Goal: Task Accomplishment & Management: Use online tool/utility

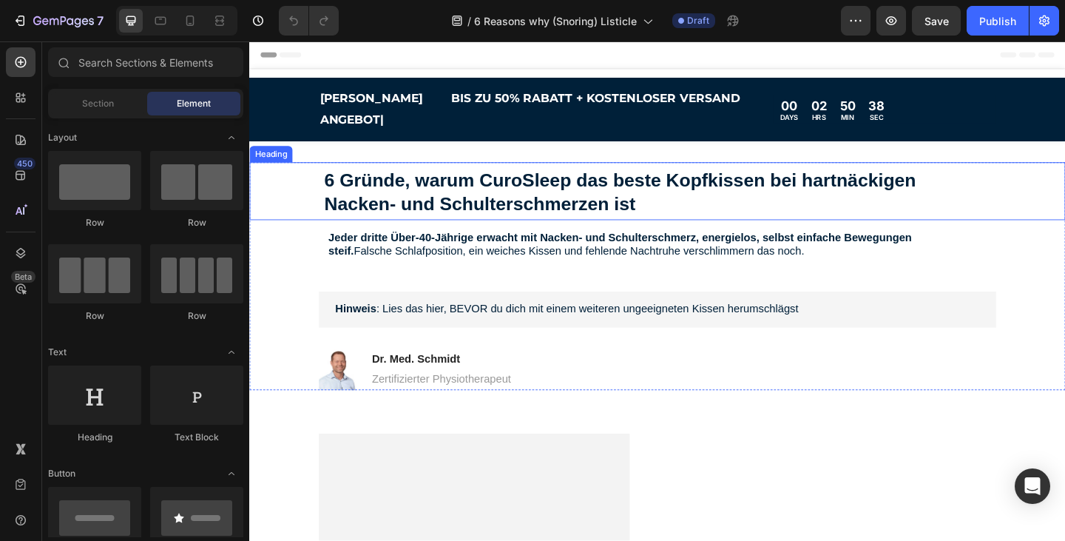
click at [664, 203] on strong "6 Gründe, warum CuroSleep das beste Kopfkissen bei hartnäckigen Nacken‑ und Sch…" at bounding box center [653, 205] width 644 height 47
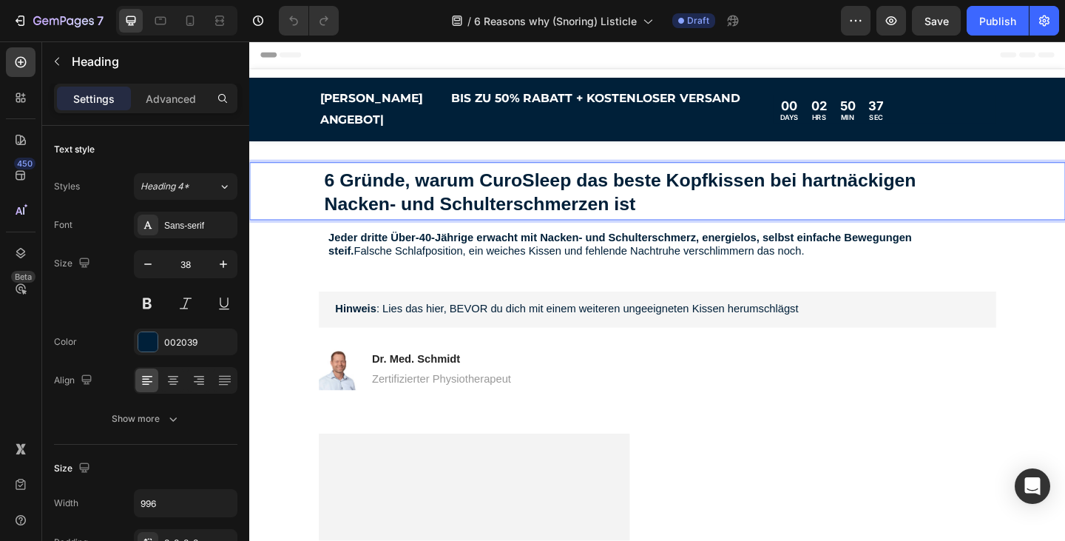
click at [684, 197] on p "6 Gründe, warum CuroSleep das beste Kopfkissen bei hartnäckigen Nacken‑ und Sch…" at bounding box center [693, 204] width 725 height 51
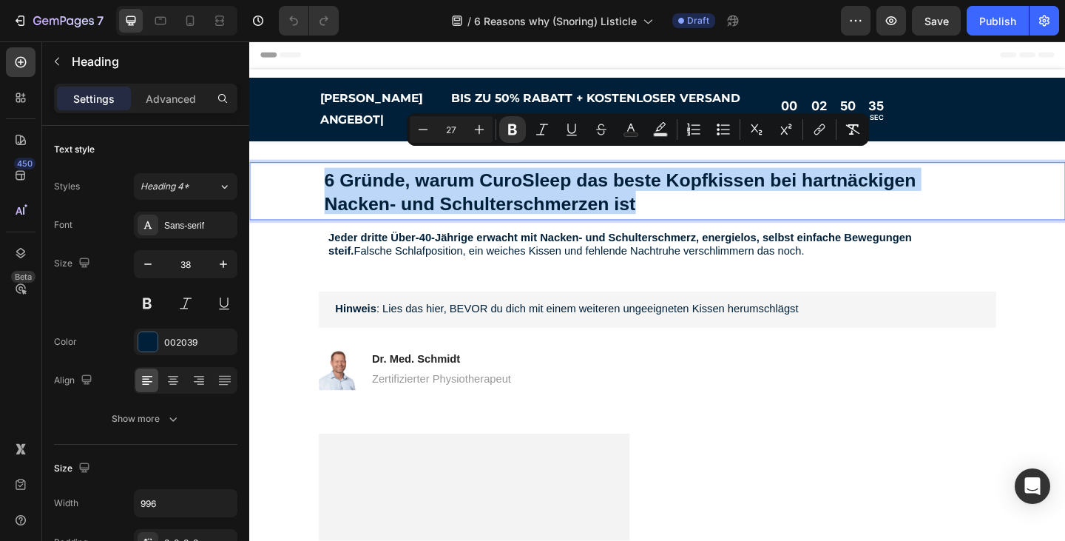
drag, startPoint x: 669, startPoint y: 201, endPoint x: 322, endPoint y: 178, distance: 347.7
click at [322, 178] on div "6 Gründe, warum CuroSleep das beste Kopfkissen bei hartnäckigen Nacken‑ und Sch…" at bounding box center [693, 204] width 858 height 63
type input "38"
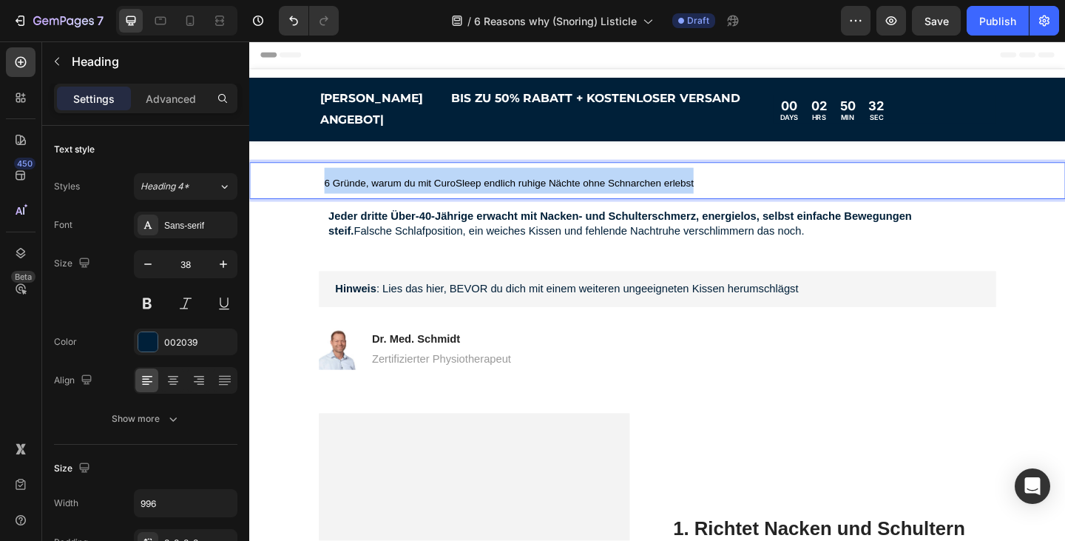
drag, startPoint x: 754, startPoint y: 176, endPoint x: 296, endPoint y: 180, distance: 457.9
click at [296, 180] on div "6 Gründe, warum du mit CuroSleep endlich ruhige Nächte ohne Schnarchen erlebst" at bounding box center [693, 193] width 858 height 40
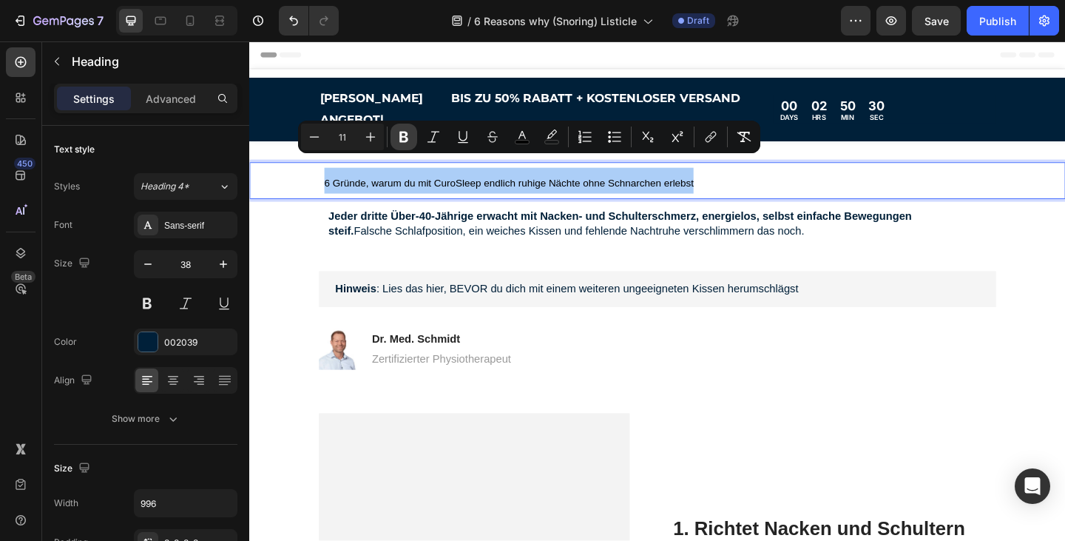
click at [403, 138] on icon "Editor contextual toolbar" at bounding box center [403, 136] width 15 height 15
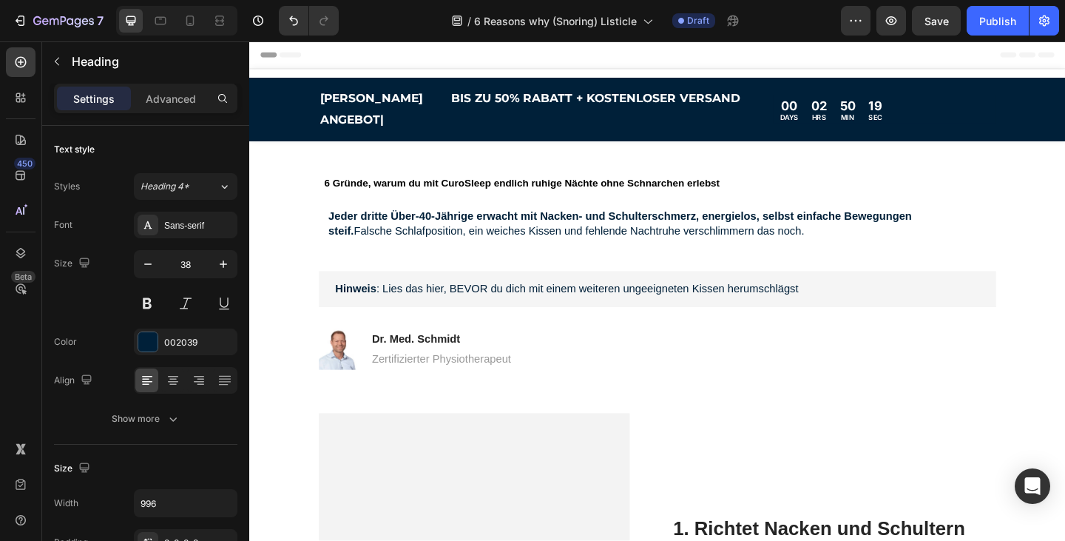
click at [663, 190] on strong "6 Gründe, warum du mit CuroSleep endlich ruhige Nächte ohne Schnarchen erlebst" at bounding box center [546, 196] width 430 height 12
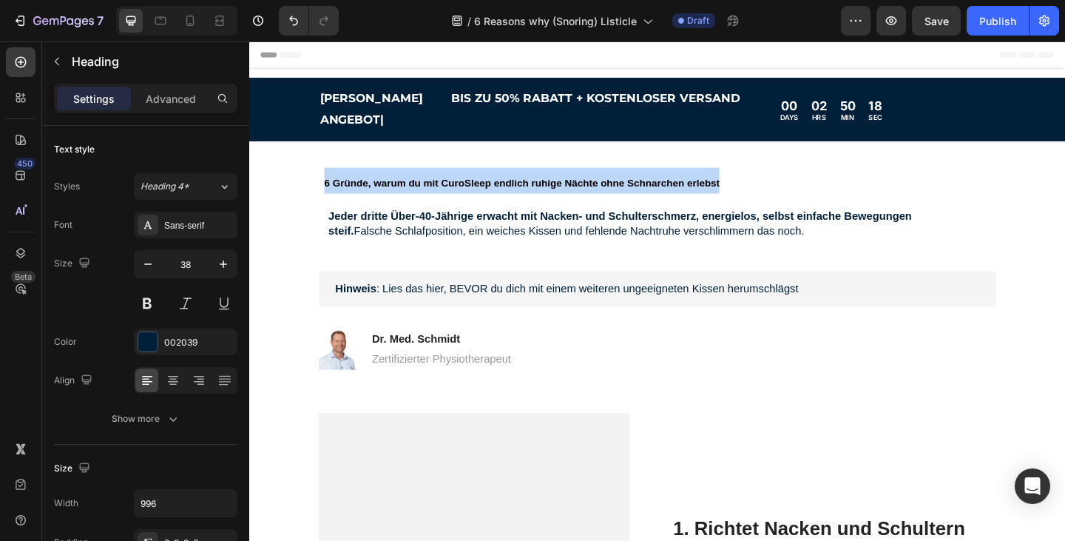
drag, startPoint x: 764, startPoint y: 178, endPoint x: 305, endPoint y: 170, distance: 458.7
click at [305, 173] on div "6 Gründe, warum du mit CuroSleep endlich ruhige Nächte ohne Schnarchen erlebst" at bounding box center [693, 193] width 858 height 40
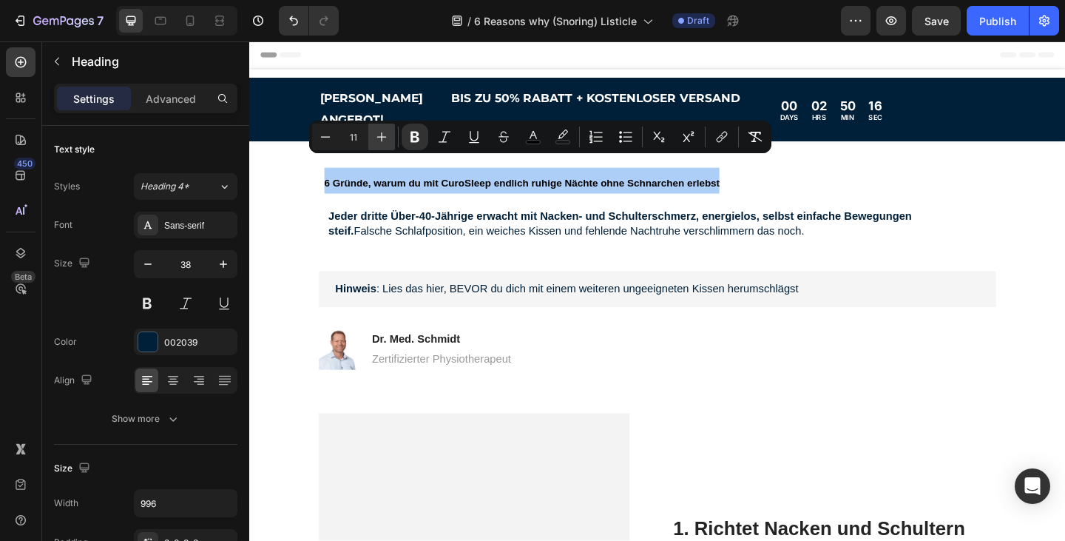
click at [382, 136] on icon "Editor contextual toolbar" at bounding box center [382, 137] width 10 height 10
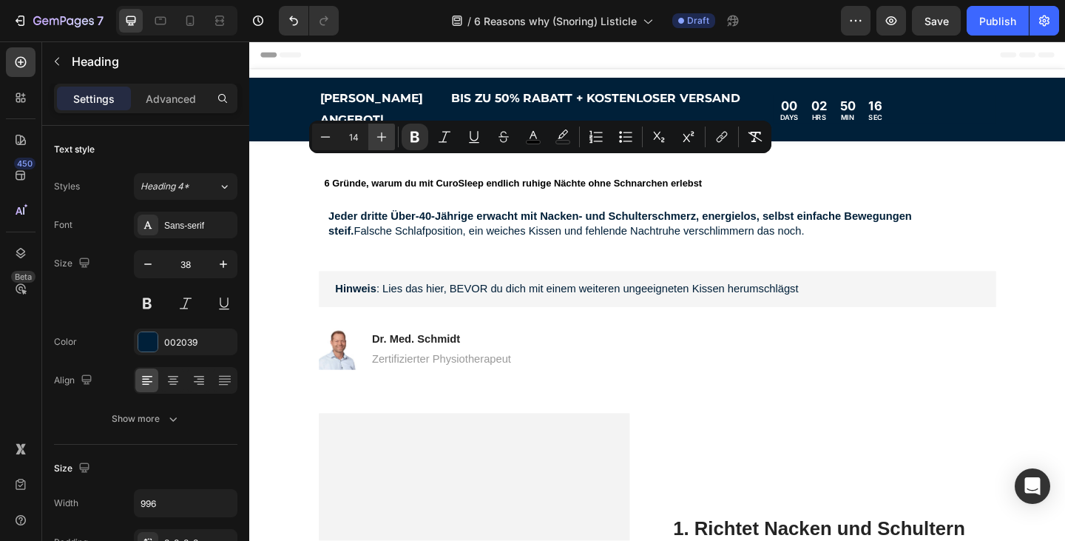
click at [382, 136] on icon "Editor contextual toolbar" at bounding box center [382, 137] width 10 height 10
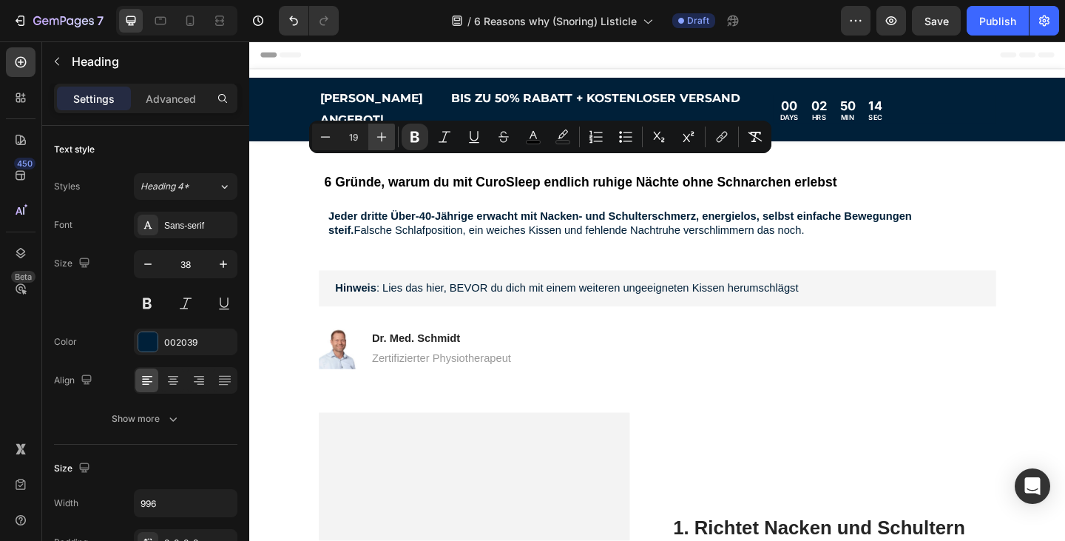
click at [382, 136] on icon "Editor contextual toolbar" at bounding box center [382, 137] width 10 height 10
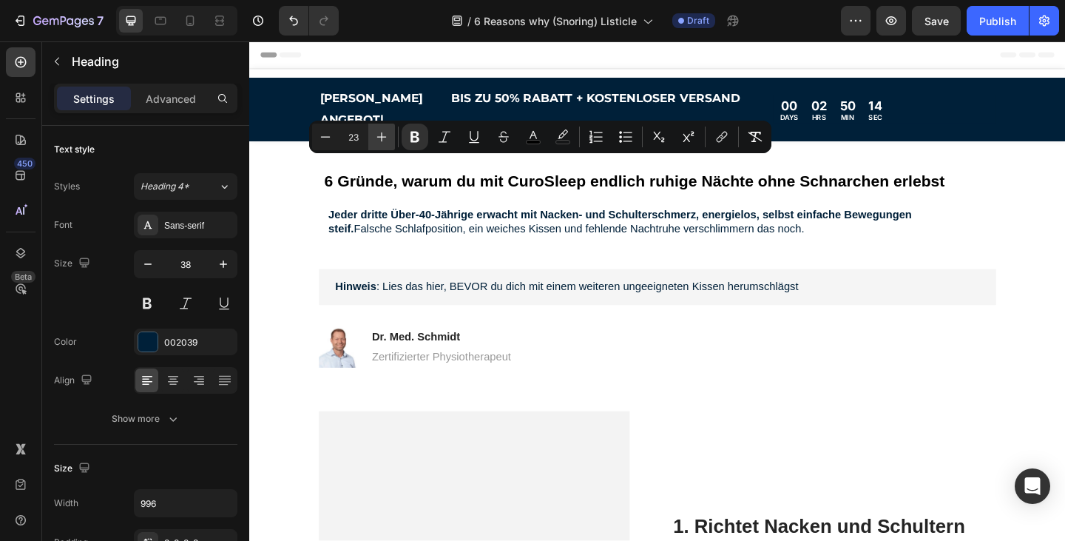
click at [382, 136] on icon "Editor contextual toolbar" at bounding box center [382, 137] width 10 height 10
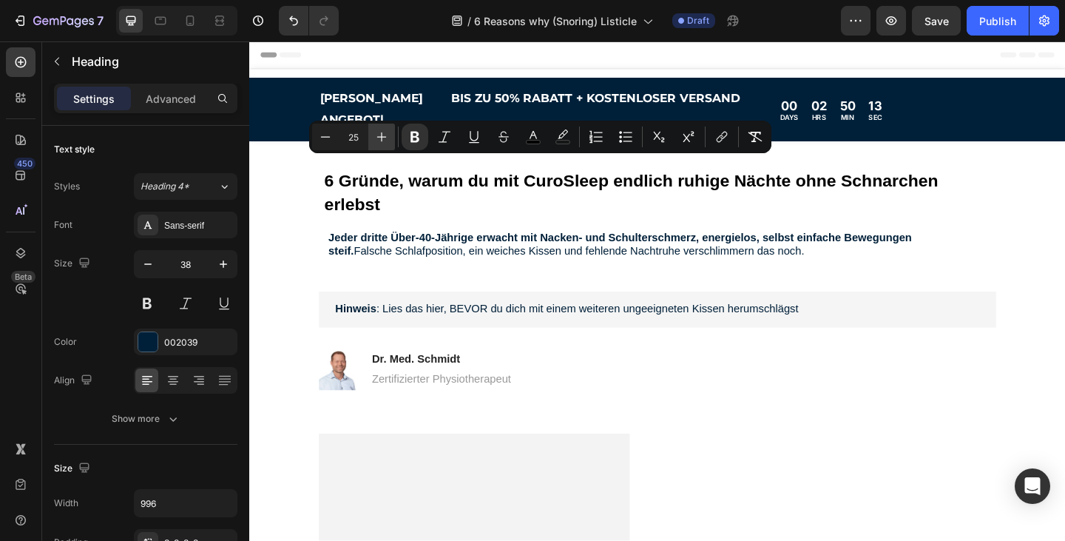
click at [382, 136] on icon "Editor contextual toolbar" at bounding box center [382, 137] width 10 height 10
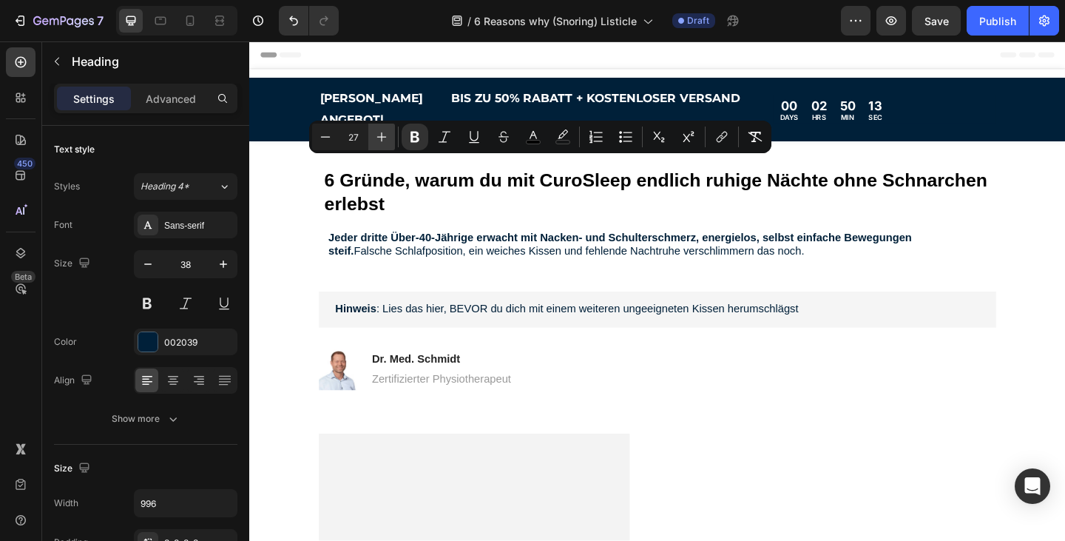
click at [382, 136] on icon "Editor contextual toolbar" at bounding box center [382, 137] width 10 height 10
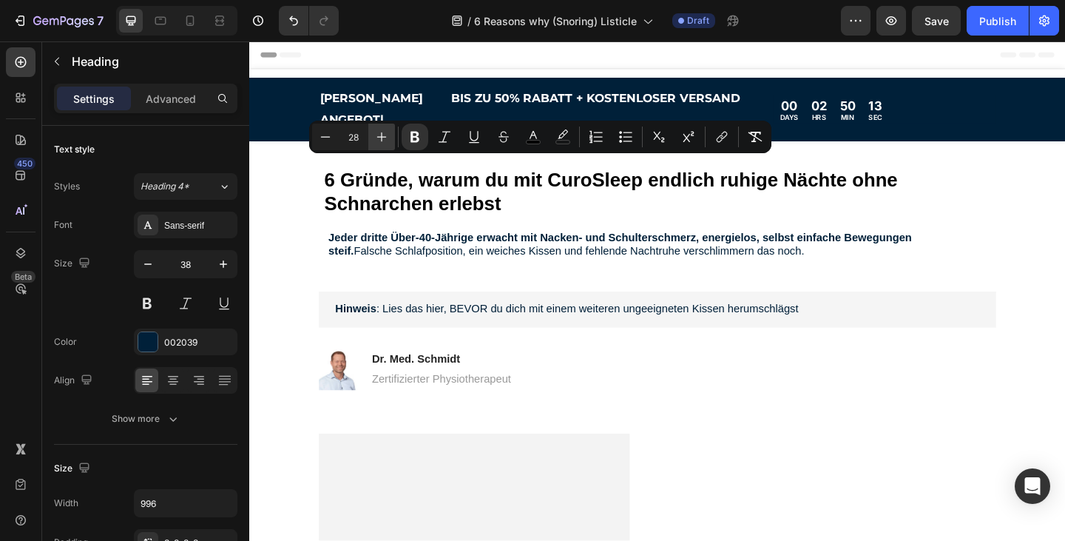
click at [382, 136] on icon "Editor contextual toolbar" at bounding box center [382, 137] width 10 height 10
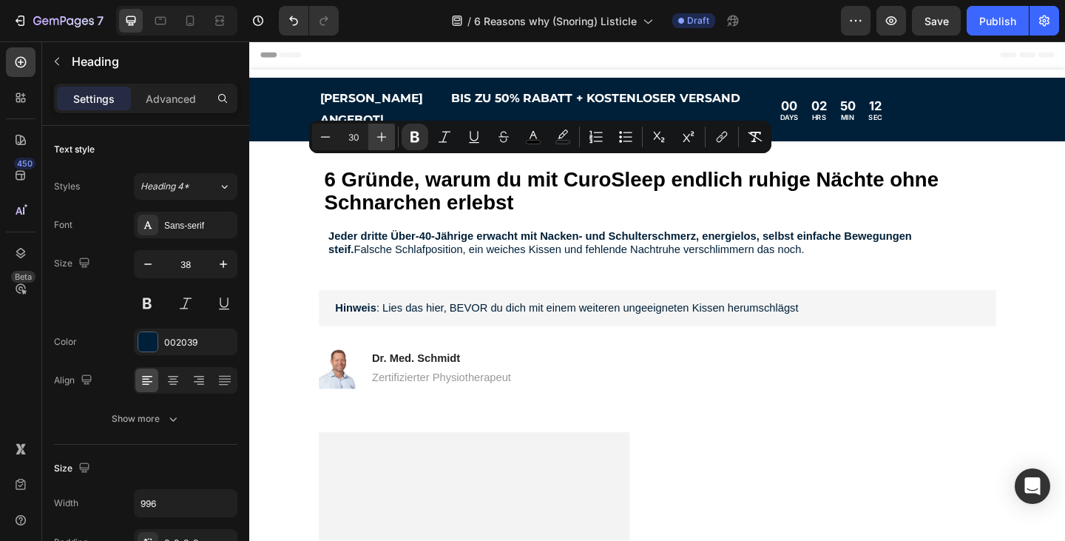
click at [382, 135] on icon "Editor contextual toolbar" at bounding box center [382, 137] width 10 height 10
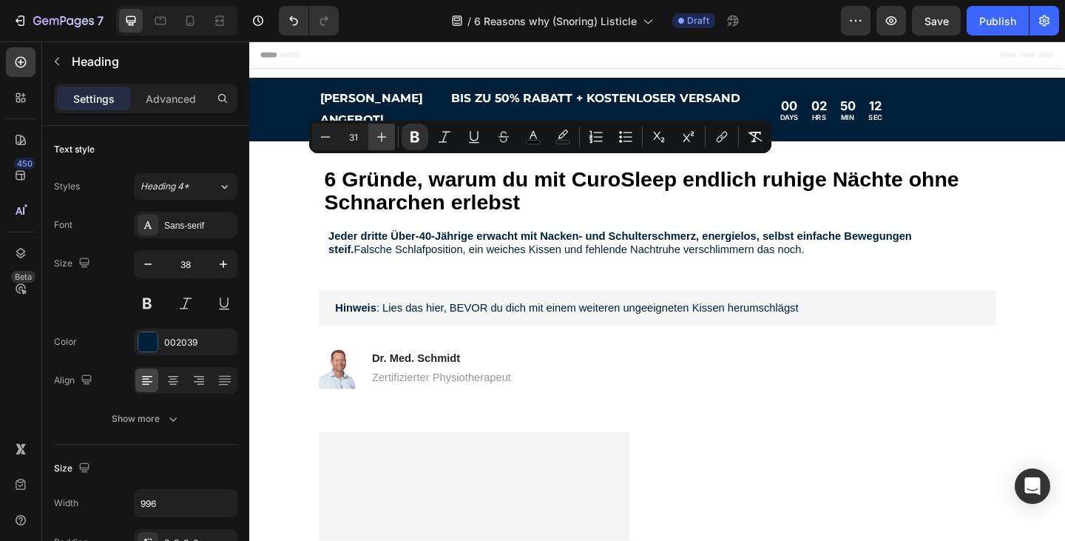
click at [382, 135] on icon "Editor contextual toolbar" at bounding box center [382, 137] width 10 height 10
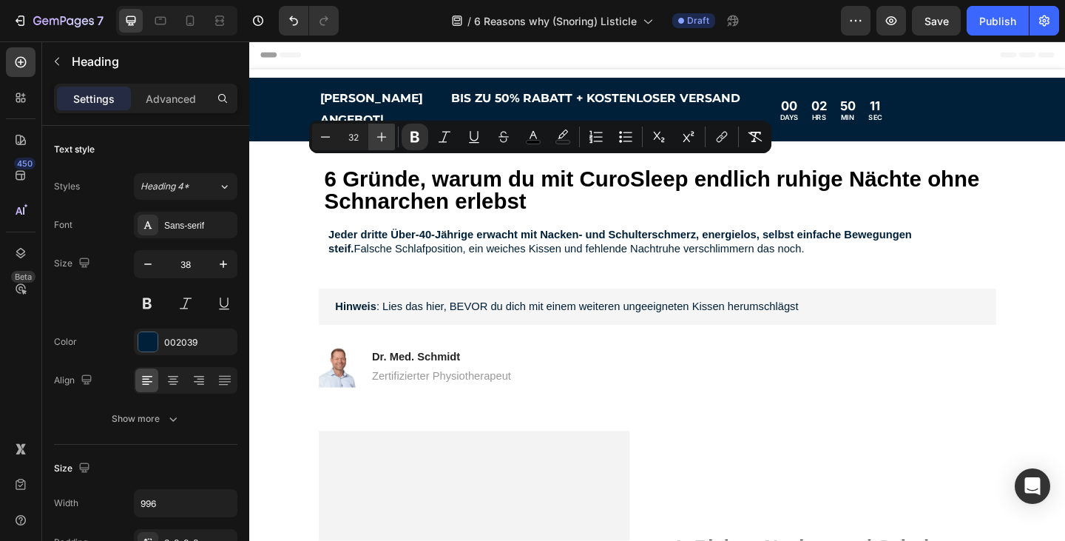
click at [382, 135] on icon "Editor contextual toolbar" at bounding box center [382, 137] width 10 height 10
type input "33"
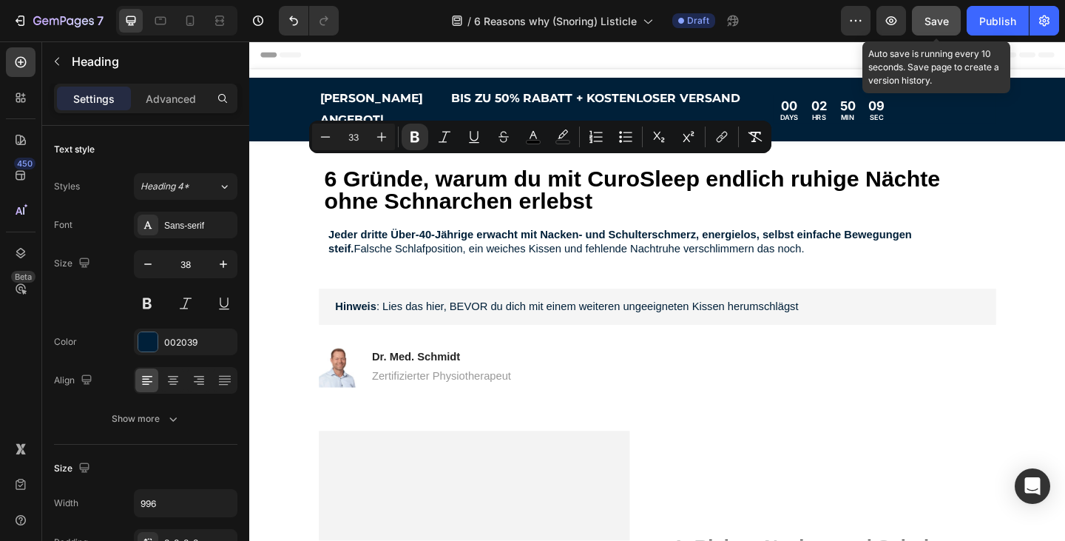
click at [932, 17] on span "Save" at bounding box center [937, 21] width 24 height 13
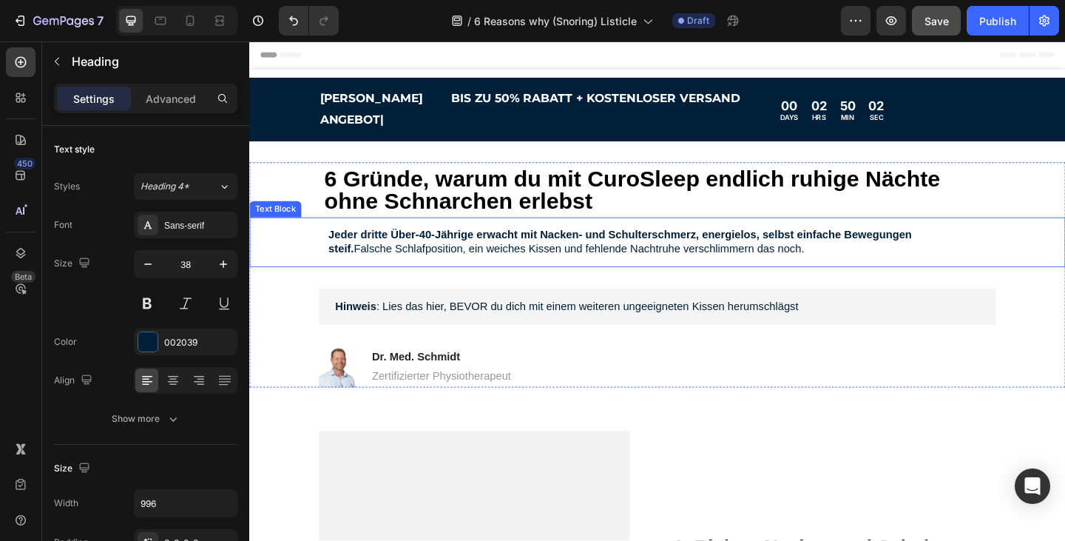
click at [650, 246] on strong "Jeder dritte Über‑40‑Jährige erwacht mit Nacken‑ und Schulterschmerz, energielo…" at bounding box center [652, 260] width 635 height 28
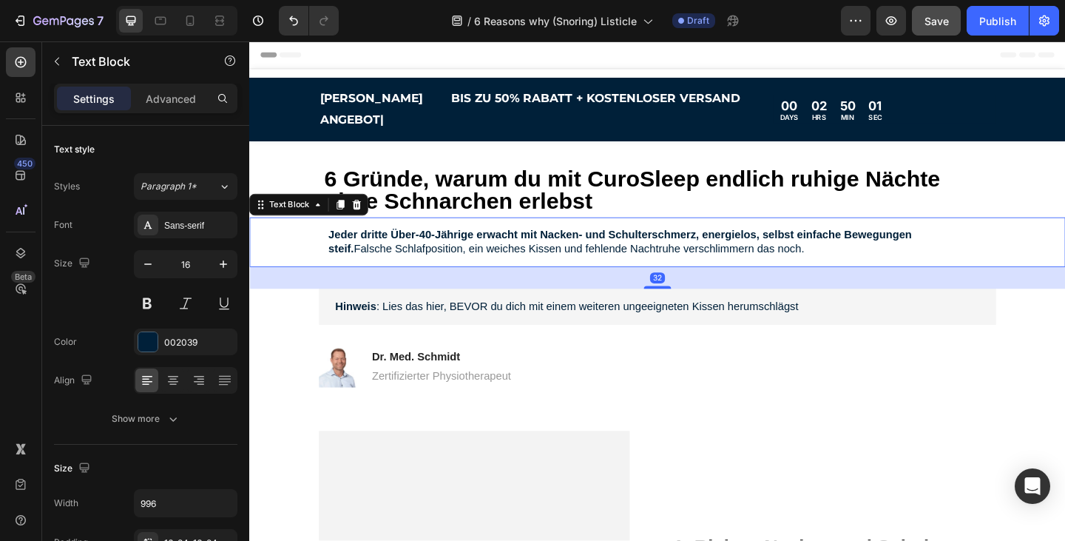
click at [650, 246] on strong "Jeder dritte Über‑40‑Jährige erwacht mit Nacken‑ und Schulterschmerz, energielo…" at bounding box center [652, 260] width 635 height 28
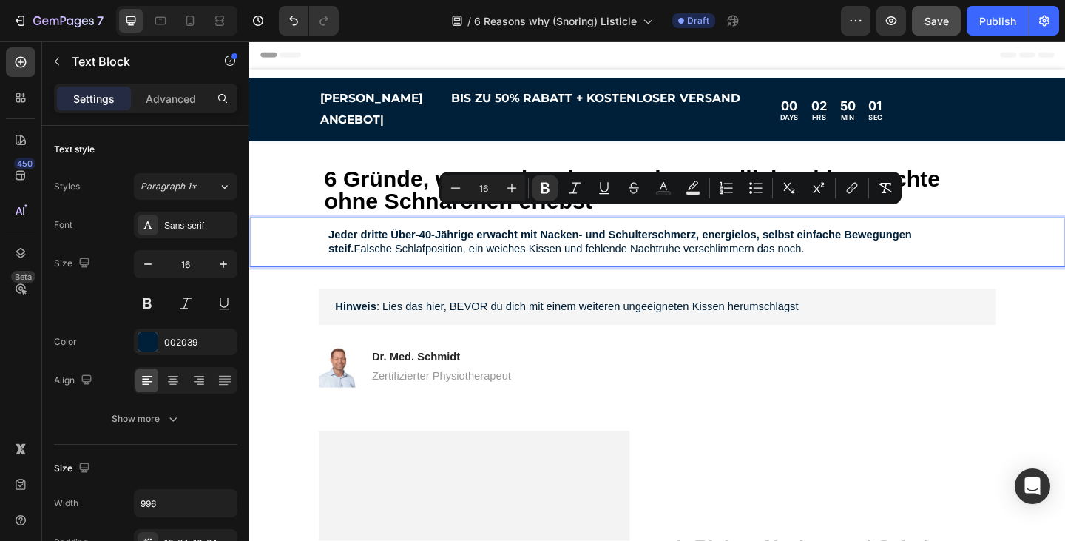
click at [834, 249] on p "Jeder dritte Über‑40‑Jährige erwacht mit Nacken‑ und Schulterschmerz, energielo…" at bounding box center [685, 260] width 701 height 31
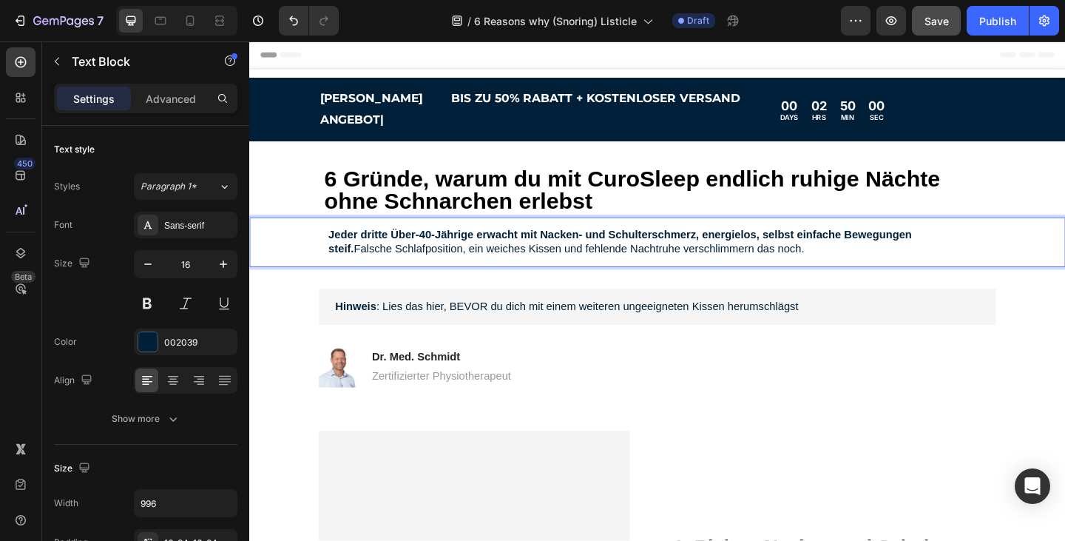
click at [819, 245] on p "Jeder dritte Über‑40‑Jährige erwacht mit Nacken‑ und Schulterschmerz, energielo…" at bounding box center [685, 260] width 701 height 31
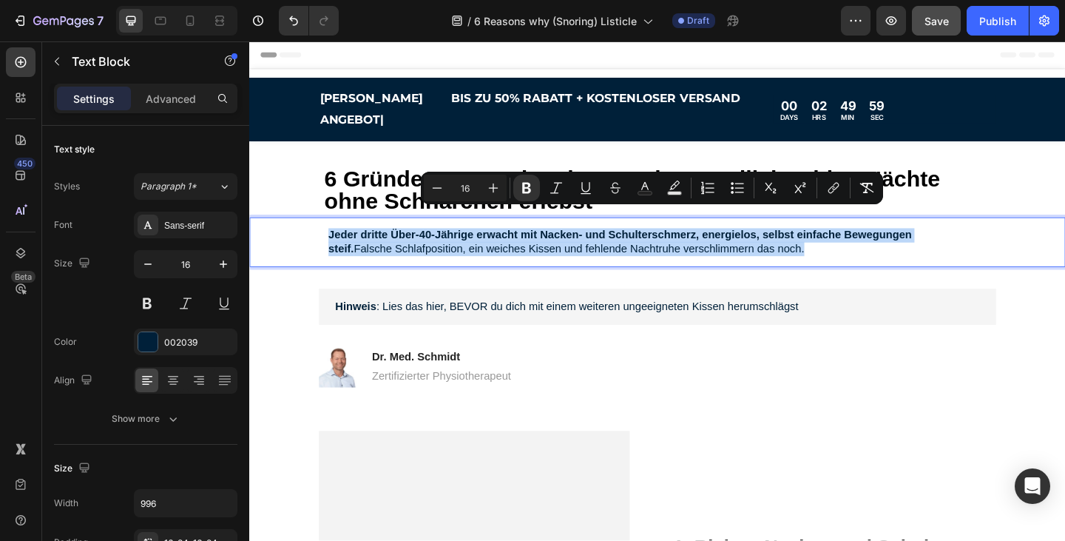
drag, startPoint x: 826, startPoint y: 245, endPoint x: 328, endPoint y: 223, distance: 499.0
click at [328, 233] on div "Jeder dritte Über‑40‑Jährige erwacht mit Nacken‑ und Schulterschmerz, energielo…" at bounding box center [685, 260] width 737 height 55
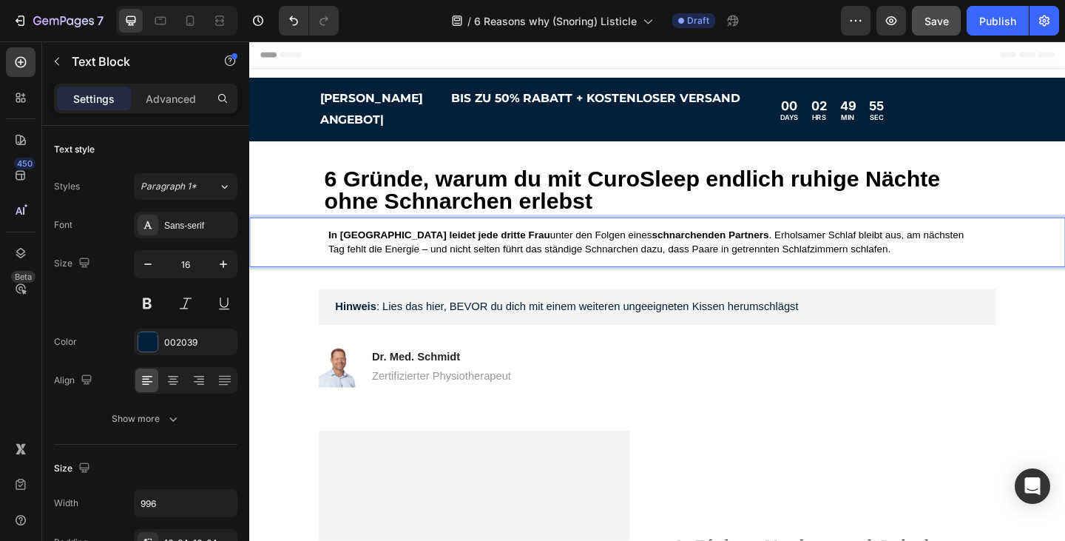
click at [936, 259] on div "In [GEOGRAPHIC_DATA] leidet jede dritte Frau unter den Folgen eines schnarchend…" at bounding box center [685, 260] width 737 height 55
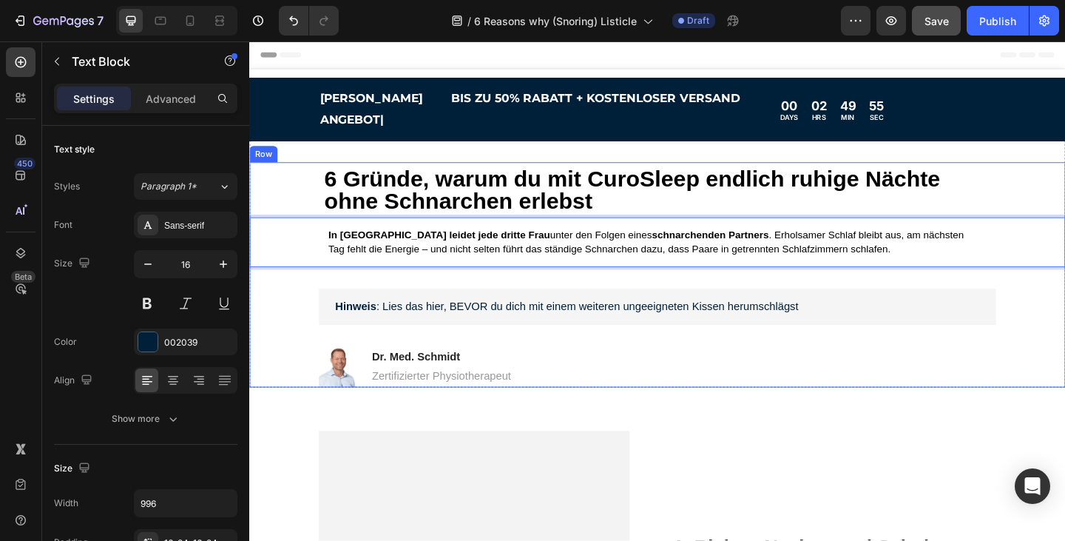
click at [929, 322] on p "Hinweis : Lies das hier, BEVOR du dich mit einem weiteren ungeeigneten Kissen h…" at bounding box center [692, 330] width 701 height 16
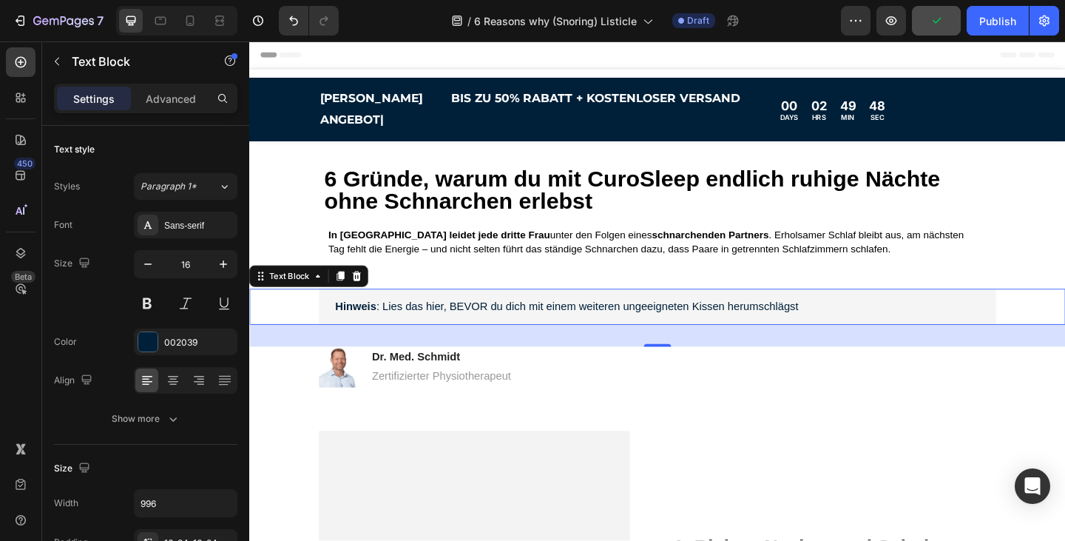
click at [848, 322] on p "Hinweis : Lies das hier, BEVOR du dich mit einem weiteren ungeeigneten Kissen h…" at bounding box center [692, 330] width 701 height 16
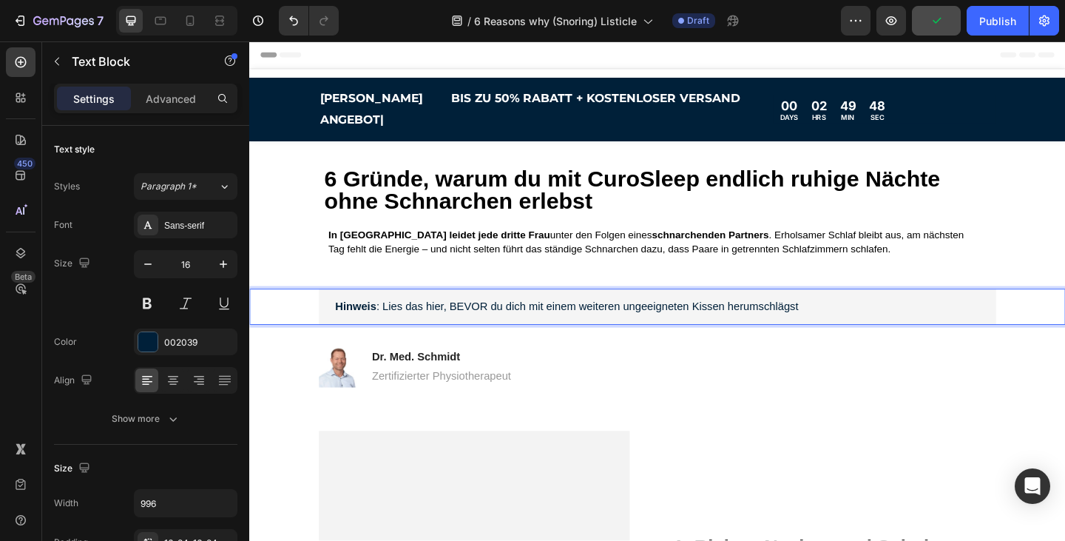
click at [848, 322] on p "Hinweis : Lies das hier, BEVOR du dich mit einem weiteren ungeeigneten Kissen h…" at bounding box center [692, 330] width 701 height 16
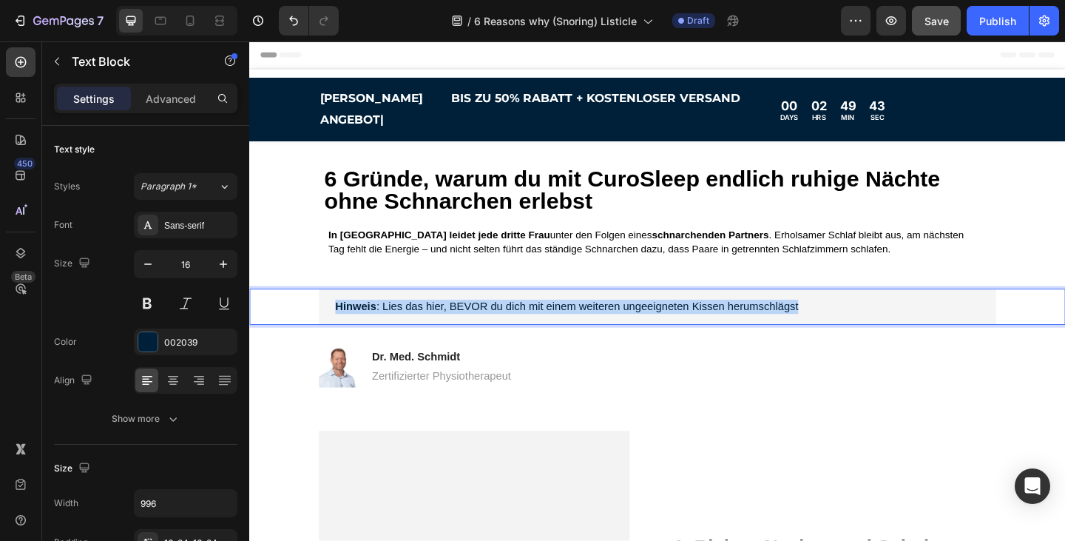
drag, startPoint x: 853, startPoint y: 309, endPoint x: 339, endPoint y: 305, distance: 514.1
click at [339, 311] on div "Hinweis : Lies das hier, BEVOR du dich mit einem weiteren ungeeigneten Kissen h…" at bounding box center [693, 330] width 737 height 39
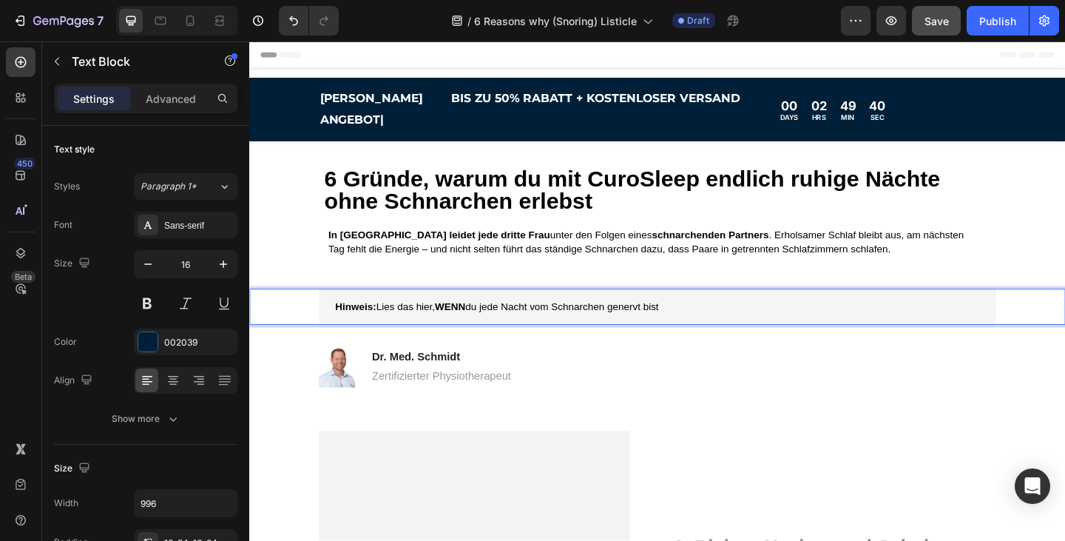
drag, startPoint x: 717, startPoint y: 315, endPoint x: 317, endPoint y: 314, distance: 400.2
click at [317, 314] on div "Hinweis: Lies das hier, WENN du jede Nacht vom Schnarchen genervt bist" at bounding box center [693, 330] width 858 height 39
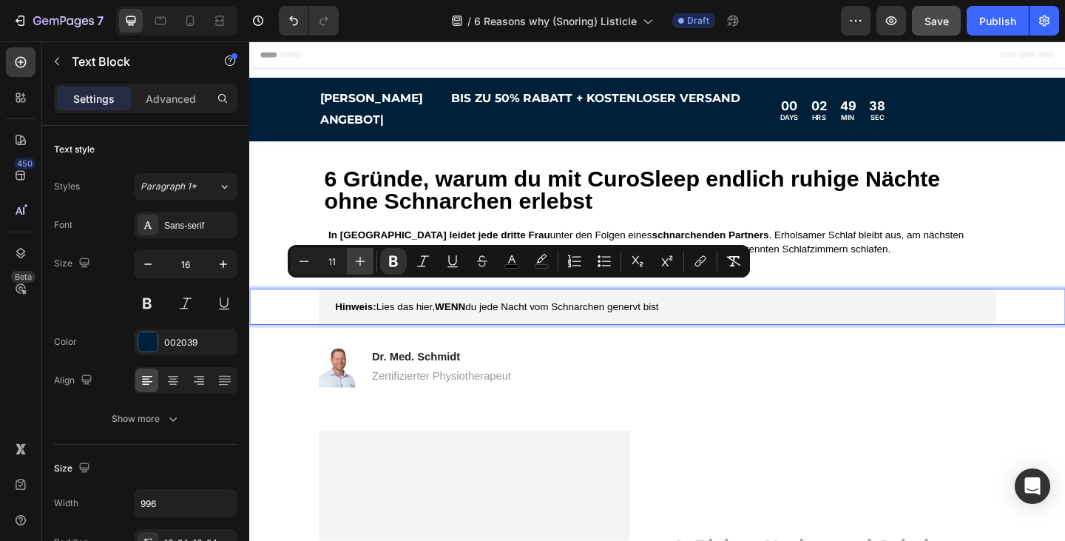
click at [363, 263] on icon "Editor contextual toolbar" at bounding box center [360, 261] width 15 height 15
click at [366, 264] on icon "Editor contextual toolbar" at bounding box center [360, 261] width 15 height 15
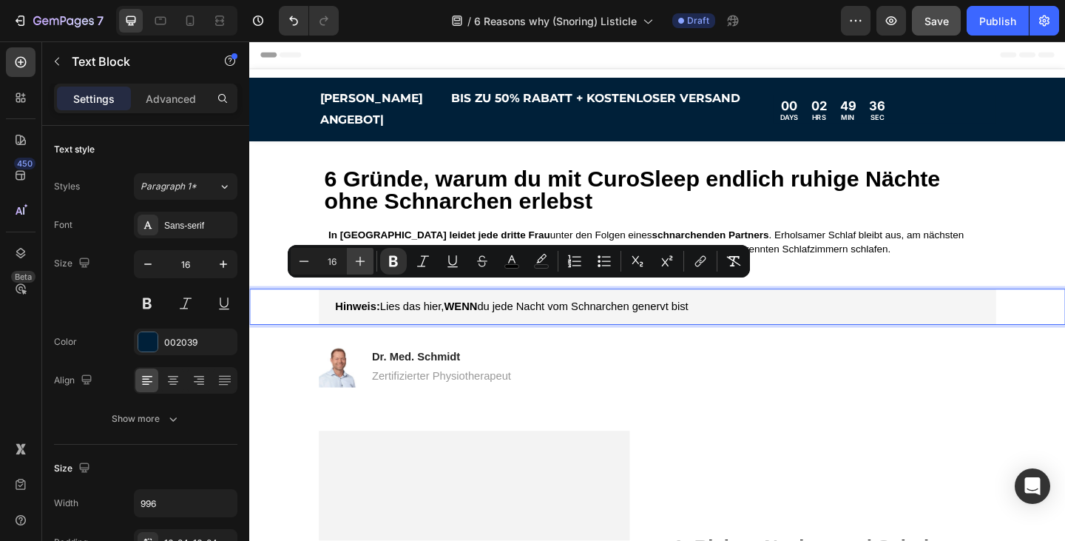
click at [366, 264] on icon "Editor contextual toolbar" at bounding box center [360, 261] width 15 height 15
click at [305, 265] on icon "Editor contextual toolbar" at bounding box center [304, 261] width 15 height 15
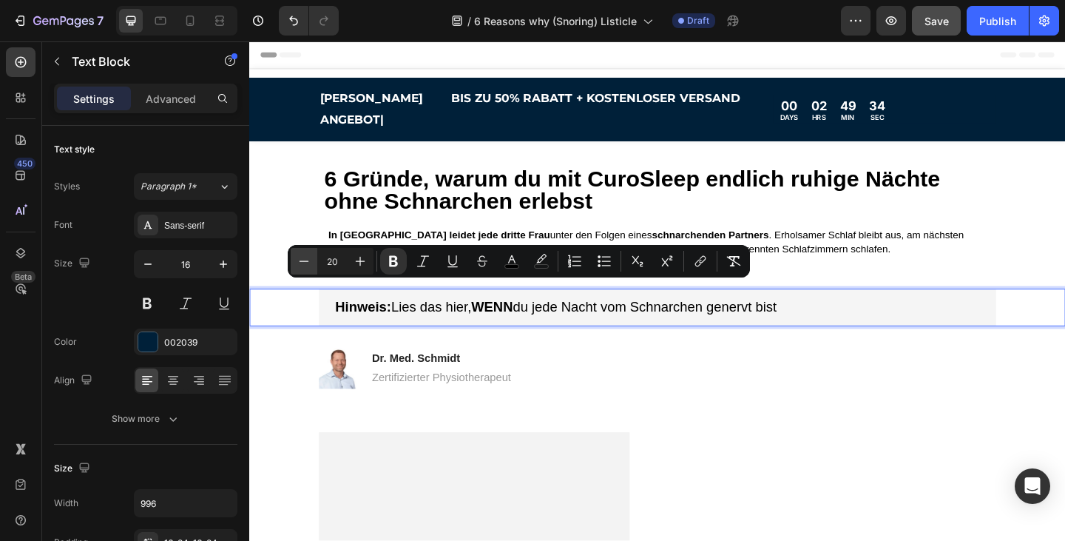
type input "19"
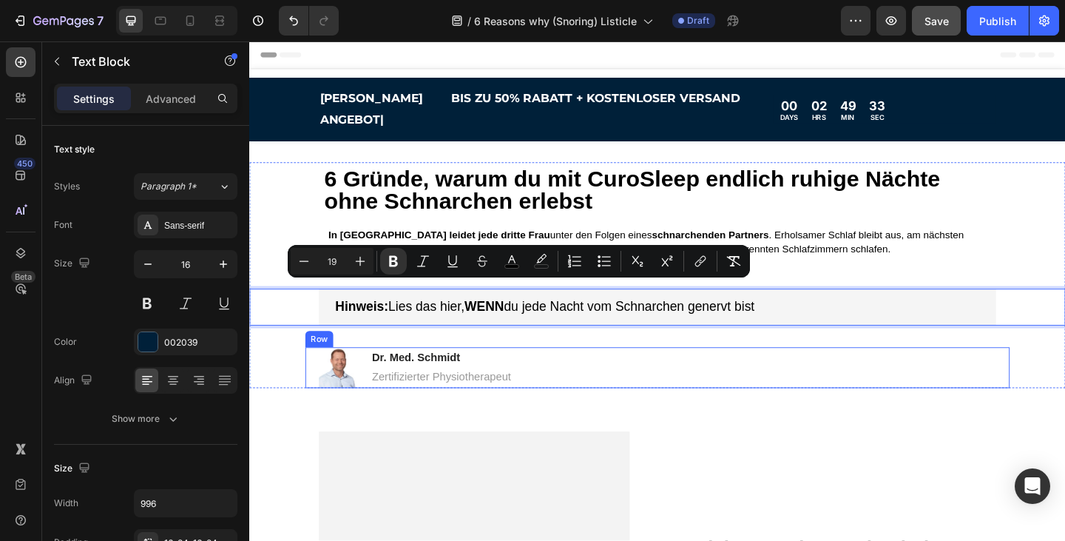
click at [896, 377] on div "Image Dr. Med. Schmidt Heading Zertifizierter Physiotherapeut Text Block Row" at bounding box center [693, 396] width 766 height 44
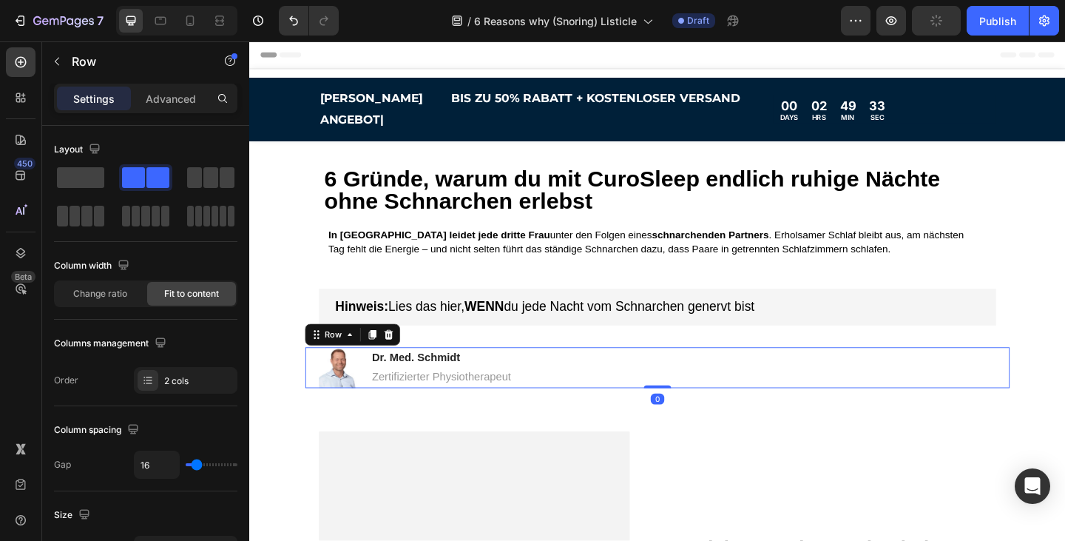
click at [587, 383] on div "Image Dr. Med. Schmidt Heading Zertifizierter Physiotherapeut Text Block Row 0" at bounding box center [693, 396] width 766 height 44
click at [532, 399] on p "Zertifizierter Physiotherapeut" at bounding box center [458, 407] width 152 height 16
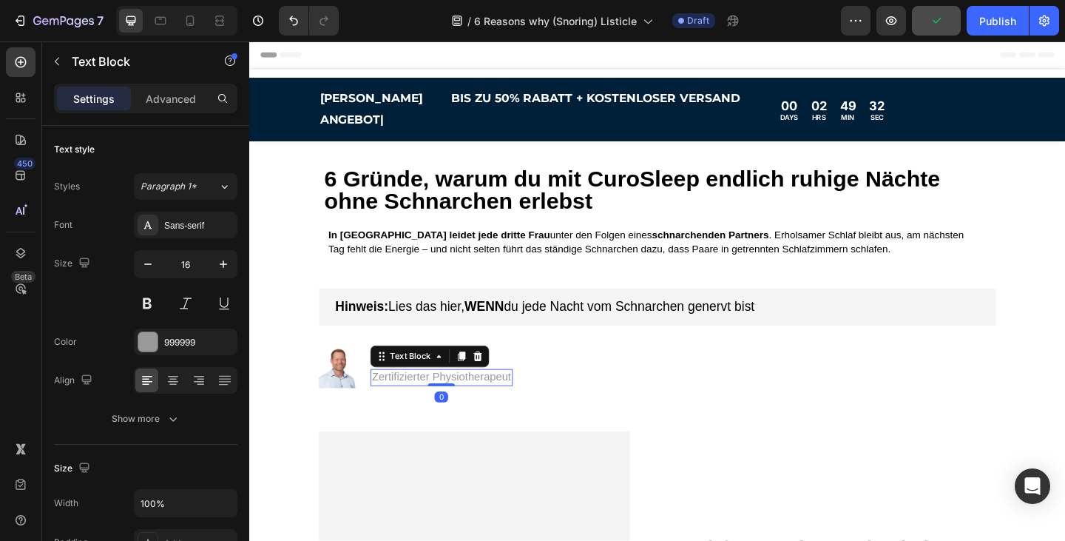
click at [532, 399] on p "Zertifizierter Physiotherapeut" at bounding box center [458, 407] width 152 height 16
click at [524, 399] on p "Zertifizierter Physiotherapeut" at bounding box center [458, 407] width 152 height 16
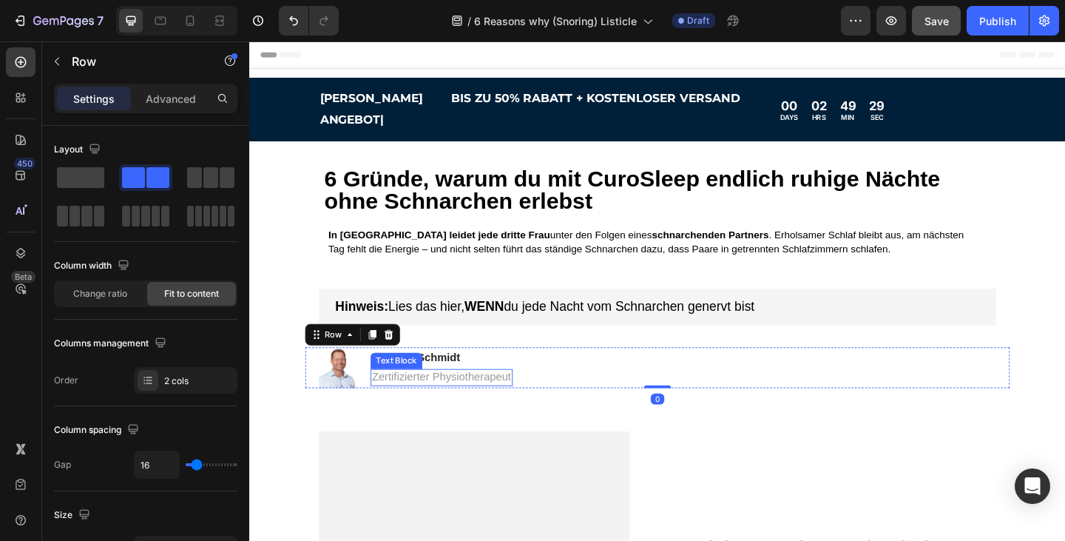
click at [528, 399] on p "Zertifizierter Physiotherapeut" at bounding box center [458, 407] width 152 height 16
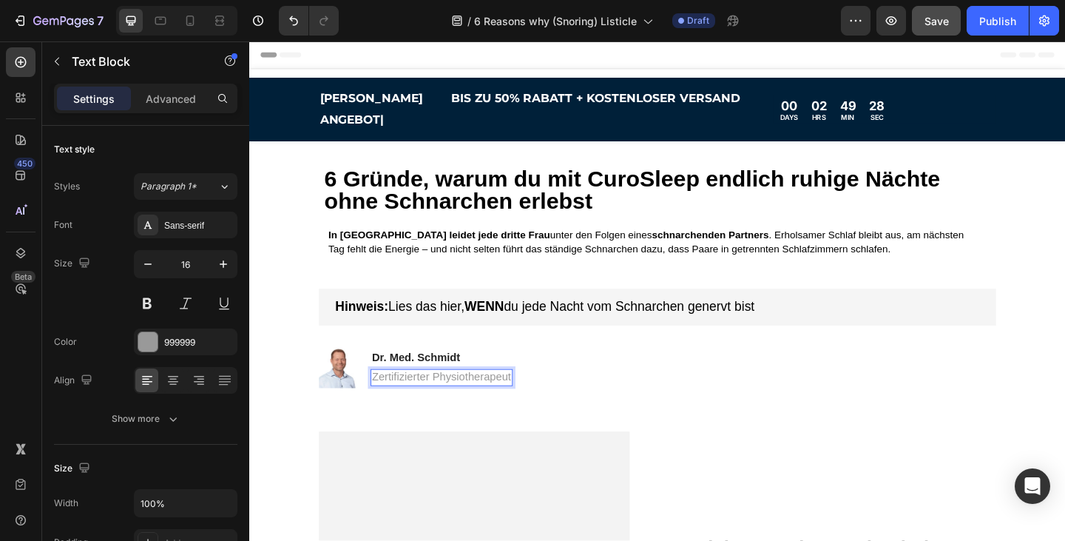
click at [530, 399] on p "Zertifizierter Physiotherapeut" at bounding box center [458, 407] width 152 height 16
drag, startPoint x: 533, startPoint y: 388, endPoint x: 449, endPoint y: 388, distance: 83.6
click at [449, 399] on p "Zertifizierter Physiotherapeut" at bounding box center [458, 407] width 152 height 16
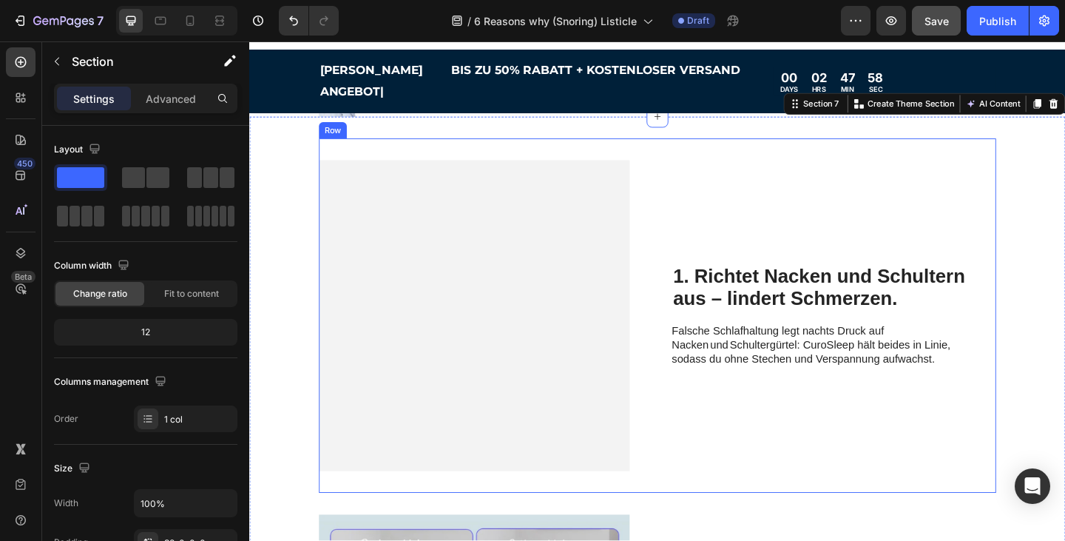
scroll to position [308, 0]
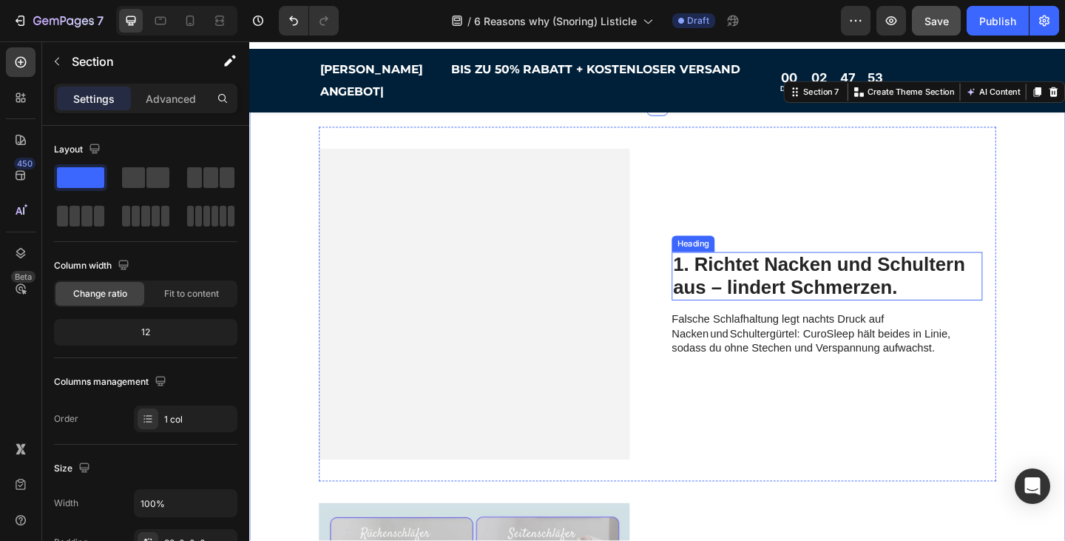
click at [917, 285] on h2 "1. Richtet Nacken und Schultern aus – lindert Schmerzen." at bounding box center [878, 297] width 338 height 53
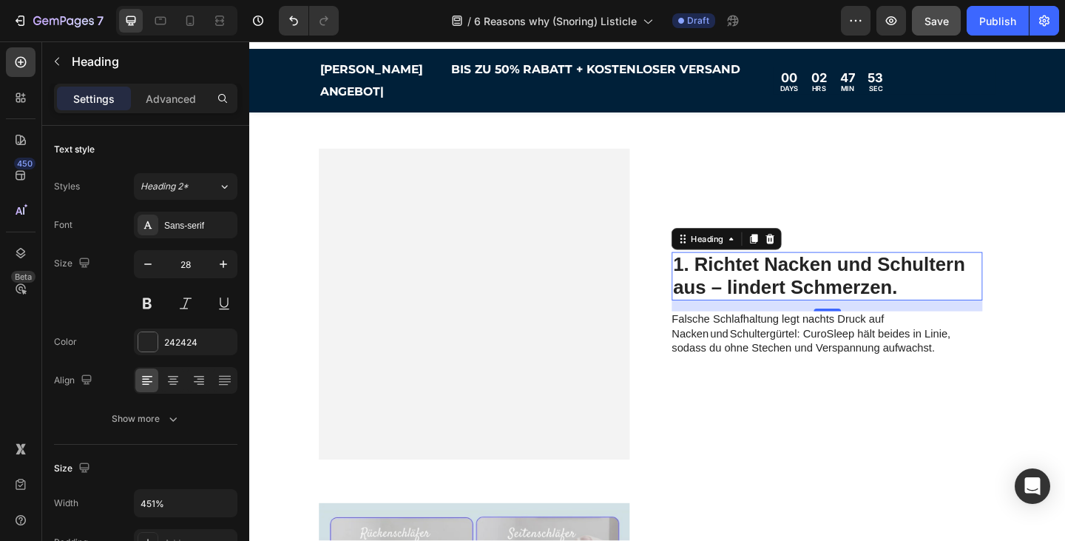
click at [917, 285] on h2 "1. Richtet Nacken und Schultern aus – lindert Schmerzen." at bounding box center [878, 297] width 338 height 53
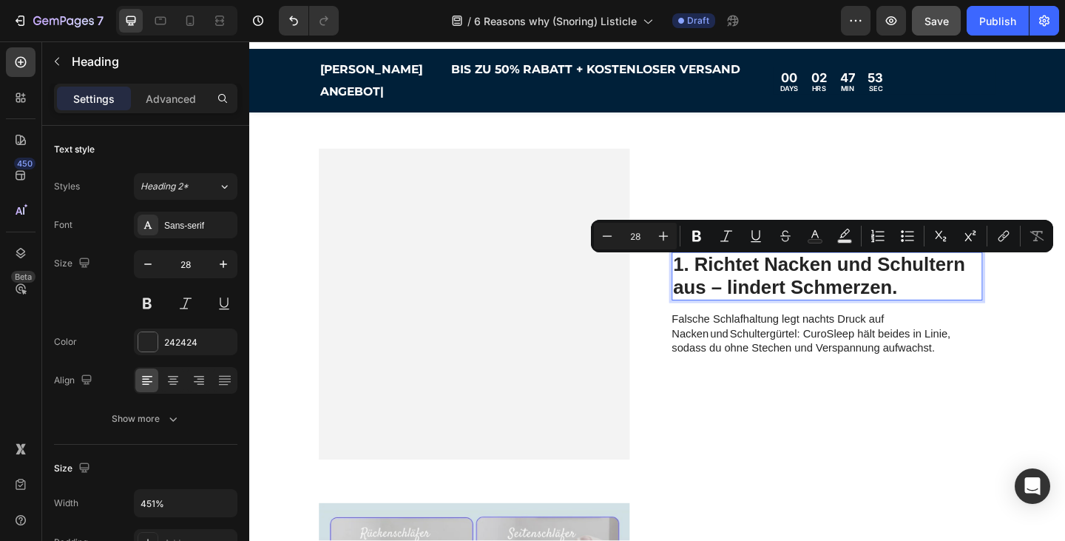
click at [966, 285] on p "1. Richtet Nacken und Schultern aus – lindert Schmerzen." at bounding box center [877, 297] width 335 height 50
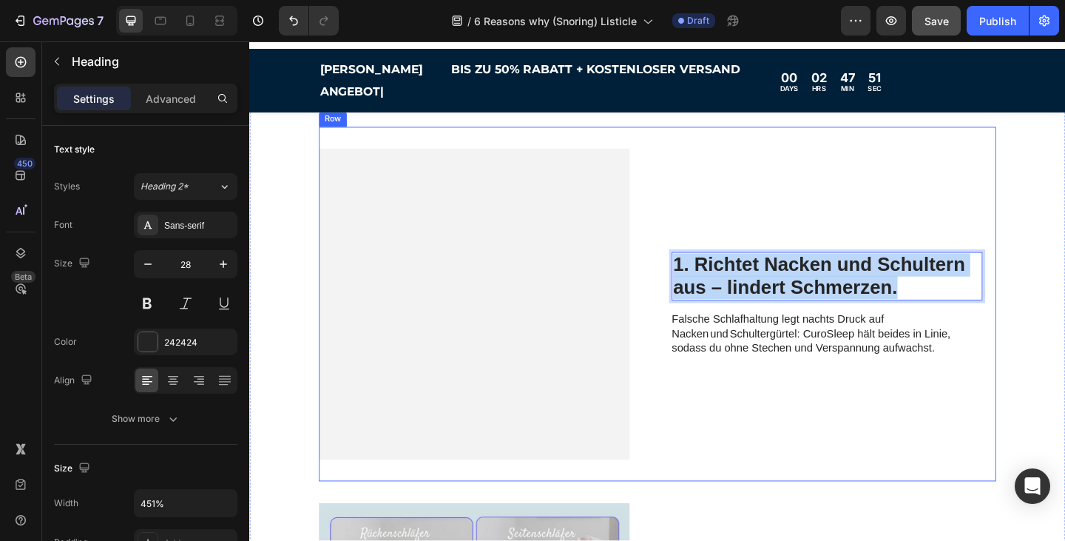
drag, startPoint x: 961, startPoint y: 291, endPoint x: 706, endPoint y: 267, distance: 256.4
click at [706, 267] on div "Drop element here Hero Banner 1. Richtet Nacken und Schultern aus – lindert Sch…" at bounding box center [693, 327] width 737 height 385
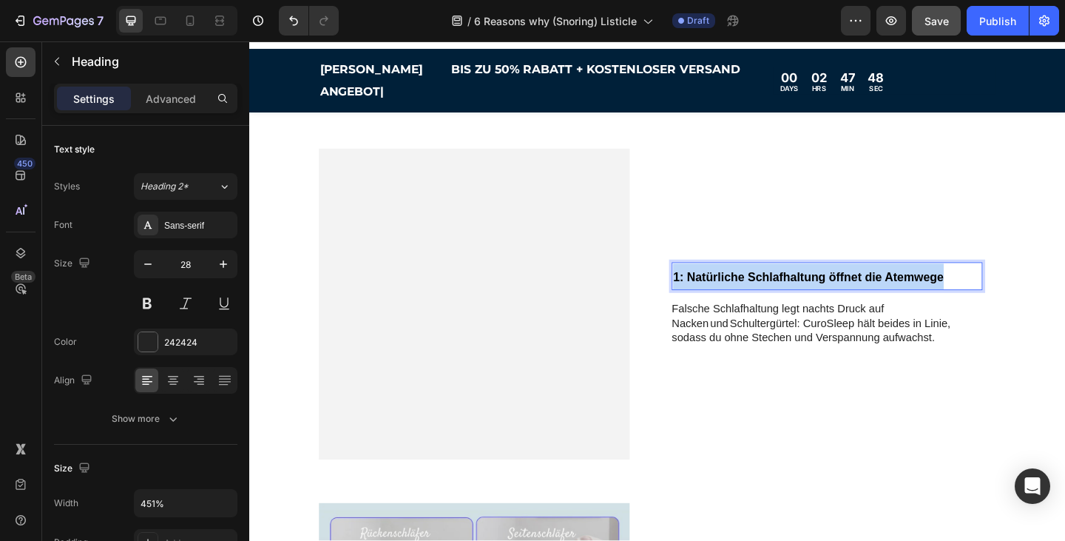
drag, startPoint x: 1004, startPoint y: 273, endPoint x: 707, endPoint y: 277, distance: 297.4
click at [707, 277] on div "Drop element here Hero Banner 1: Natürliche Schlafhaltung öffnet die Atemwege H…" at bounding box center [693, 327] width 737 height 385
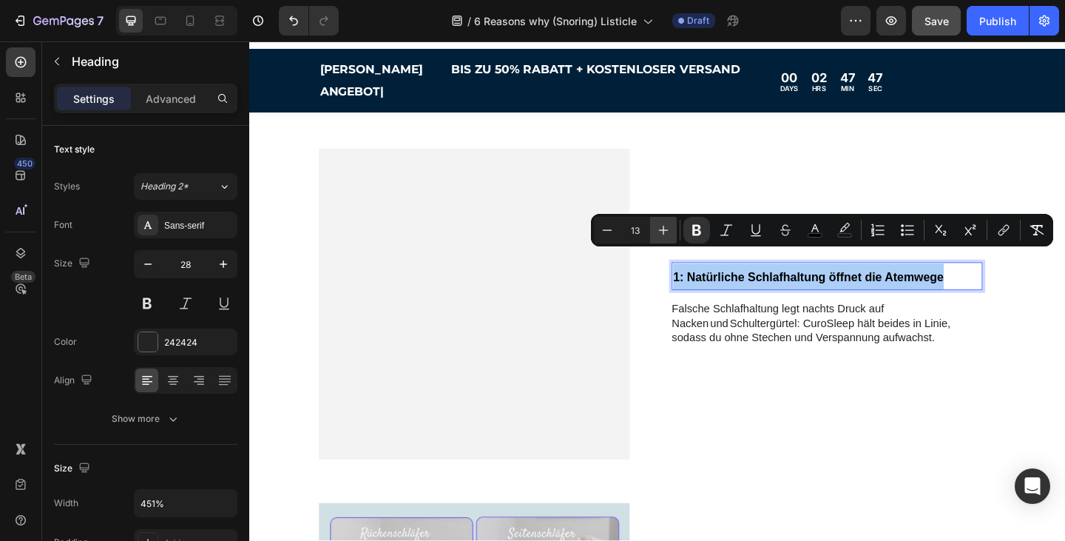
click at [665, 237] on button "Plus" at bounding box center [663, 230] width 27 height 27
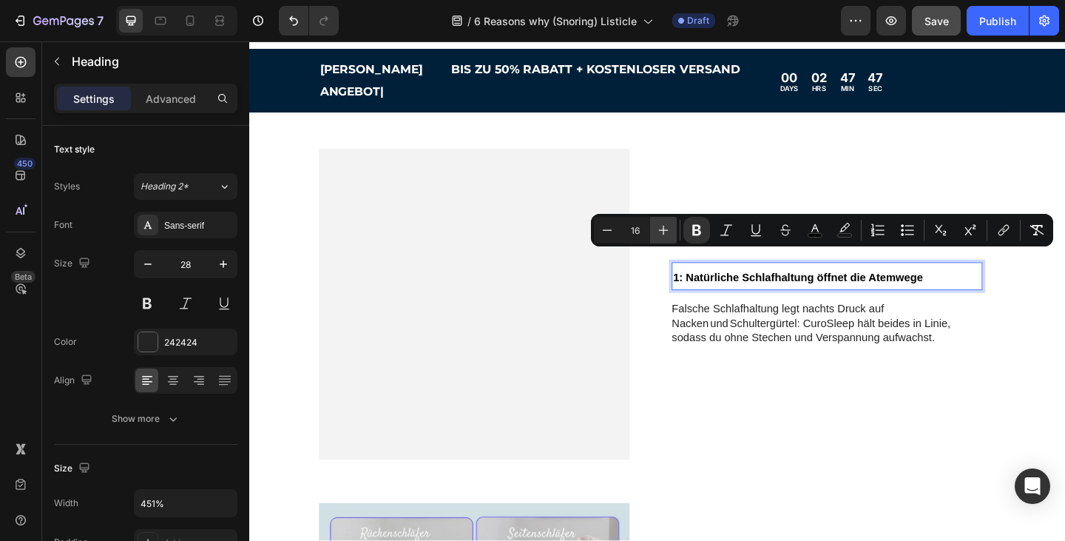
click at [665, 237] on button "Plus" at bounding box center [663, 230] width 27 height 27
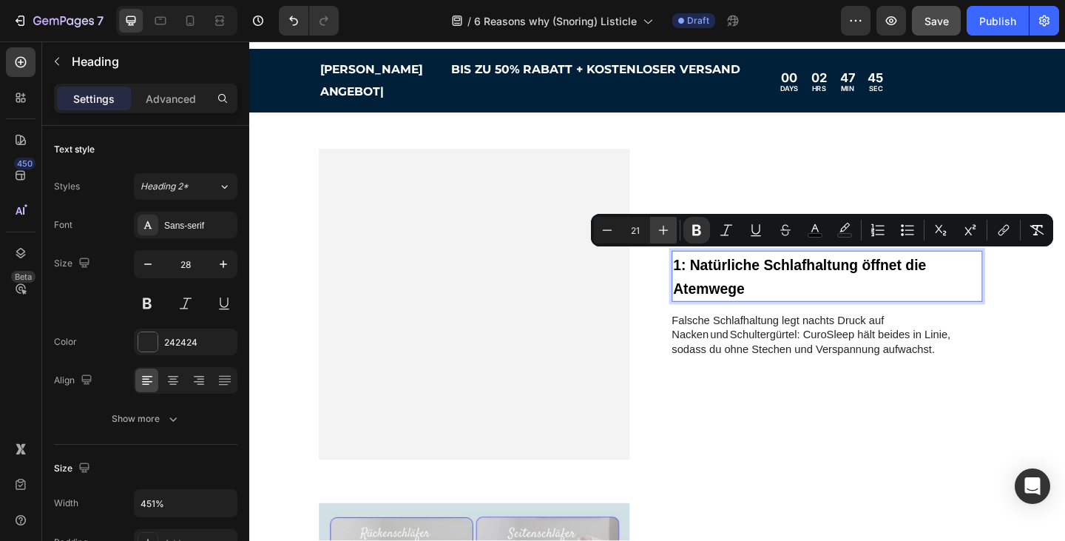
click at [665, 237] on button "Plus" at bounding box center [663, 230] width 27 height 27
type input "25"
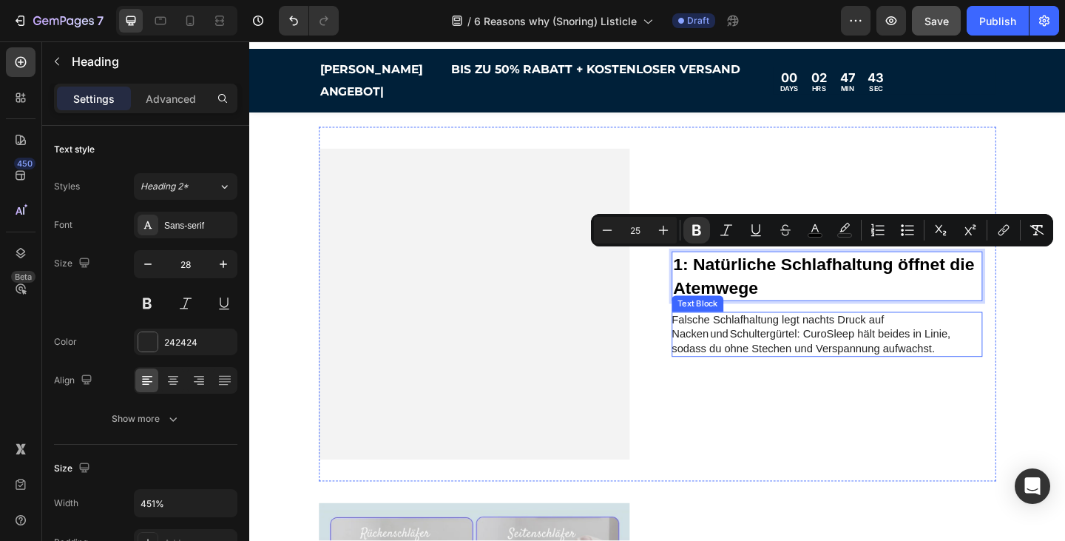
click at [882, 340] on p "Falsche Schlafhaltung legt nachts Druck auf Nacken und Schultergürtel: CuroSlee…" at bounding box center [875, 360] width 332 height 46
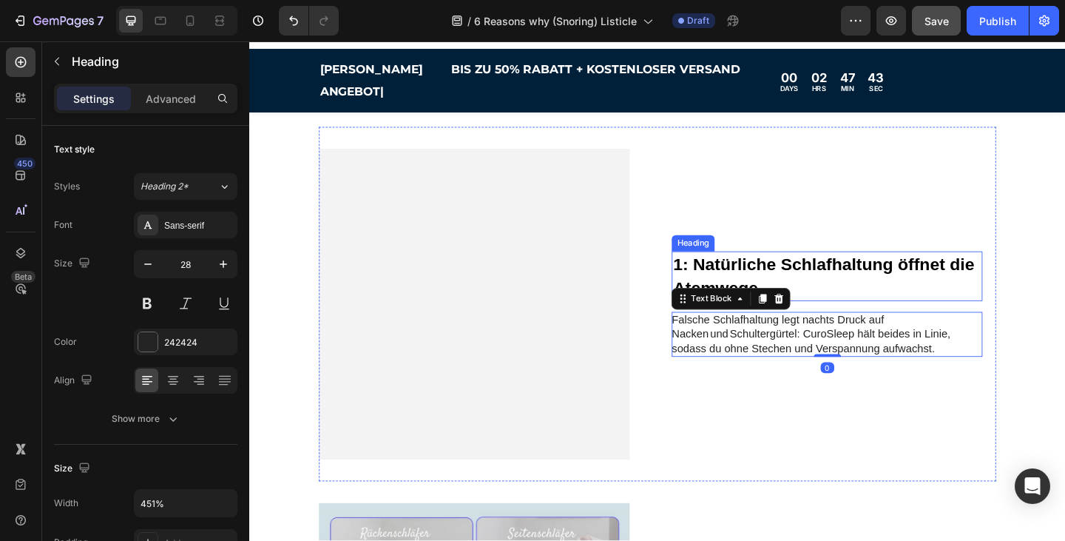
click at [864, 280] on p "⁠⁠⁠⁠⁠⁠⁠ 1: Natürliche Schlafhaltung öffnet die Atemwege" at bounding box center [877, 296] width 335 height 51
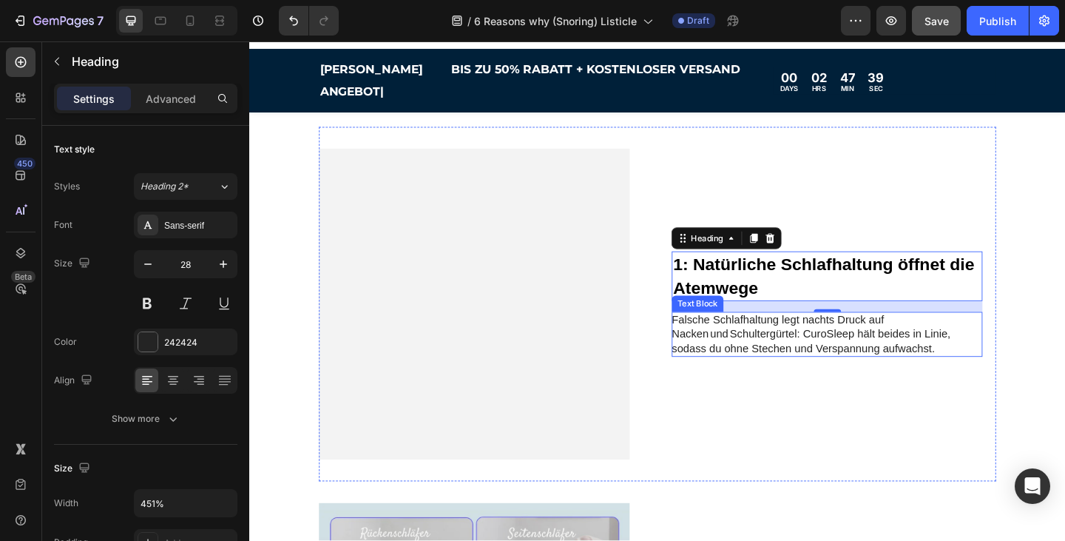
click at [948, 344] on p "Falsche Schlafhaltung legt nachts Druck auf Nacken und Schultergürtel: CuroSlee…" at bounding box center [875, 360] width 332 height 46
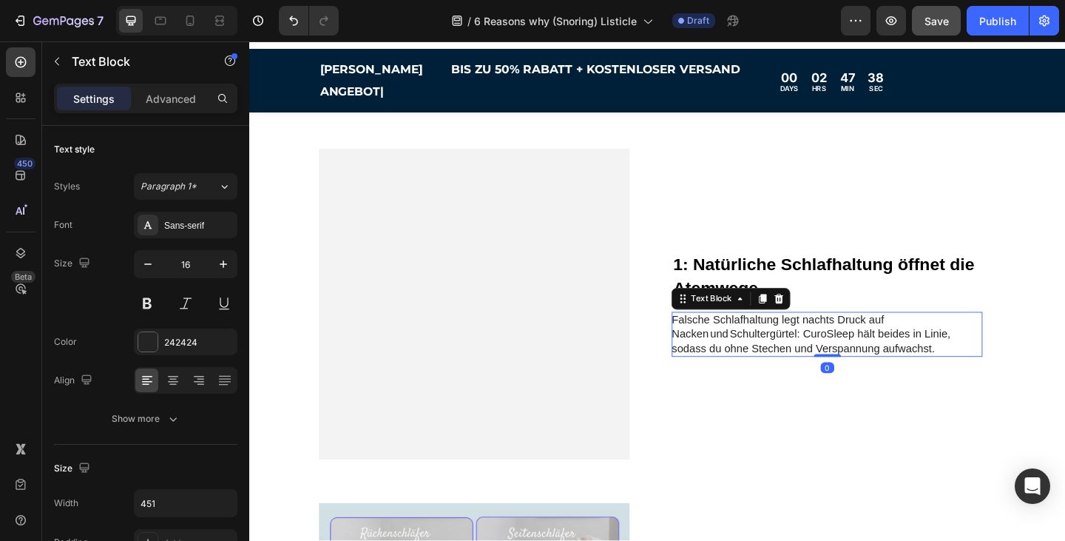
click at [948, 344] on p "Falsche Schlafhaltung legt nachts Druck auf Nacken und Schultergürtel: CuroSlee…" at bounding box center [875, 360] width 332 height 46
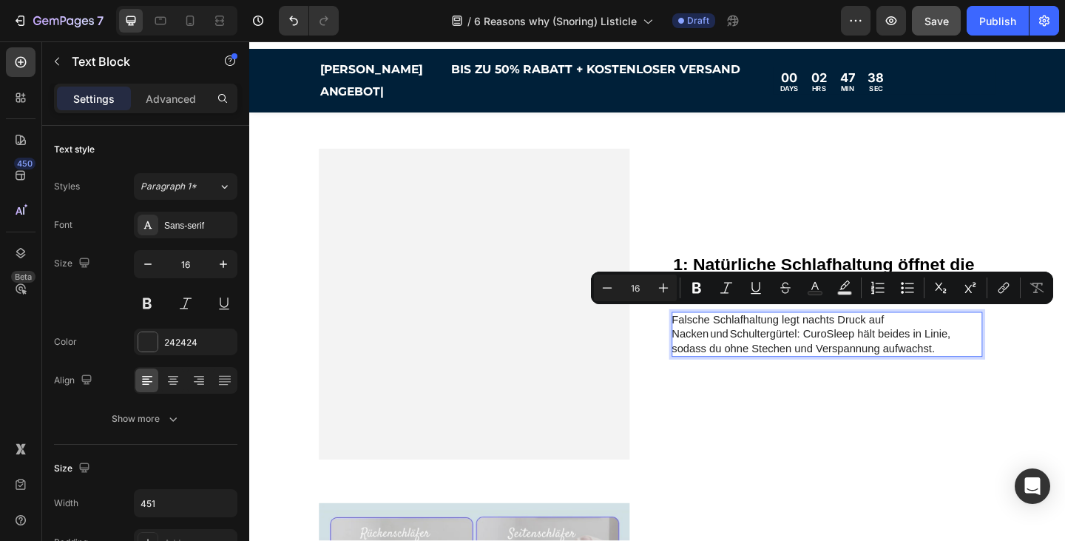
click at [1012, 359] on p "Falsche Schlafhaltung legt nachts Druck auf Nacken und Schultergürtel: CuroSlee…" at bounding box center [875, 360] width 332 height 46
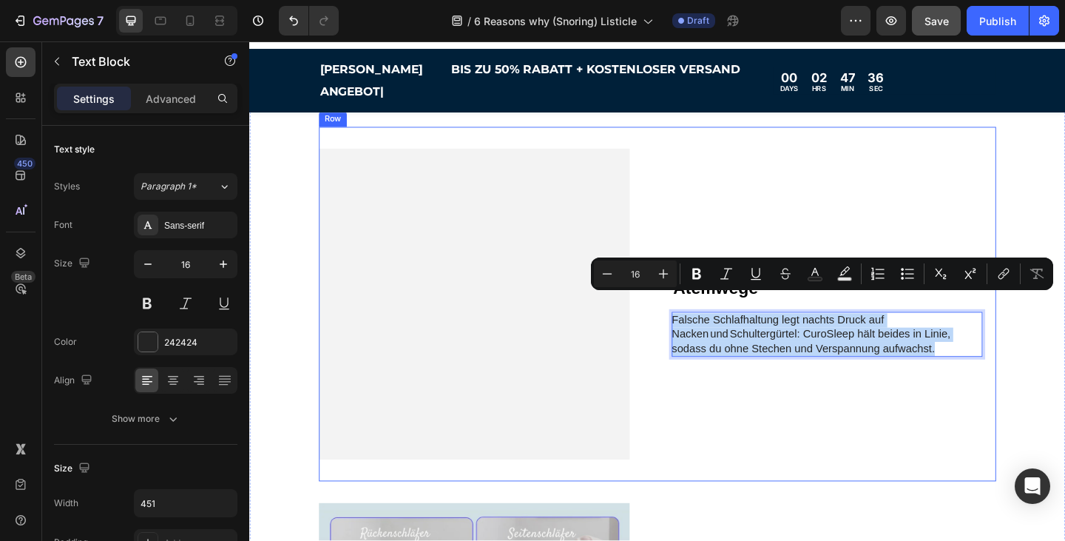
drag, startPoint x: 994, startPoint y: 355, endPoint x: 703, endPoint y: 322, distance: 292.6
click at [703, 322] on div "Drop element here Hero Banner ⁠⁠⁠⁠⁠⁠⁠ 1: Natürliche Schlafhaltung öffnet die At…" at bounding box center [693, 327] width 737 height 385
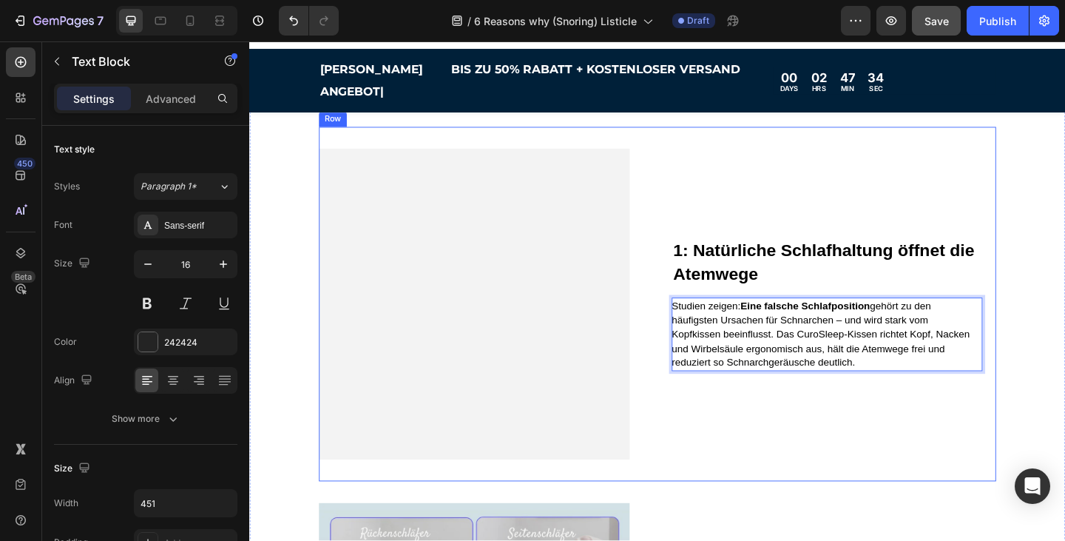
click at [912, 426] on div "⁠⁠⁠⁠⁠⁠⁠ 1: Natürliche Schlafhaltung öffnet die Atemwege Heading Studien zeigen:…" at bounding box center [878, 327] width 338 height 338
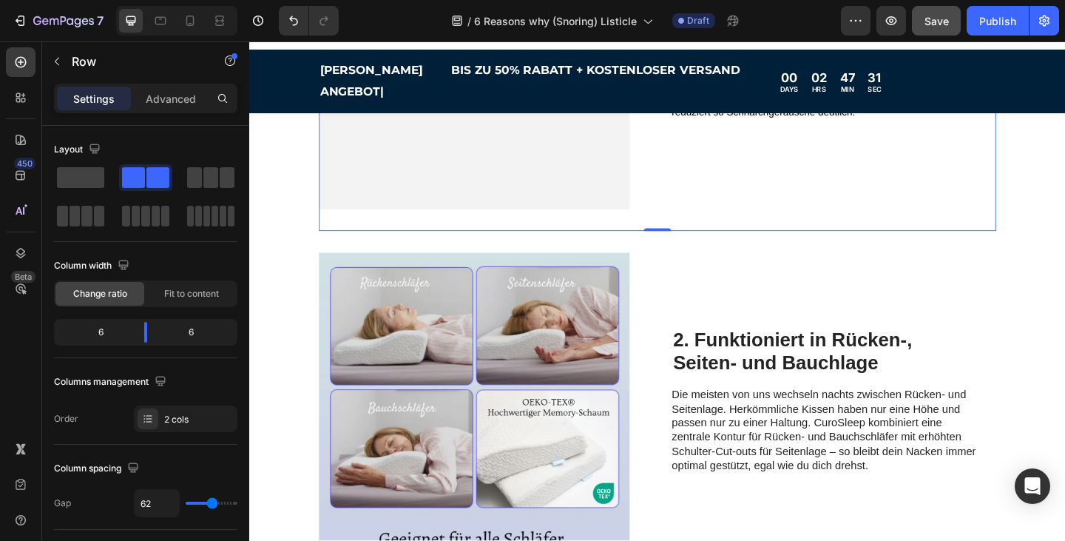
scroll to position [609, 0]
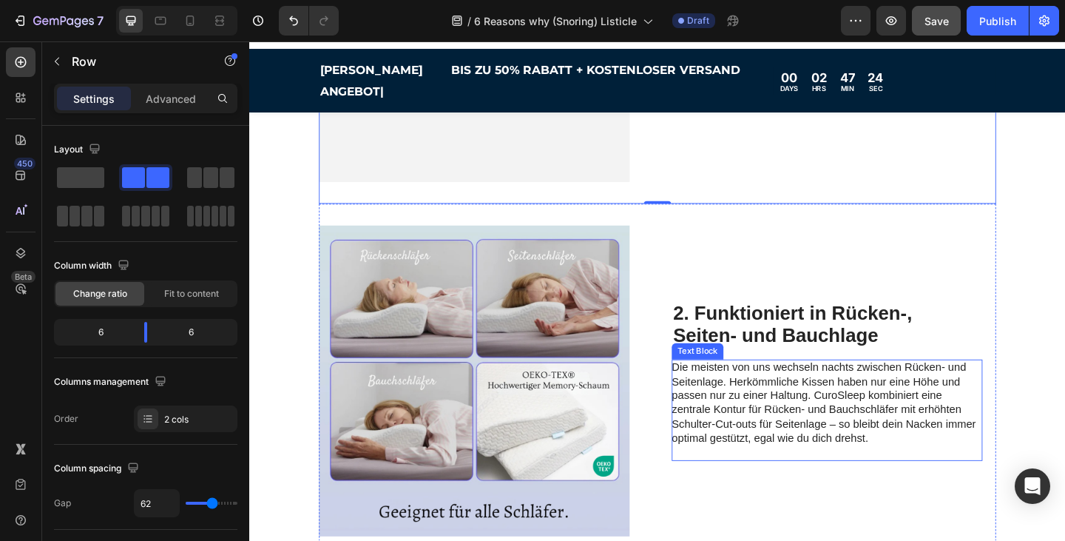
click at [868, 389] on p "Die meisten von uns wechseln nachts zwischen Rücken‑ und Seitenlage. Herkömmlic…" at bounding box center [875, 443] width 332 height 108
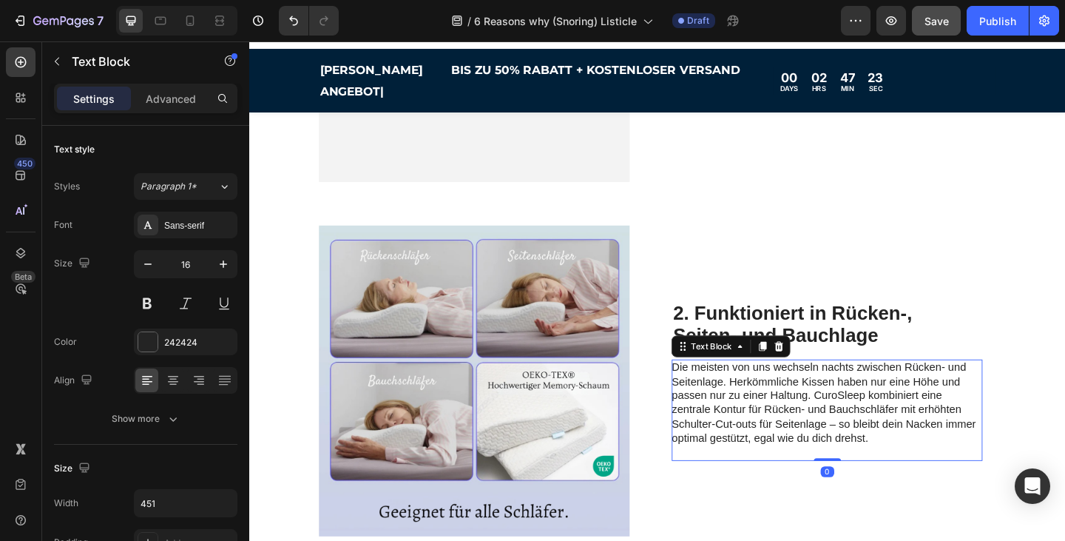
click at [868, 389] on p "Die meisten von uns wechseln nachts zwischen Rücken‑ und Seitenlage. Herkömmlic…" at bounding box center [875, 443] width 332 height 108
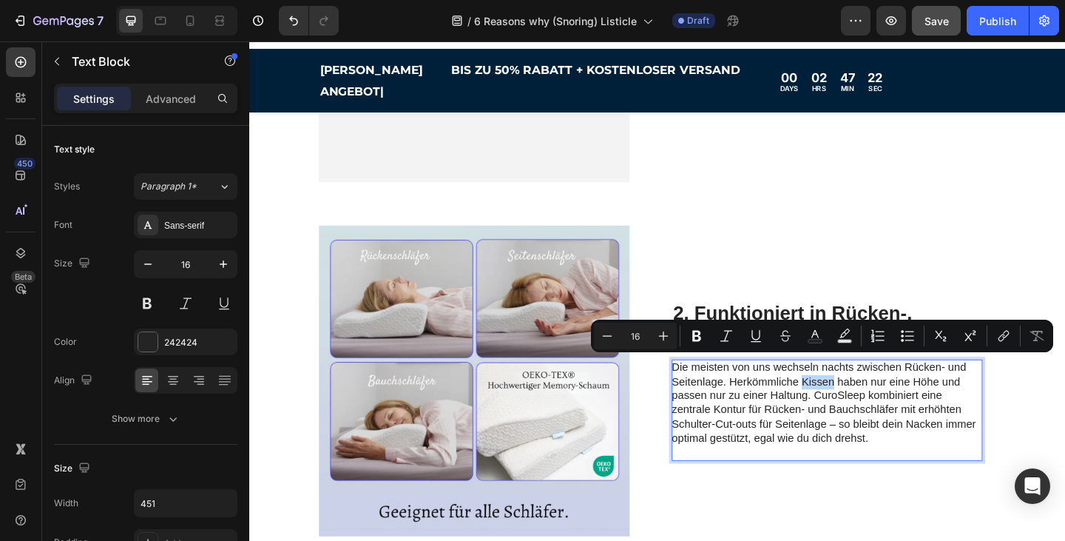
click at [848, 337] on h2 "2. Funktioniert in Rücken‑, Seiten‑ und Bauchlage" at bounding box center [876, 349] width 334 height 53
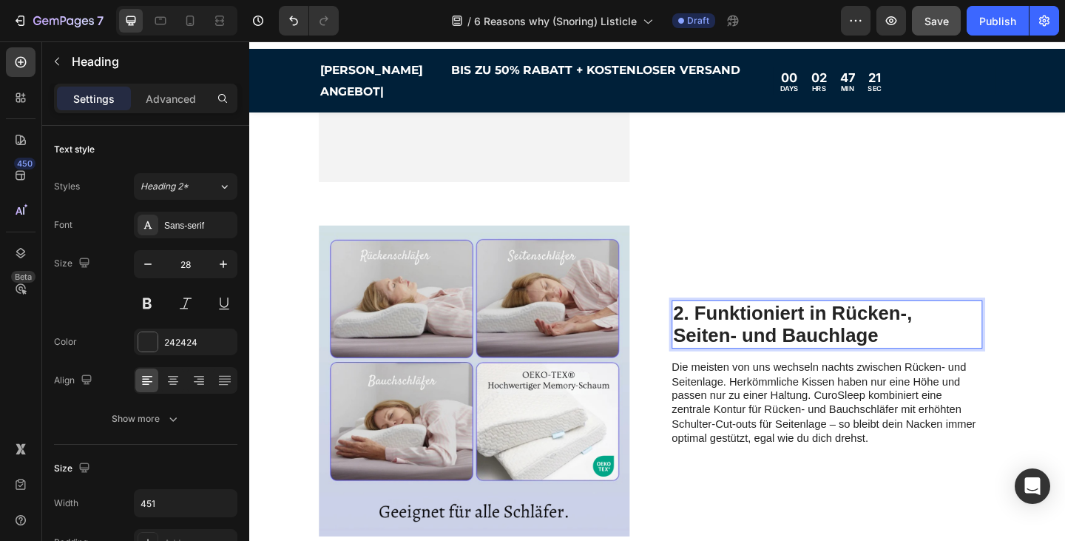
click at [848, 325] on h2 "2. Funktioniert in Rücken‑, Seiten‑ und Bauchlage" at bounding box center [876, 349] width 334 height 53
drag, startPoint x: 909, startPoint y: 333, endPoint x: 818, endPoint y: 332, distance: 91.0
click at [819, 333] on p "2. Funktioniert in Rücken‑, Seiten‑ und Bauchlage" at bounding box center [875, 350] width 331 height 50
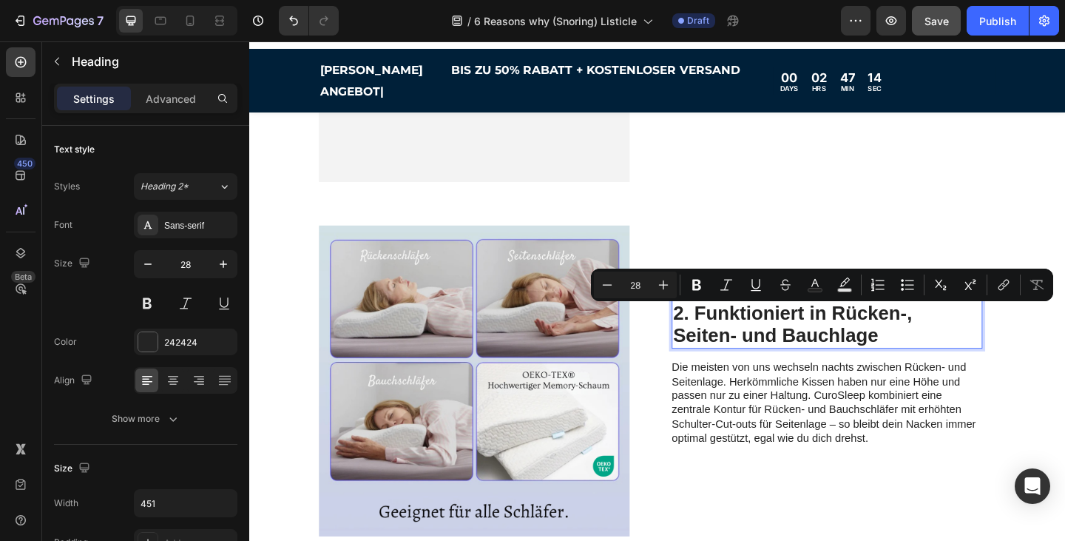
click at [925, 346] on p "2. Funktioniert in Rücken‑, Seiten‑ und Bauchlage" at bounding box center [875, 350] width 331 height 50
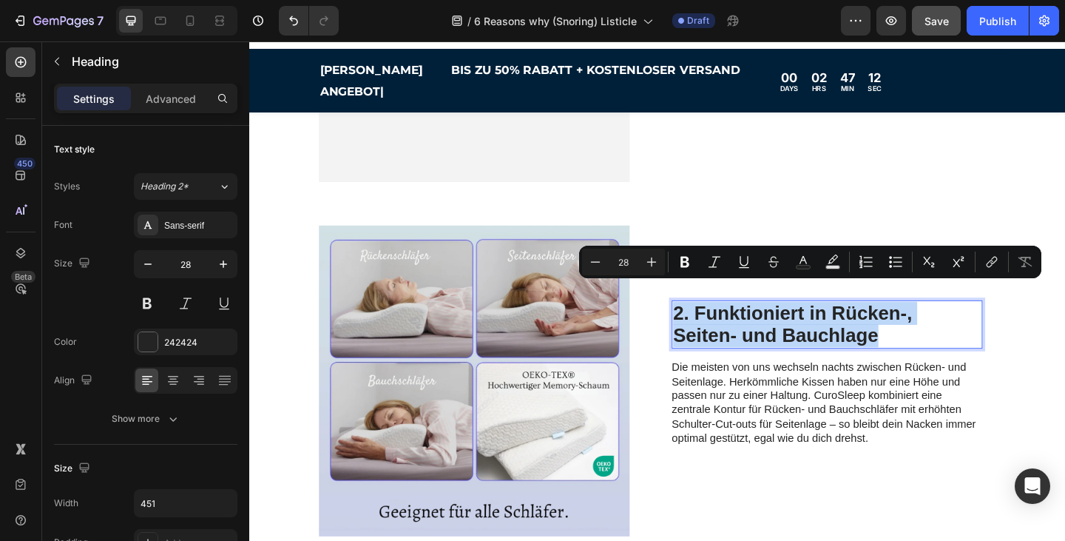
drag, startPoint x: 939, startPoint y: 346, endPoint x: 712, endPoint y: 317, distance: 229.6
click at [712, 325] on p "2. Funktioniert in Rücken‑, Seiten‑ und Bauchlage" at bounding box center [875, 350] width 331 height 50
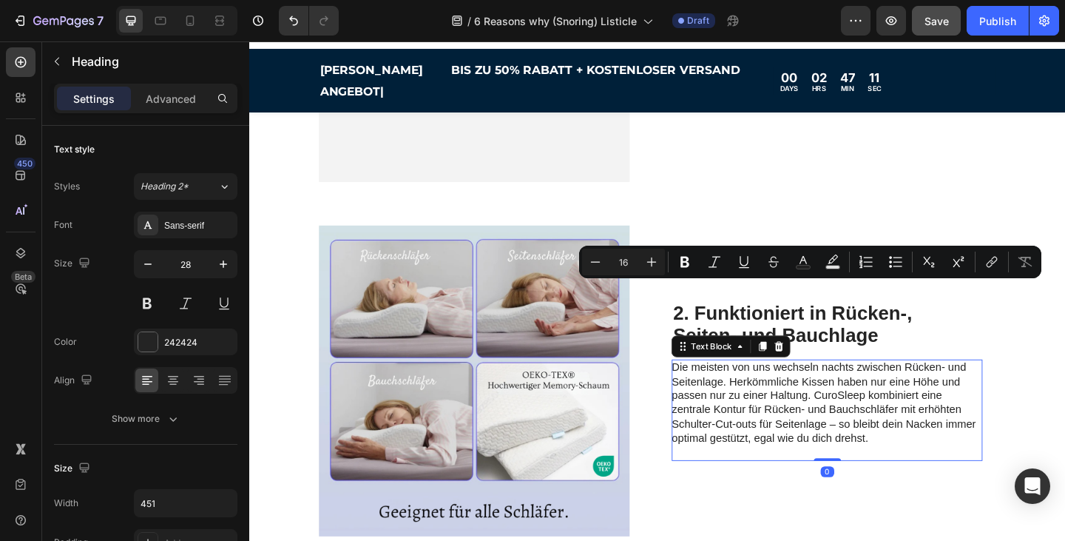
click at [796, 397] on p "Die meisten von uns wechseln nachts zwischen Rücken‑ und Seitenlage. Herkömmlic…" at bounding box center [875, 443] width 332 height 108
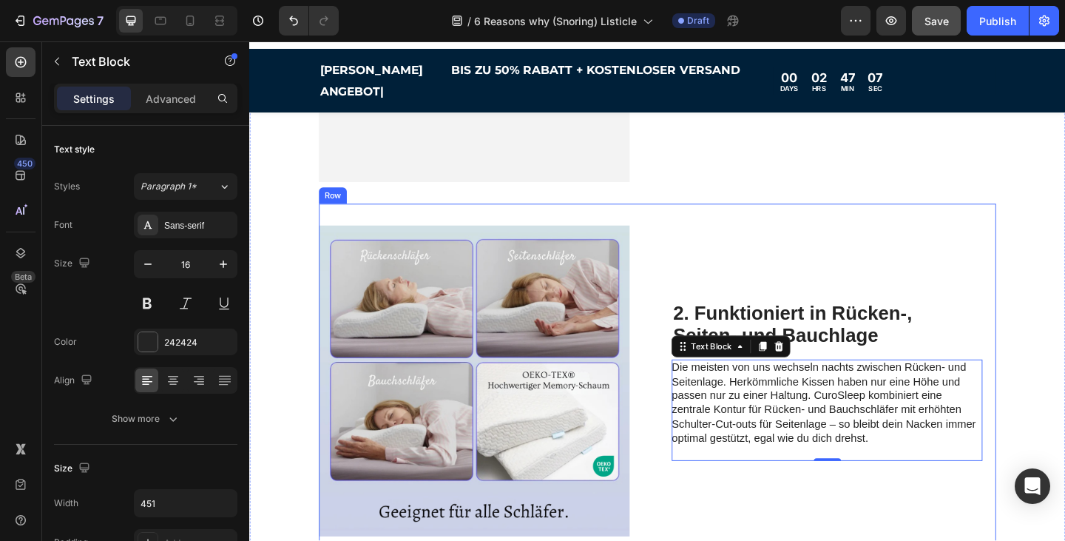
click at [959, 295] on div "2. Funktioniert in Rücken‑, Seiten‑ und Bauchlage Heading Die meisten von uns w…" at bounding box center [878, 411] width 338 height 338
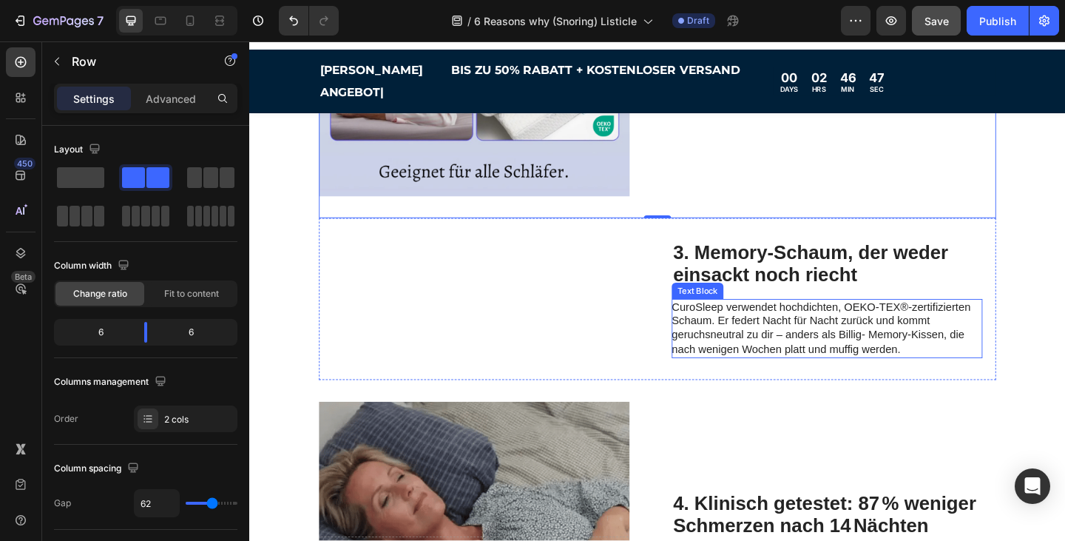
scroll to position [1191, 0]
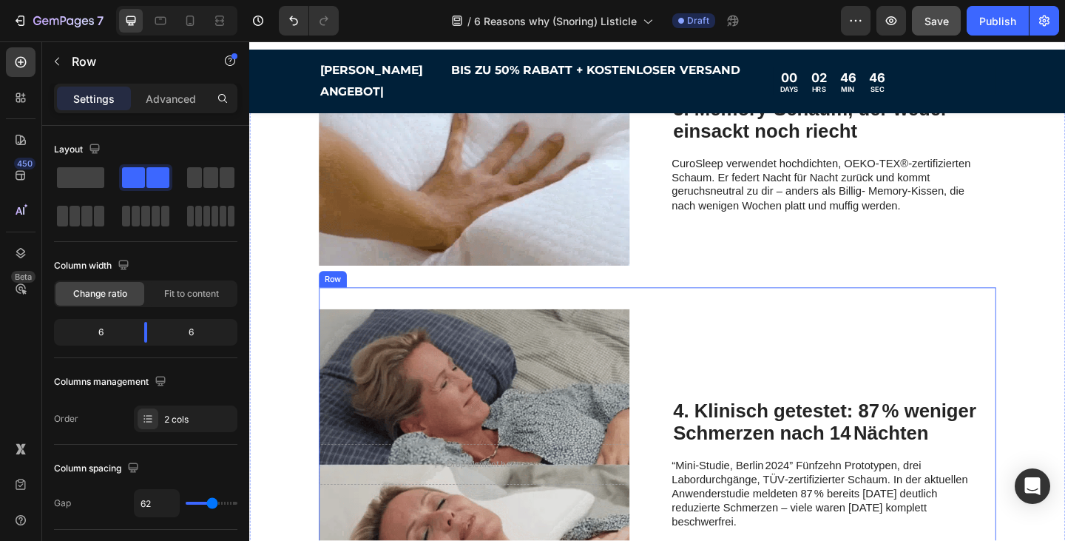
click at [880, 450] on h2 "4. Klinisch getestet: 87 % weniger Schmerzen nach 14 Nächten" at bounding box center [876, 456] width 334 height 53
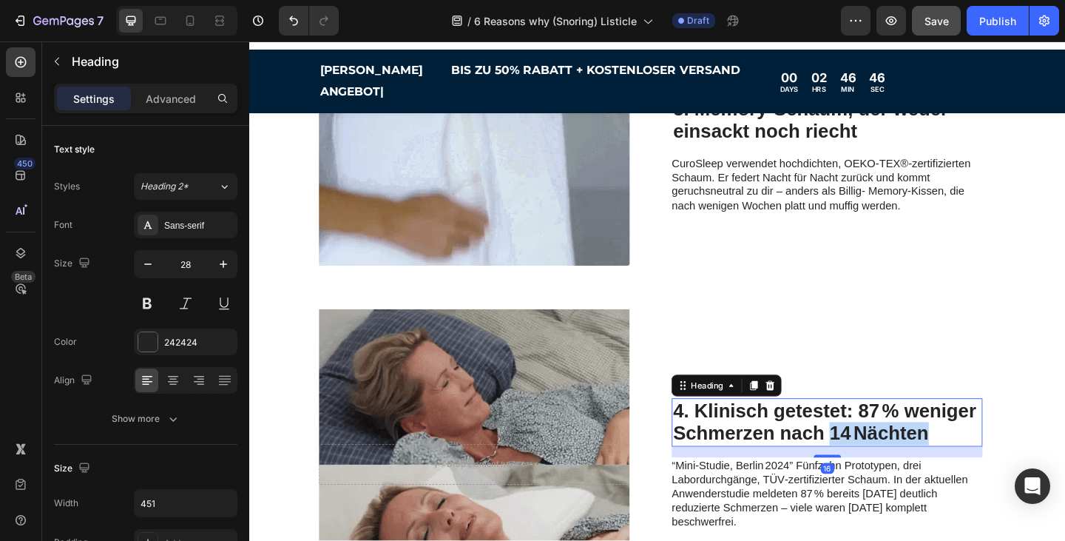
click at [880, 450] on h2 "4. Klinisch getestet: 87 % weniger Schmerzen nach 14 Nächten" at bounding box center [876, 456] width 334 height 53
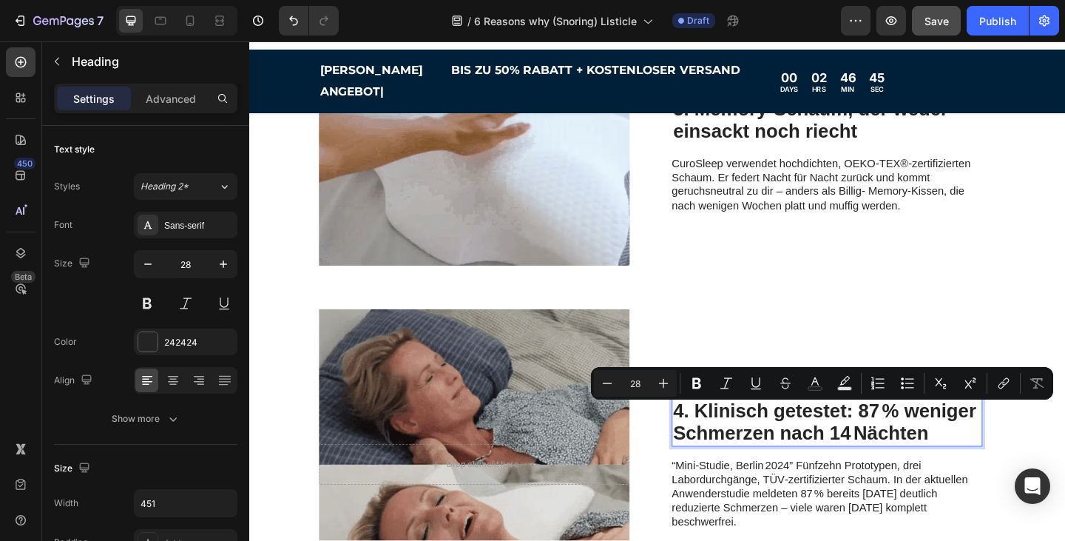
click at [1002, 448] on p "4. Klinisch getestet: 87 % weniger Schmerzen nach 14 Nächten" at bounding box center [875, 456] width 331 height 50
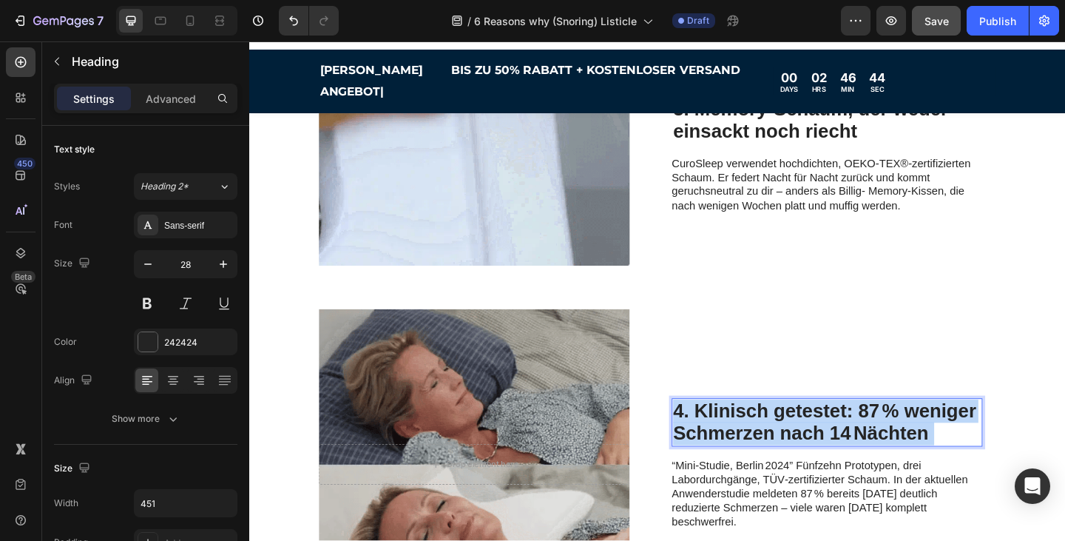
drag, startPoint x: 994, startPoint y: 451, endPoint x: 726, endPoint y: 424, distance: 269.2
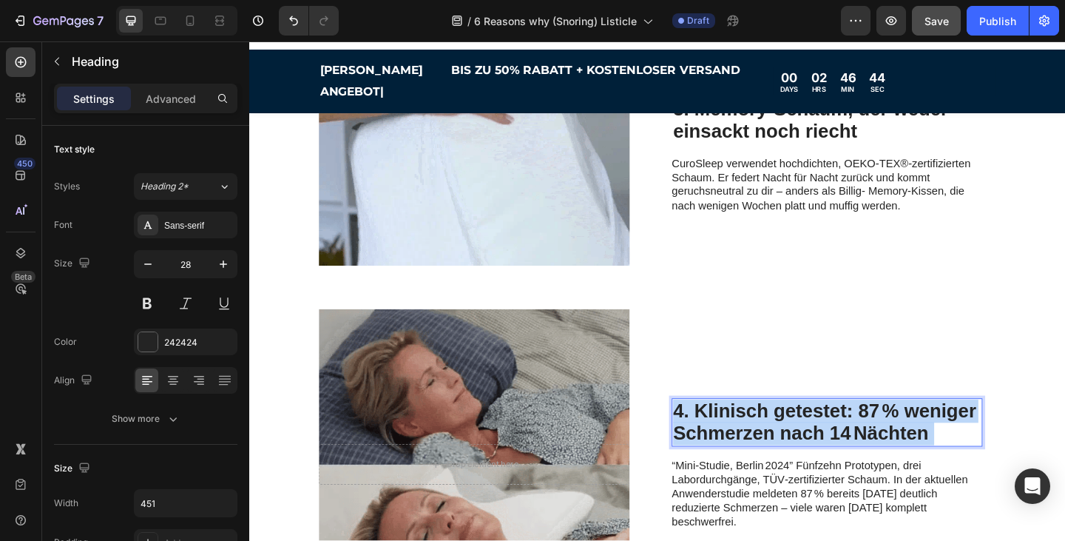
click at [711, 431] on p "4. Klinisch getestet: 87 % weniger Schmerzen nach 14 Nächten" at bounding box center [875, 456] width 331 height 50
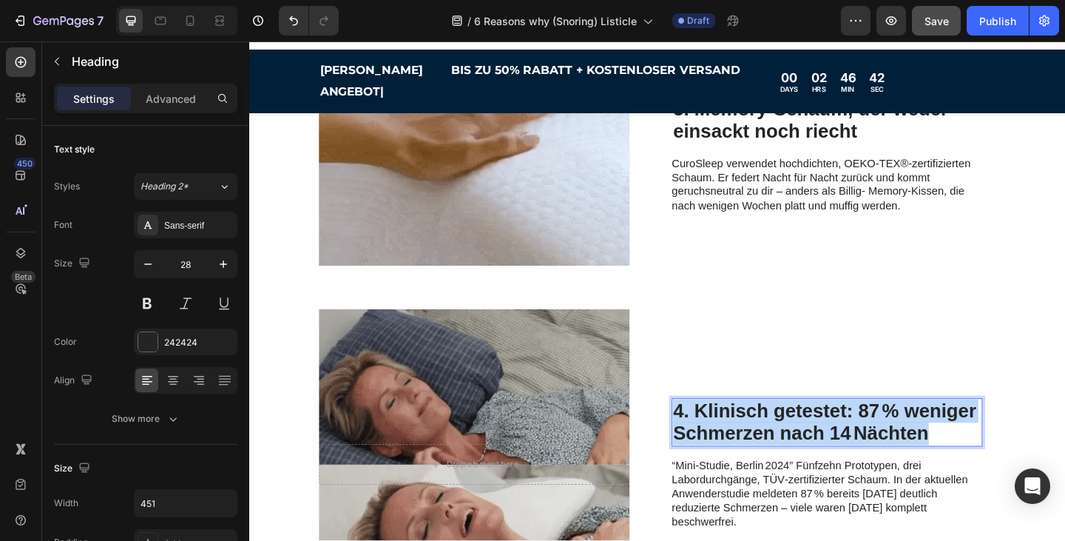
drag, startPoint x: 996, startPoint y: 449, endPoint x: 712, endPoint y: 428, distance: 284.8
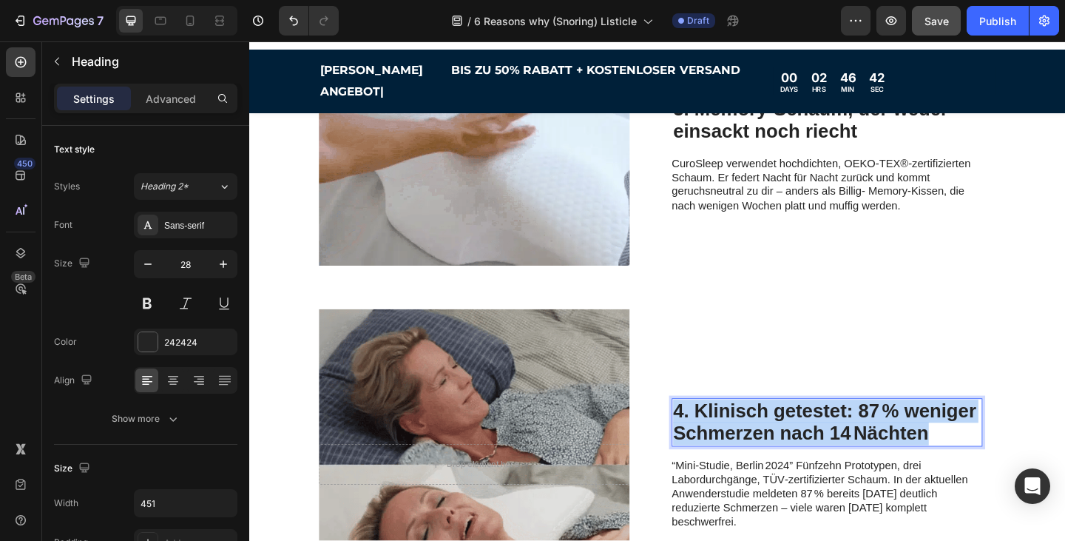
click at [712, 431] on p "4. Klinisch getestet: 87 % weniger Schmerzen nach 14 Nächten" at bounding box center [875, 456] width 331 height 50
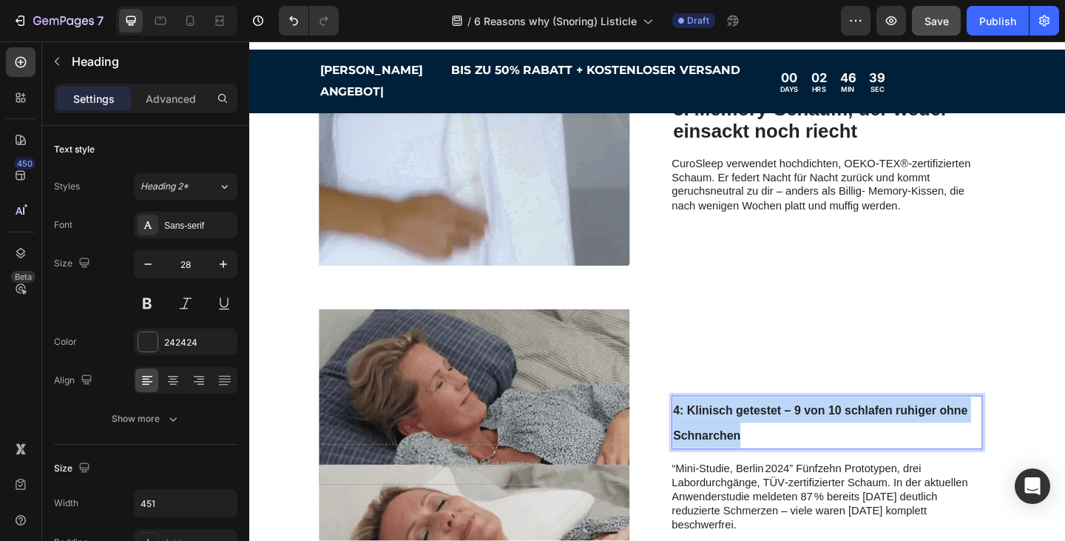
drag, startPoint x: 791, startPoint y: 443, endPoint x: 709, endPoint y: 424, distance: 84.3
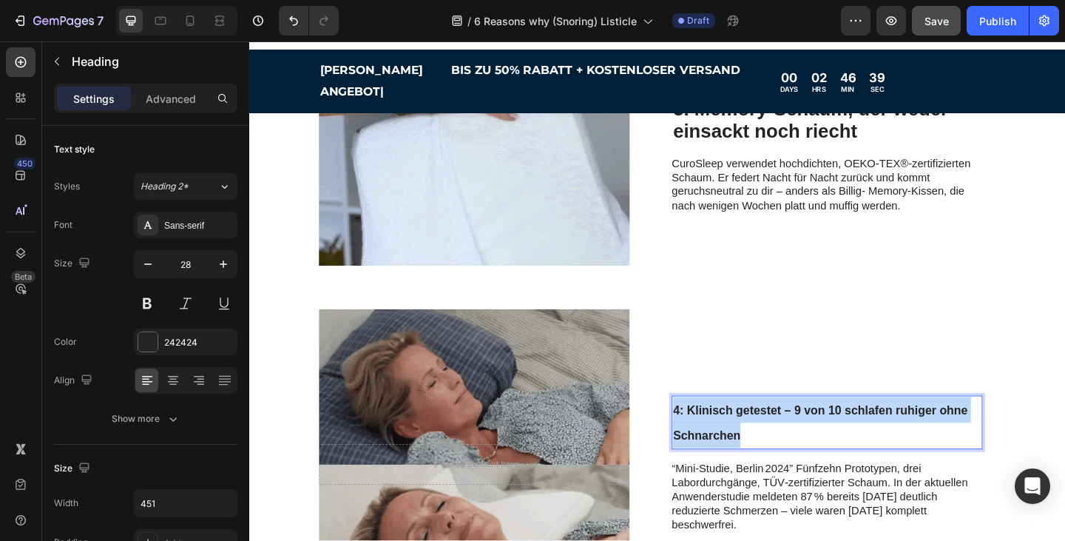
click at [710, 428] on p "4: Klinisch getestet – 9 von 10 schlafen ruhiger ohne Schnarchen" at bounding box center [875, 455] width 331 height 55
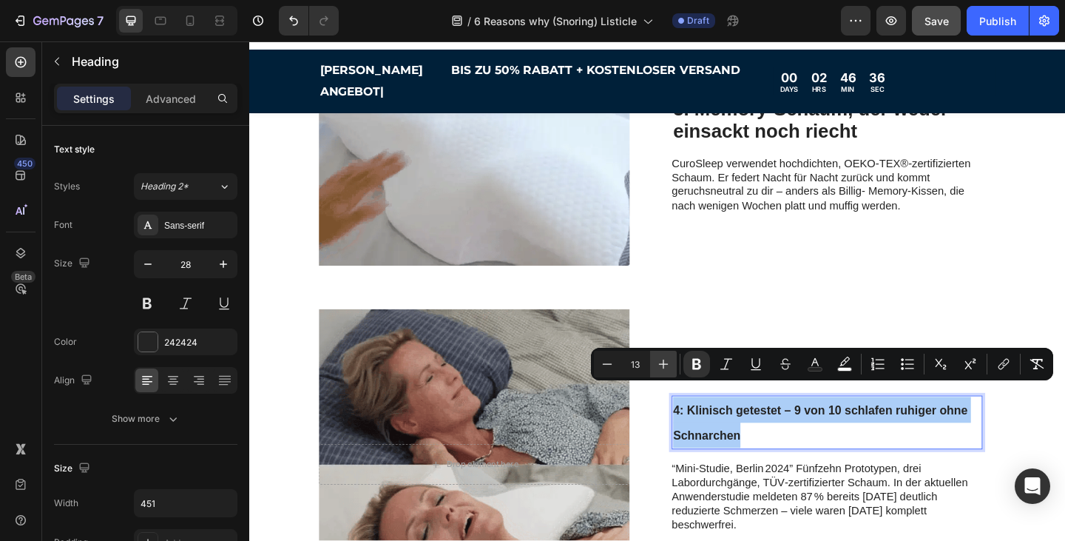
click at [666, 370] on icon "Editor contextual toolbar" at bounding box center [663, 364] width 15 height 15
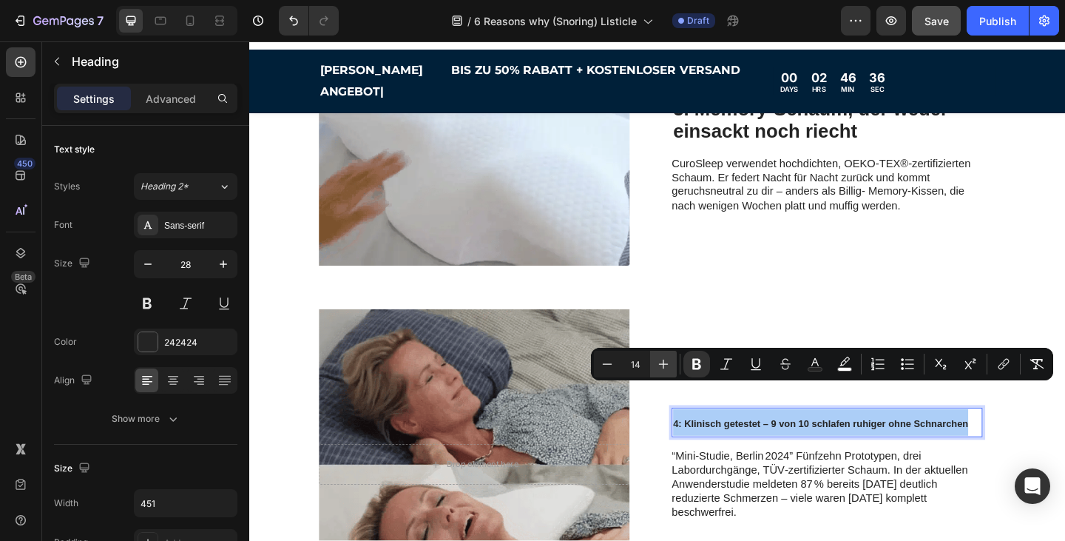
click at [666, 369] on icon "Editor contextual toolbar" at bounding box center [663, 364] width 15 height 15
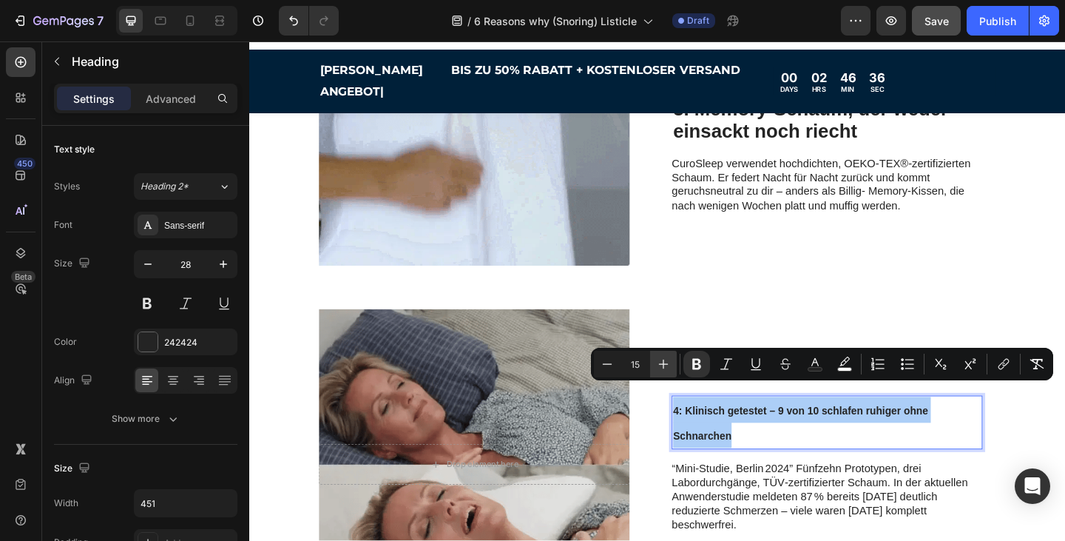
click at [666, 369] on icon "Editor contextual toolbar" at bounding box center [663, 364] width 15 height 15
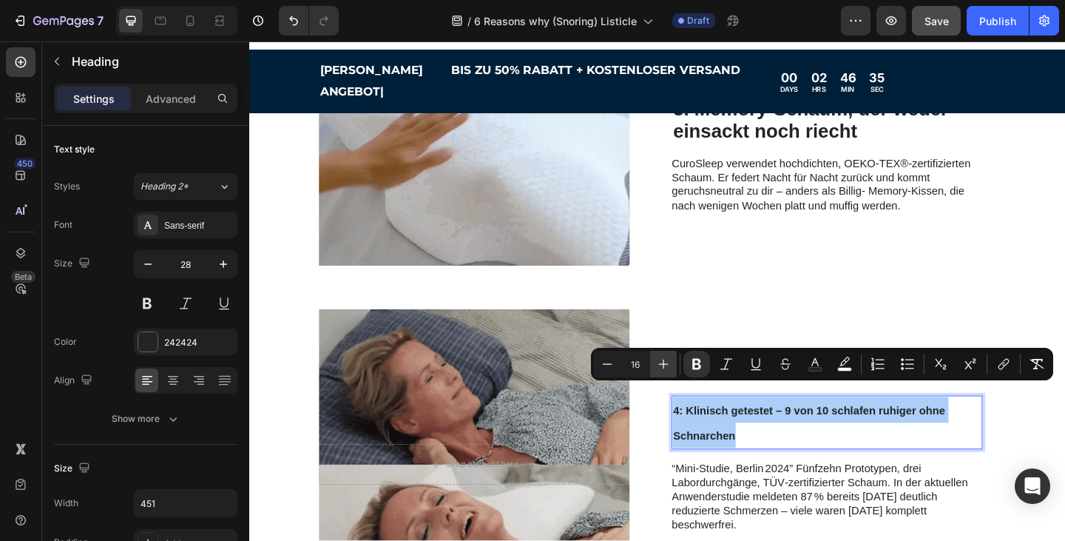
click at [666, 369] on icon "Editor contextual toolbar" at bounding box center [663, 364] width 15 height 15
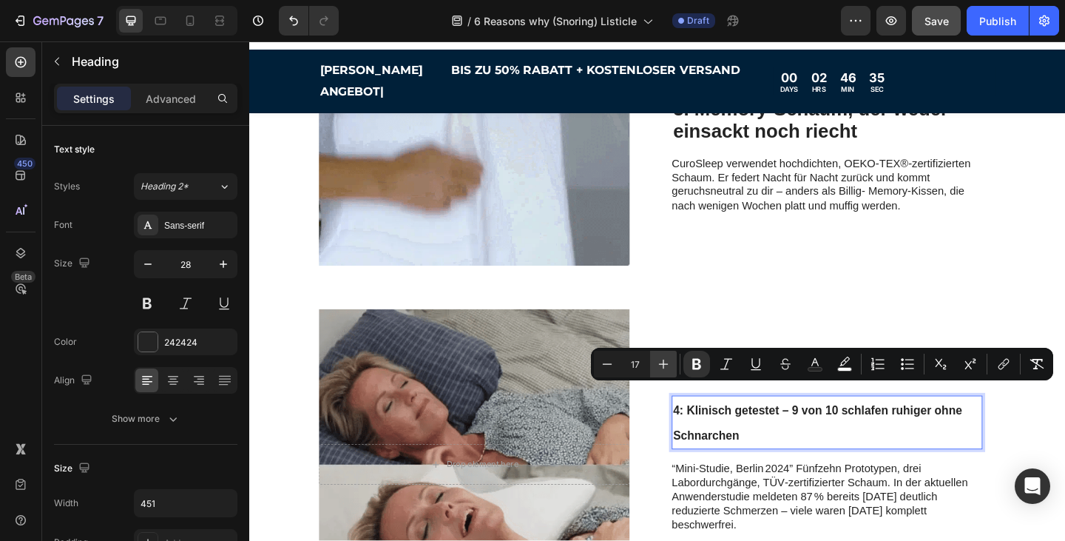
click at [666, 369] on icon "Editor contextual toolbar" at bounding box center [663, 364] width 15 height 15
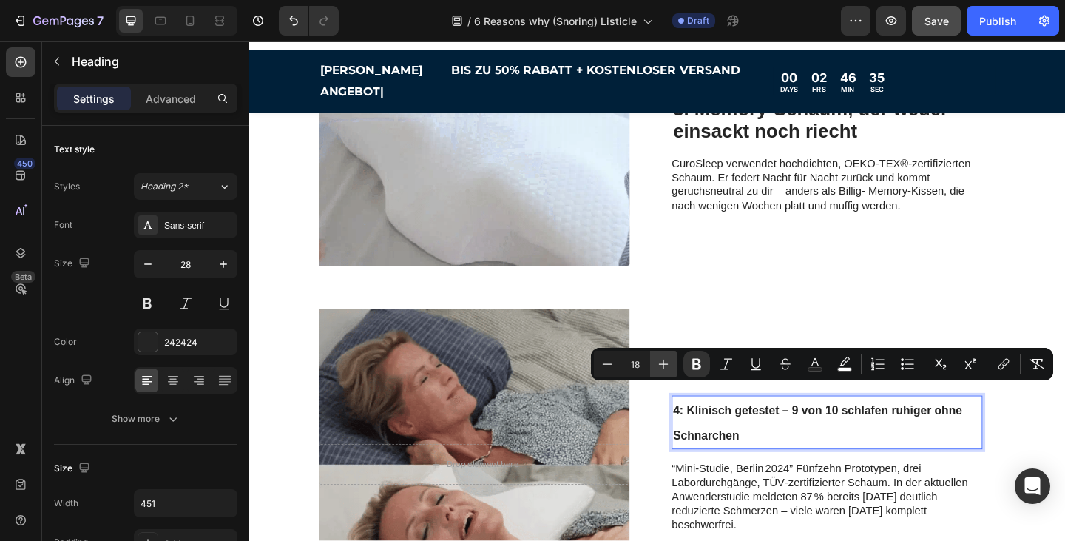
click at [666, 369] on icon "Editor contextual toolbar" at bounding box center [663, 364] width 15 height 15
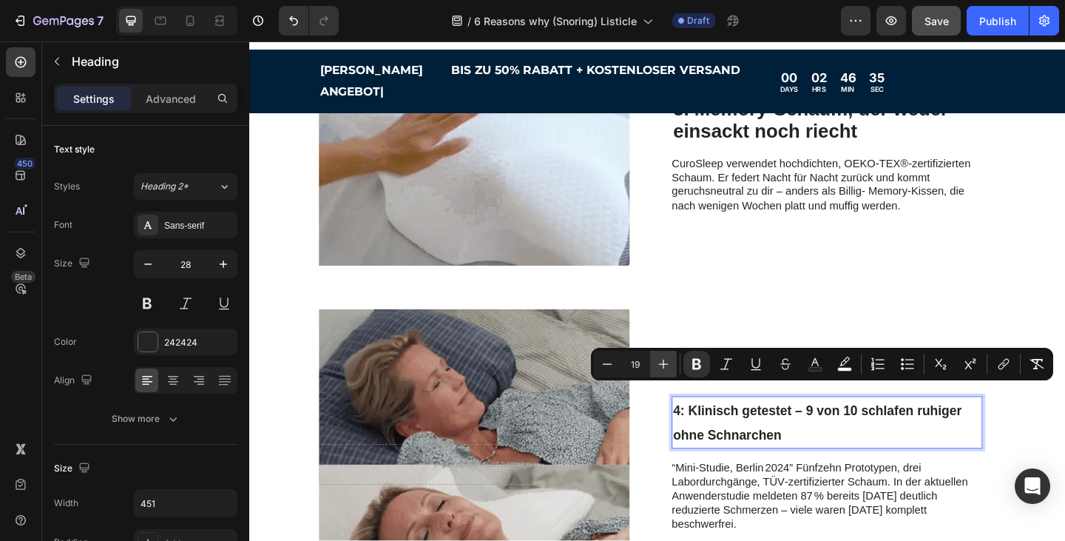
click at [666, 369] on icon "Editor contextual toolbar" at bounding box center [663, 364] width 15 height 15
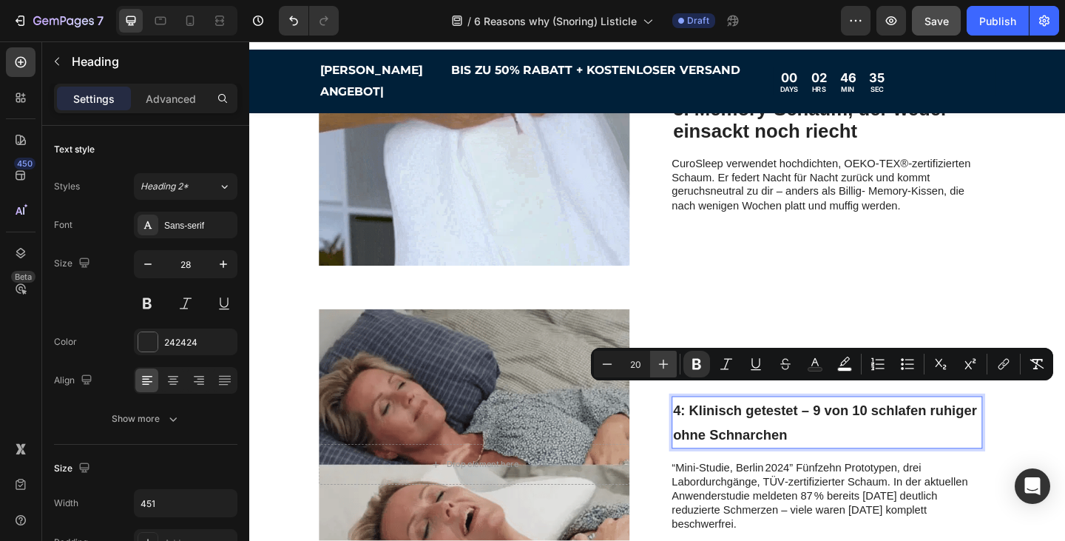
click at [666, 369] on icon "Editor contextual toolbar" at bounding box center [663, 364] width 15 height 15
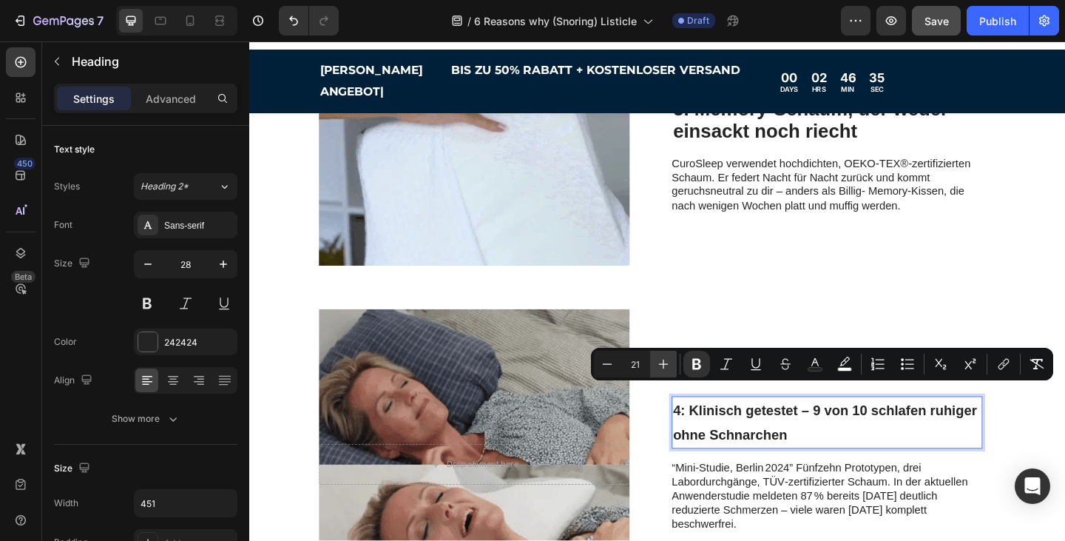
click at [666, 369] on icon "Editor contextual toolbar" at bounding box center [663, 364] width 15 height 15
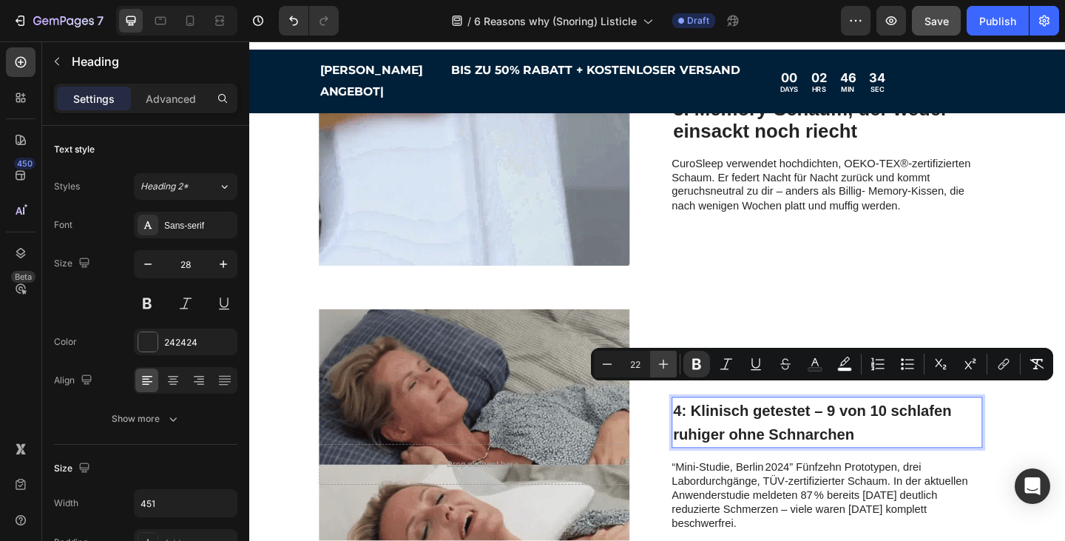
click at [666, 369] on icon "Editor contextual toolbar" at bounding box center [663, 364] width 15 height 15
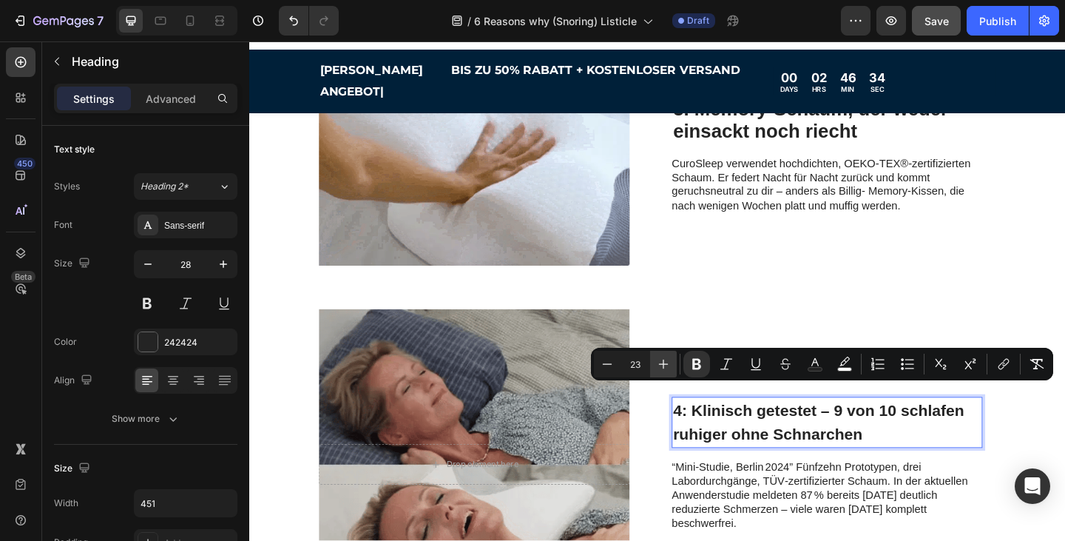
click at [666, 369] on icon "Editor contextual toolbar" at bounding box center [663, 364] width 15 height 15
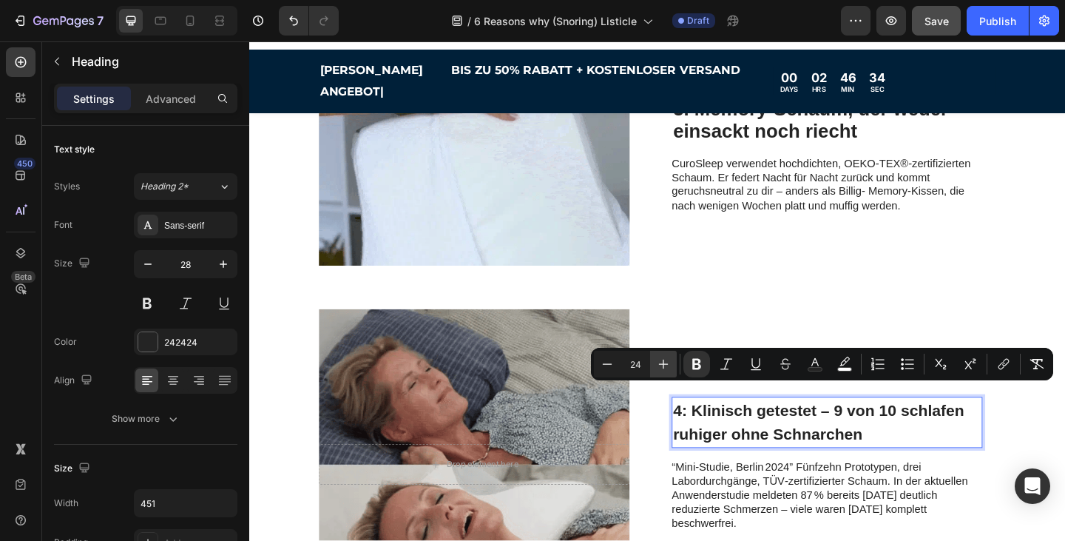
click at [666, 369] on icon "Editor contextual toolbar" at bounding box center [663, 364] width 15 height 15
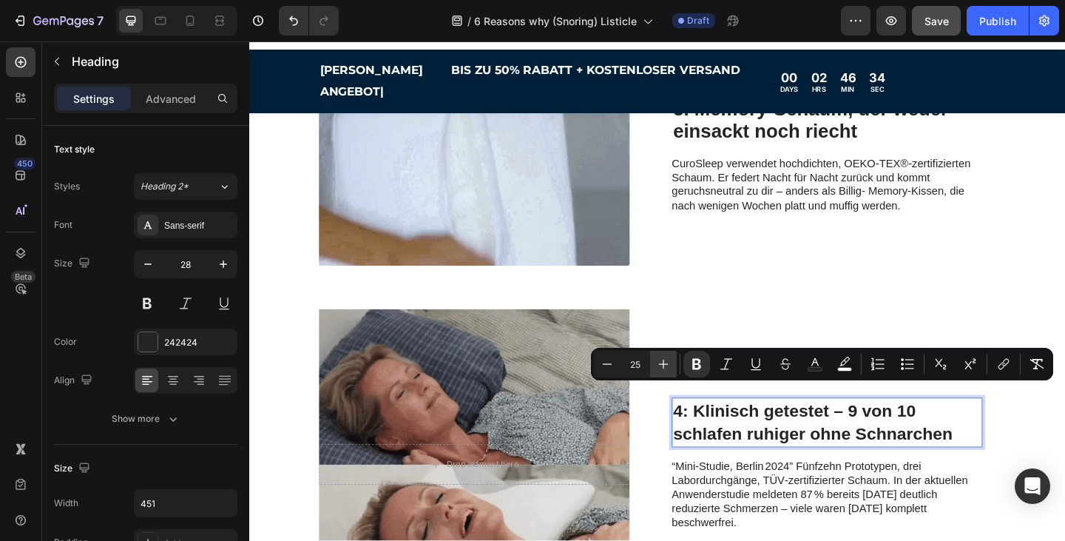
click at [666, 369] on icon "Editor contextual toolbar" at bounding box center [663, 364] width 15 height 15
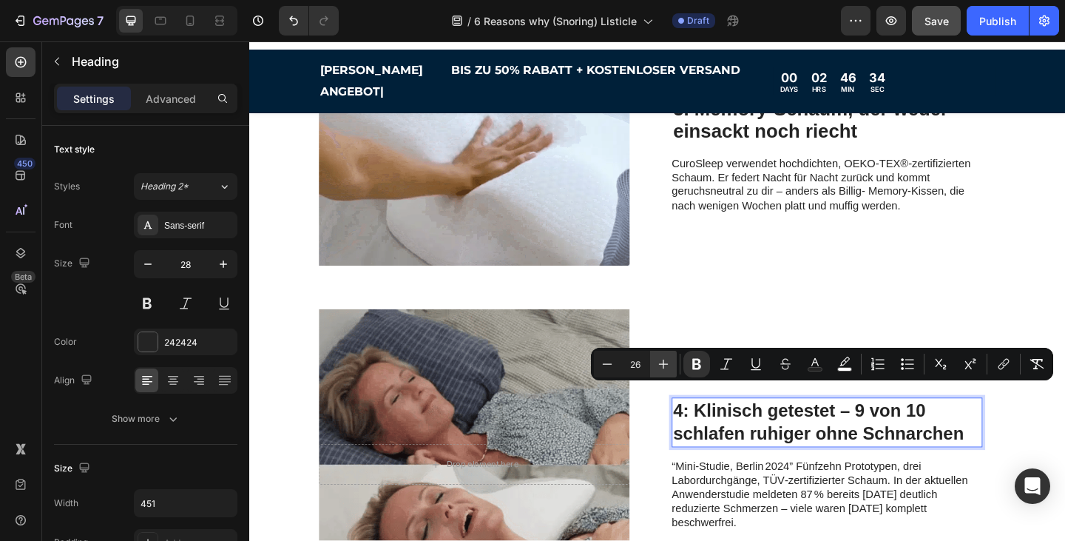
click at [666, 369] on icon "Editor contextual toolbar" at bounding box center [663, 364] width 15 height 15
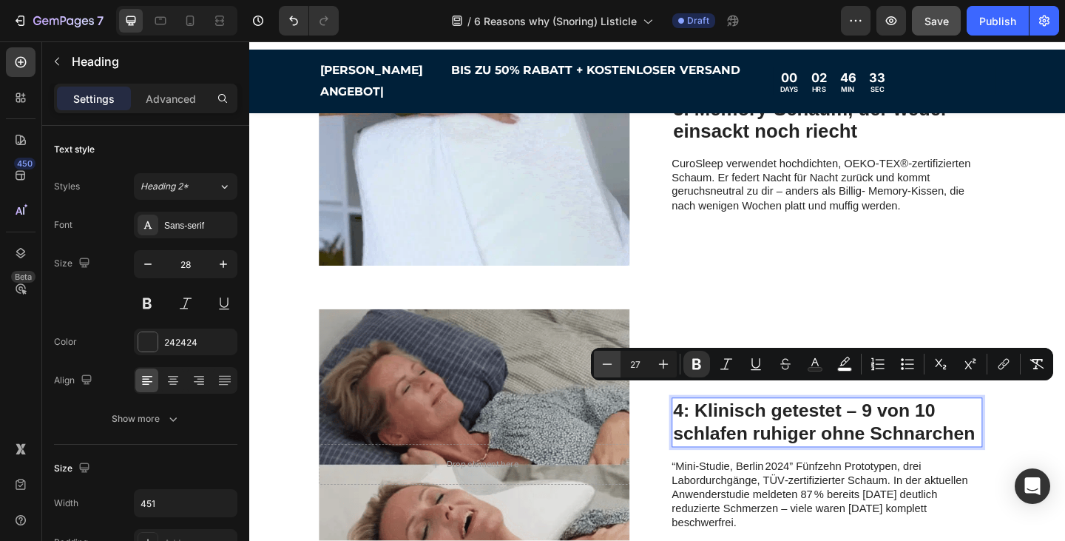
click at [600, 362] on icon "Editor contextual toolbar" at bounding box center [607, 364] width 15 height 15
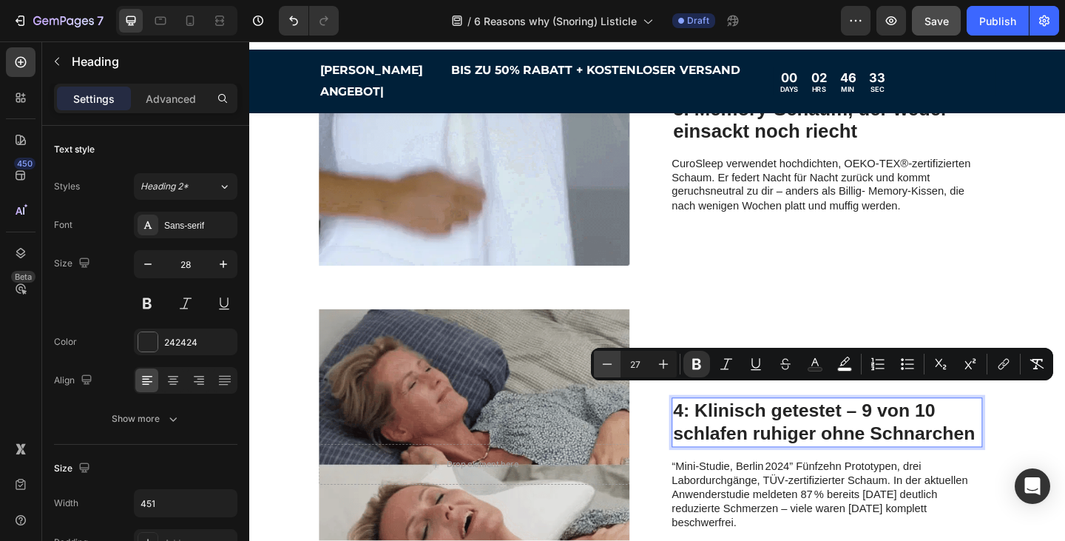
type input "26"
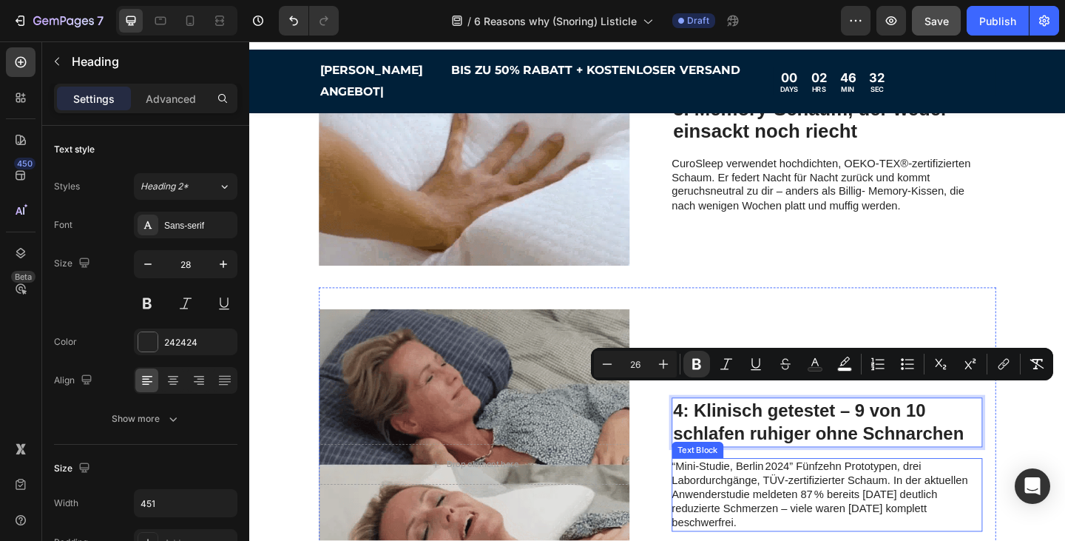
click at [925, 500] on p "“Mini‑Studie, Berlin 2024” Fünfzehn Prototypen, drei Labordurchgänge, TÜV‑zerti…" at bounding box center [875, 534] width 332 height 77
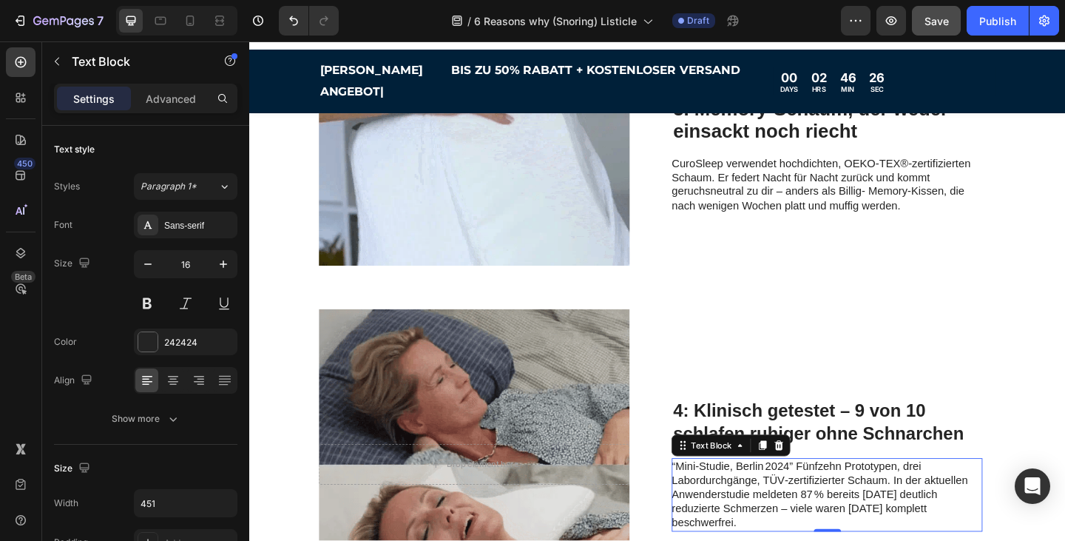
click at [837, 540] on p "“Mini‑Studie, Berlin 2024” Fünfzehn Prototypen, drei Labordurchgänge, TÜV‑zerti…" at bounding box center [875, 534] width 332 height 77
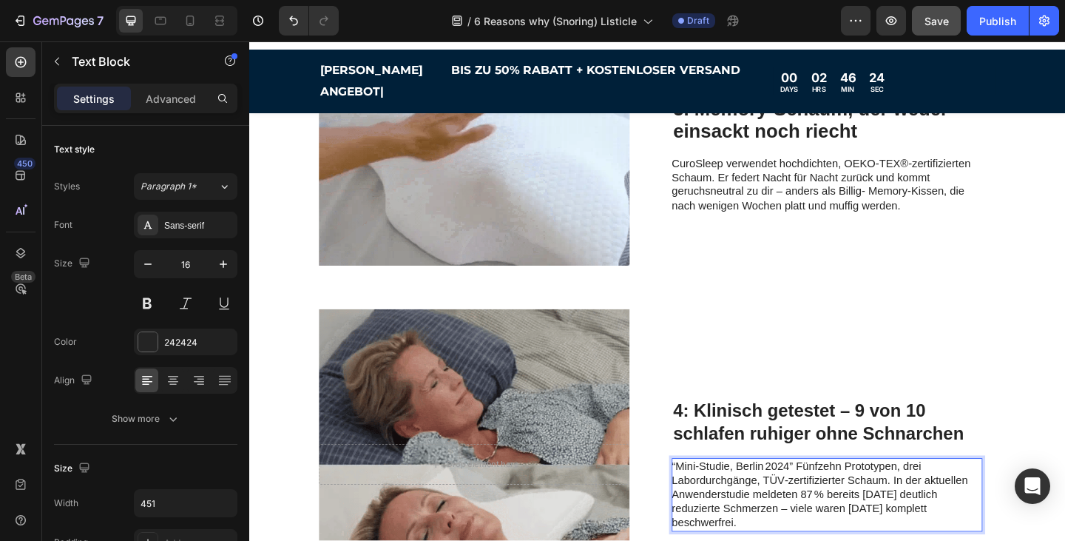
drag, startPoint x: 831, startPoint y: 547, endPoint x: 709, endPoint y: 481, distance: 139.3
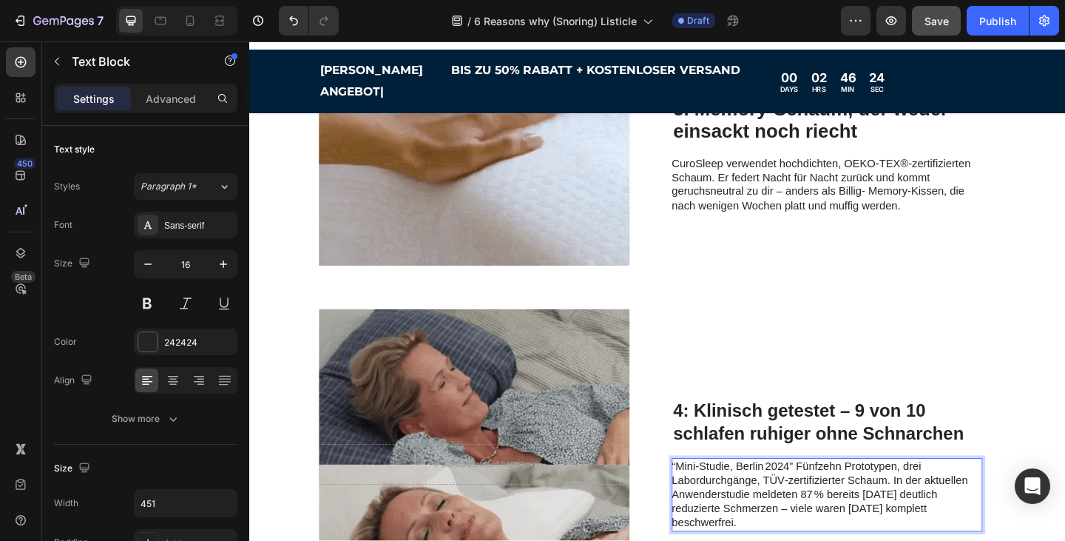
click at [709, 496] on p "“Mini‑Studie, Berlin 2024” Fünfzehn Prototypen, drei Labordurchgänge, TÜV‑zerti…" at bounding box center [875, 534] width 332 height 77
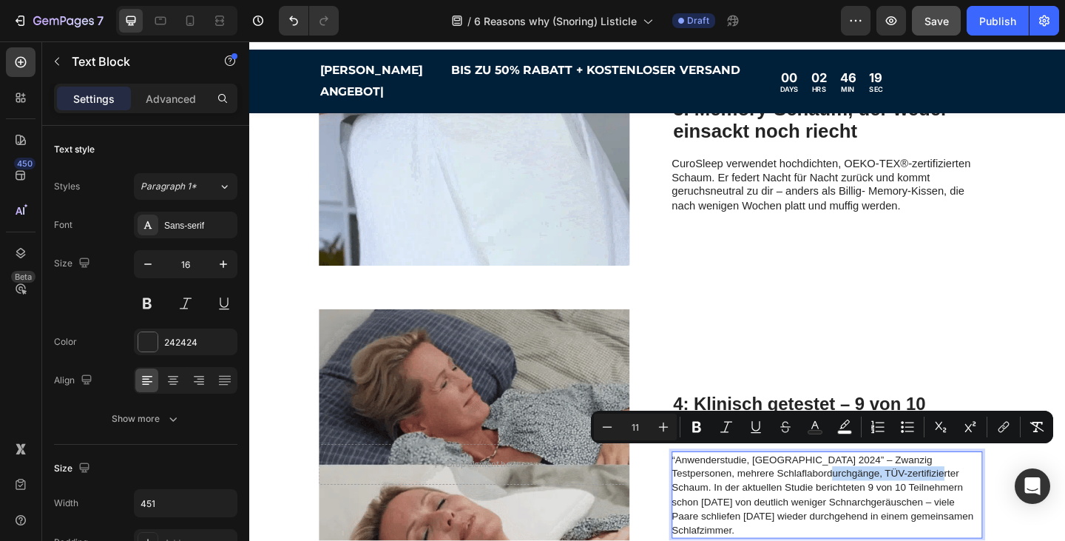
drag, startPoint x: 828, startPoint y: 490, endPoint x: 948, endPoint y: 493, distance: 119.9
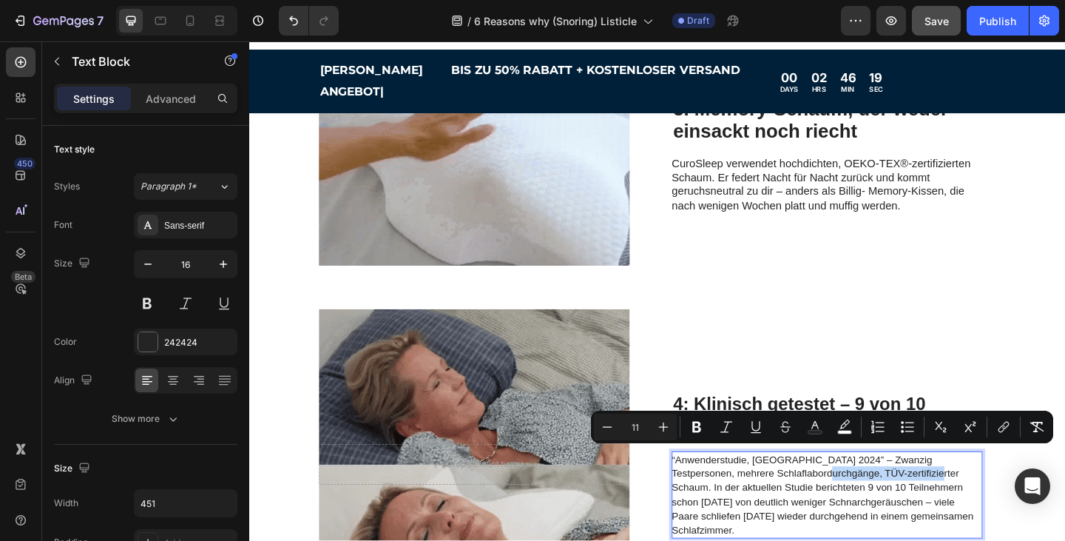
click at [948, 493] on span "“Anwenderstudie, [GEOGRAPHIC_DATA] 2024” – Zwanzig Testpersonen, mehrere Schlaf…" at bounding box center [873, 534] width 328 height 89
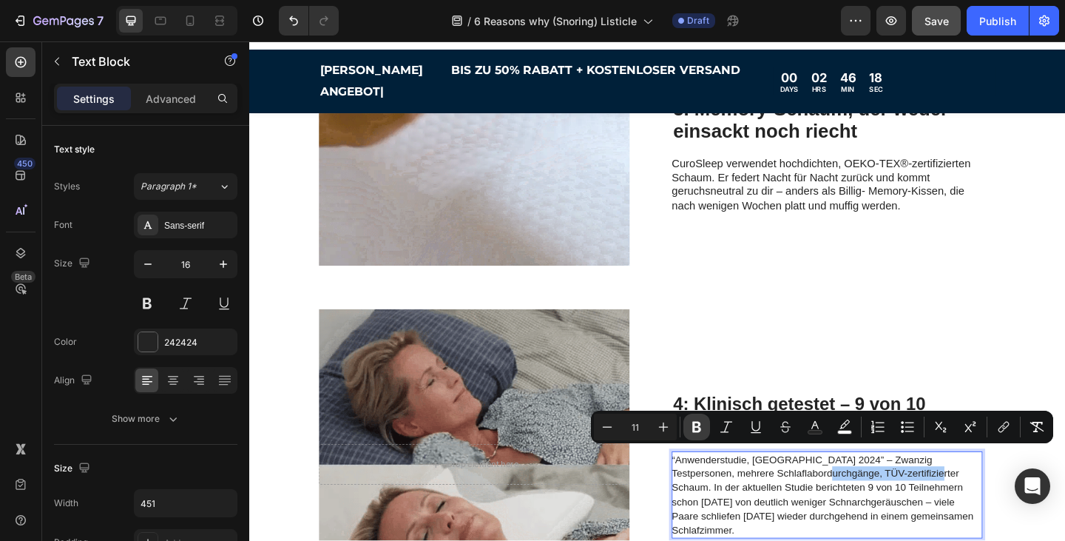
click at [691, 425] on icon "Editor contextual toolbar" at bounding box center [696, 426] width 15 height 15
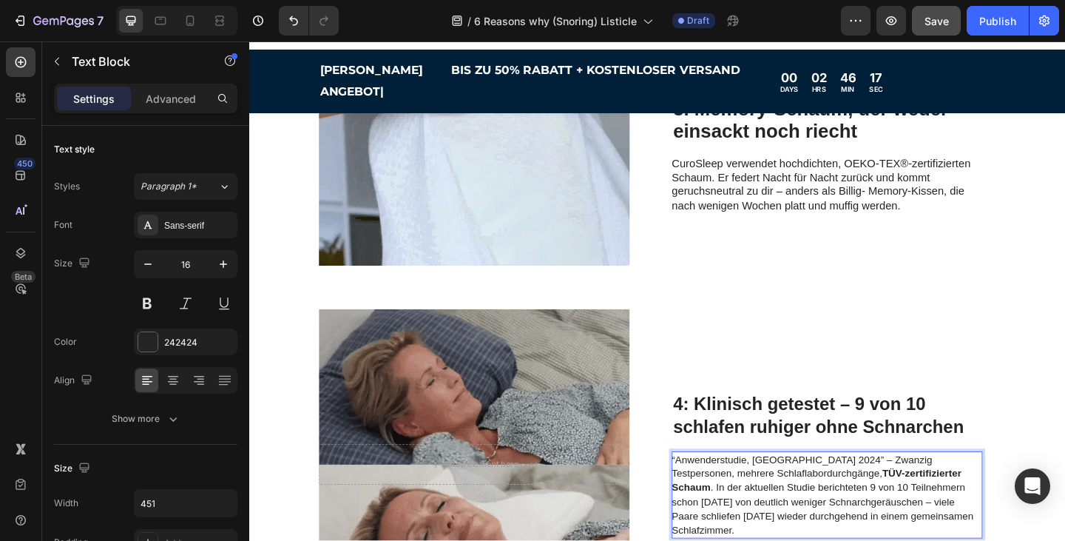
click at [851, 523] on span "“Anwenderstudie, [GEOGRAPHIC_DATA] 2024” – Zwanzig Testpersonen, mehrere Schlaf…" at bounding box center [873, 534] width 328 height 89
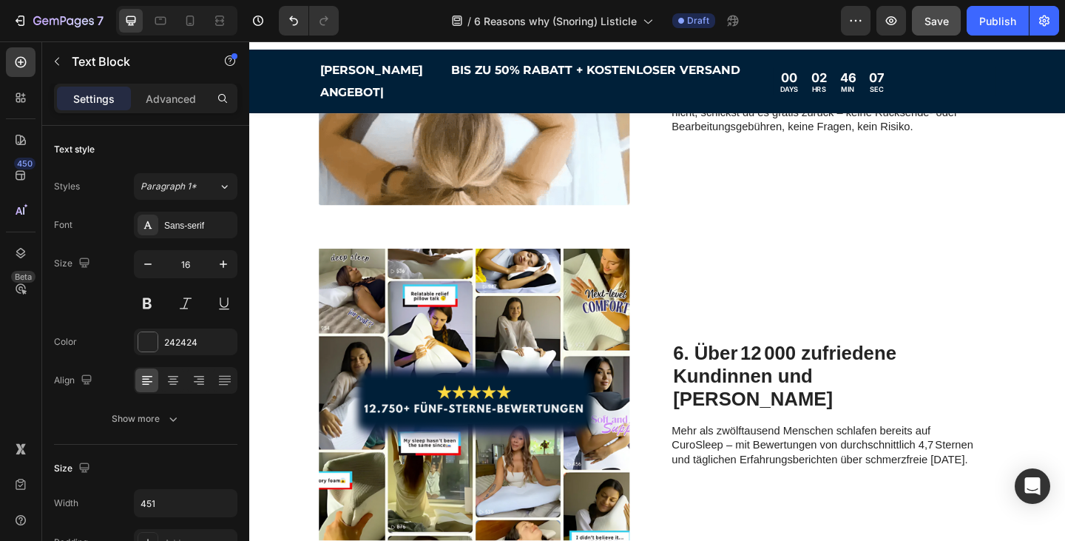
scroll to position [1999, 0]
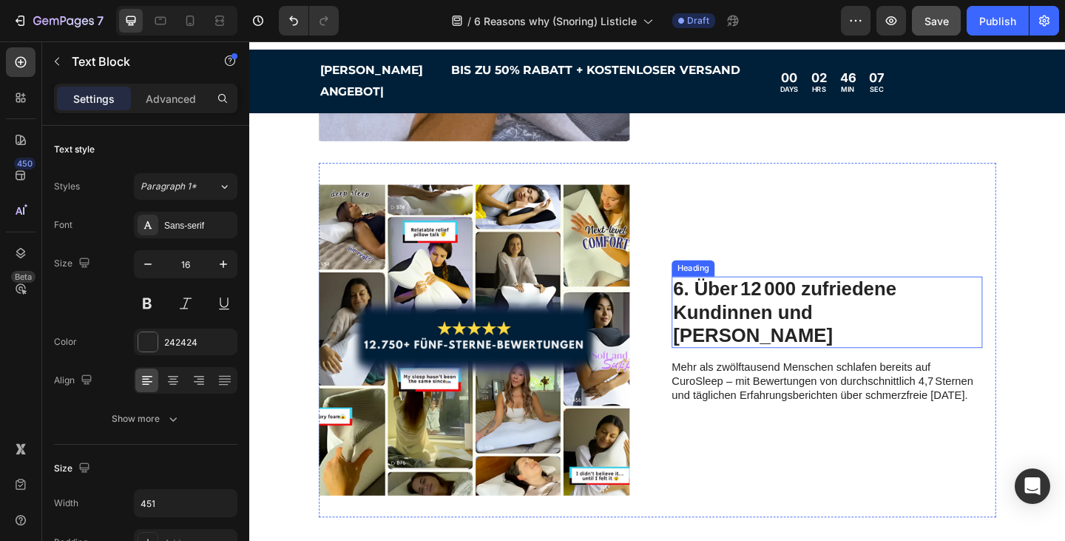
click at [830, 317] on h2 "6. Über 12 000 zufriedene Kundinnen und [PERSON_NAME]" at bounding box center [876, 336] width 334 height 78
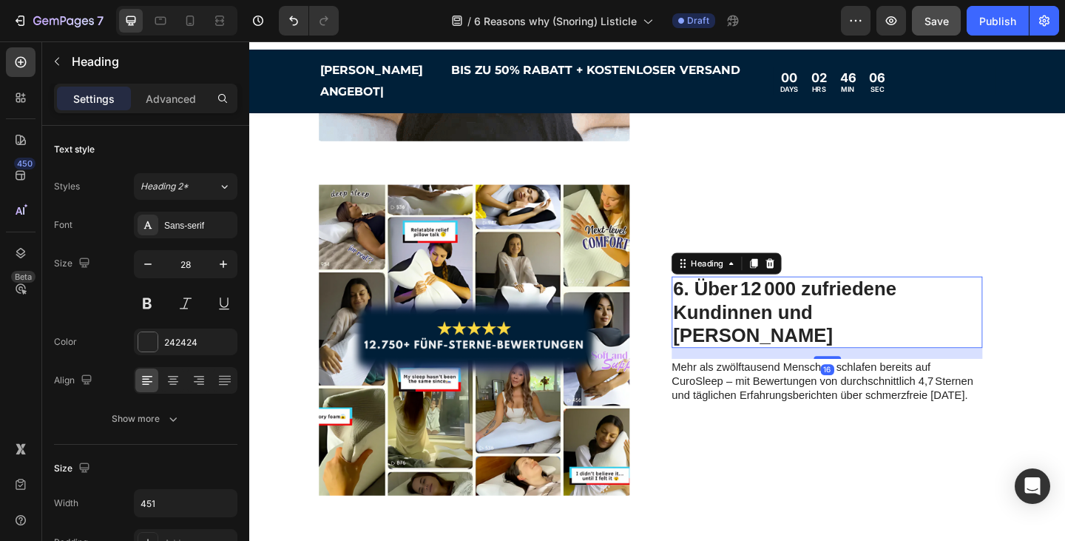
click at [836, 317] on h2 "6. Über 12 000 zufriedene Kundinnen und [PERSON_NAME]" at bounding box center [876, 336] width 334 height 78
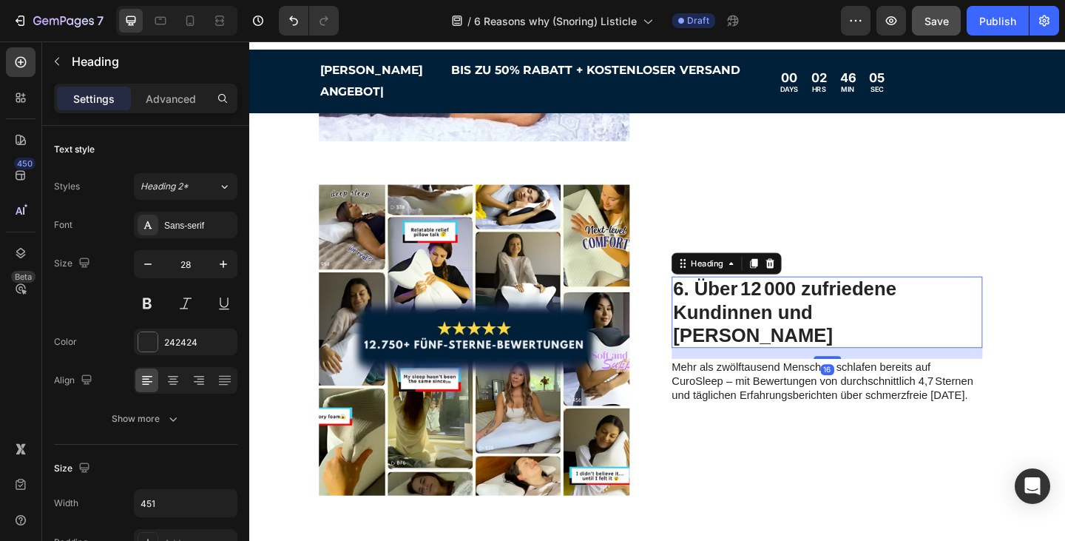
click at [950, 331] on p "6. Über 12 000 zufriedene Kundinnen und [PERSON_NAME]" at bounding box center [875, 336] width 331 height 75
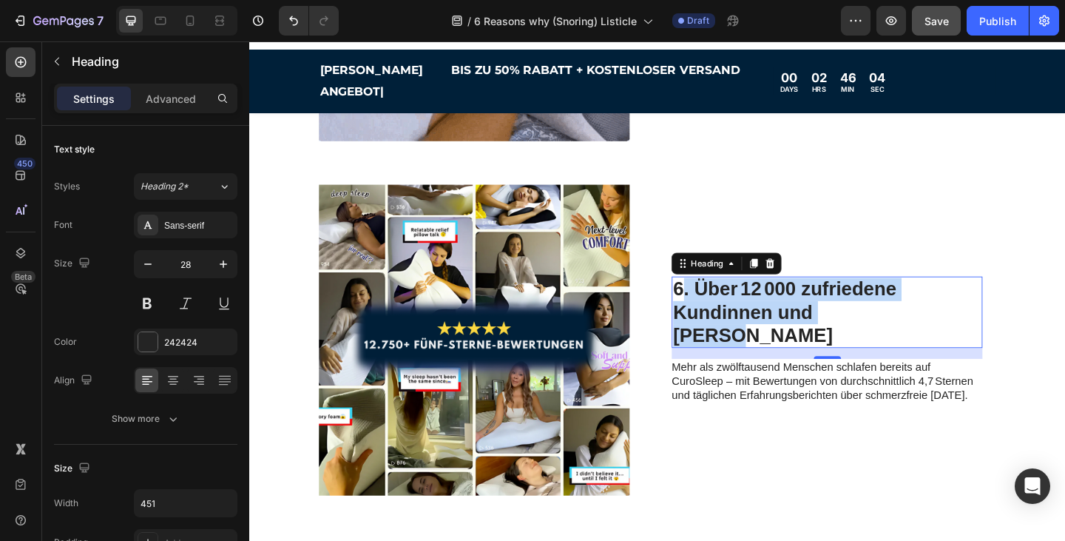
drag, startPoint x: 950, startPoint y: 328, endPoint x: 716, endPoint y: 308, distance: 235.3
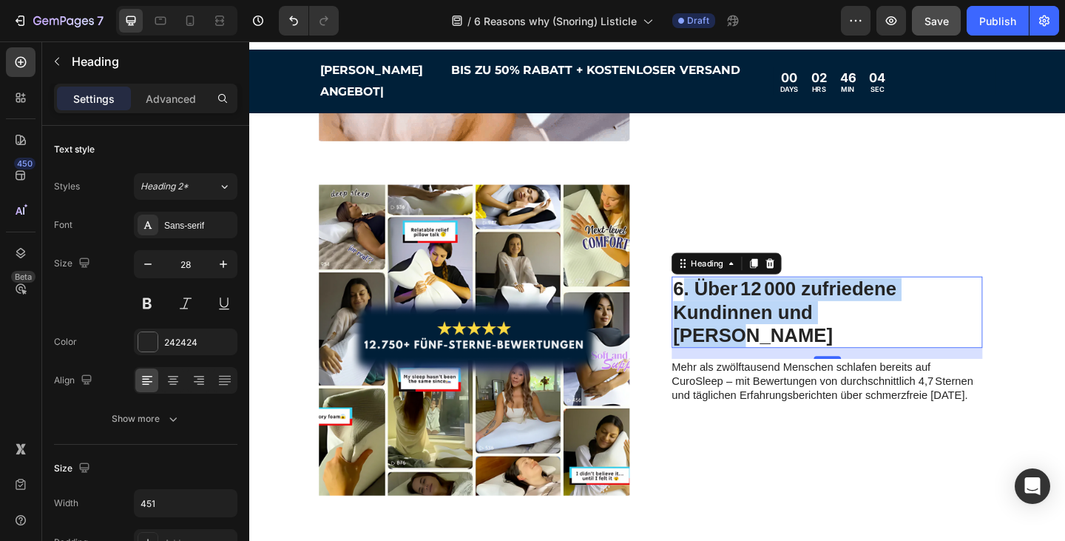
click at [716, 308] on p "6. Über 12 000 zufriedene Kundinnen und [PERSON_NAME]" at bounding box center [875, 336] width 331 height 75
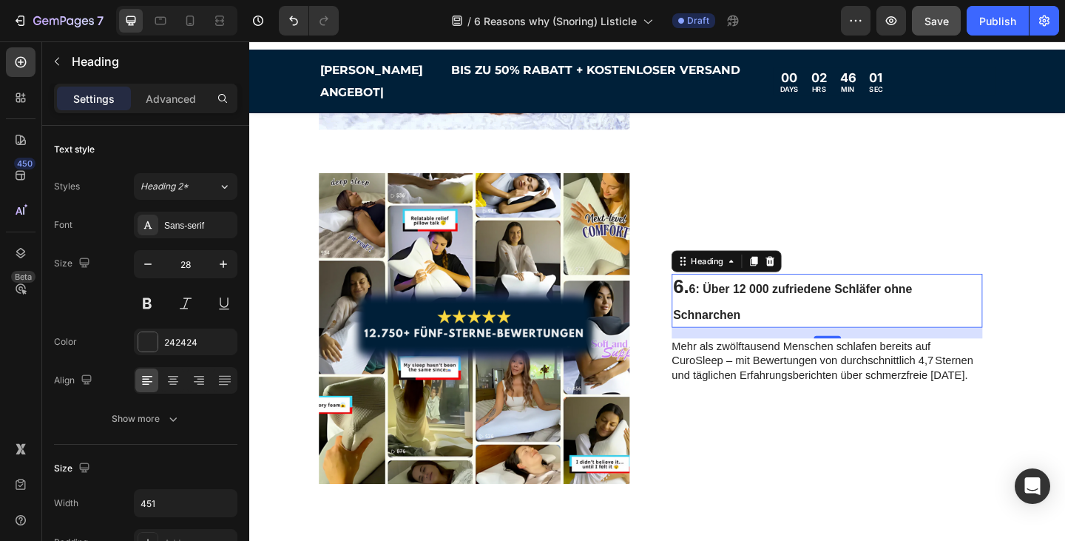
scroll to position [1996, 0]
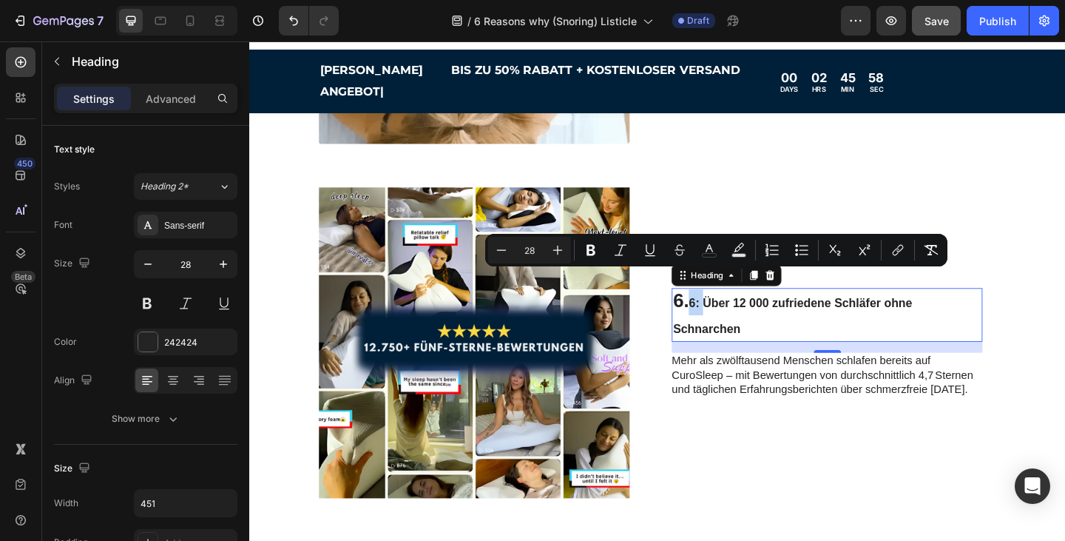
drag, startPoint x: 730, startPoint y: 306, endPoint x: 747, endPoint y: 309, distance: 17.3
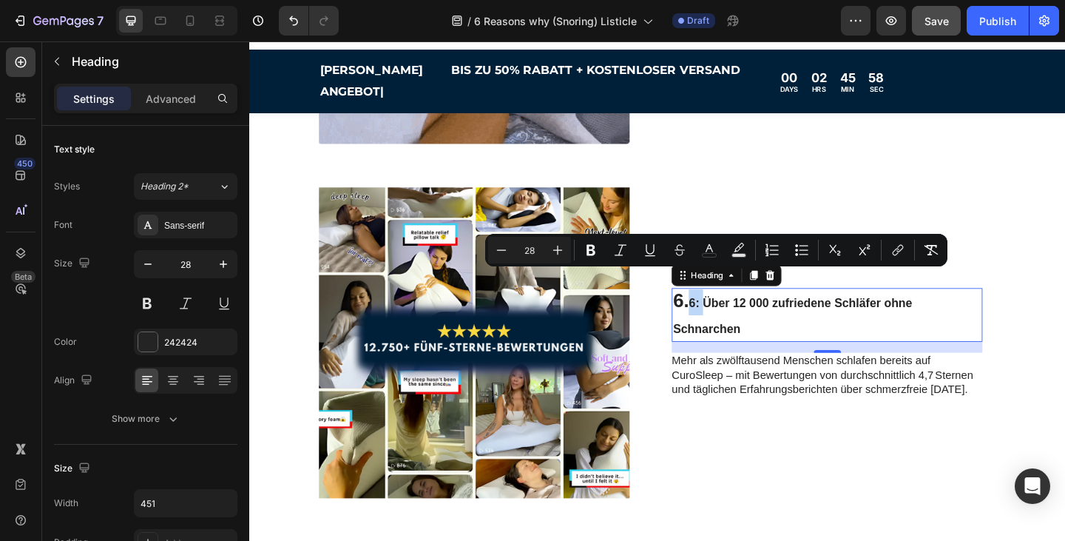
click at [747, 311] on p "6. 6: Über 12 000 zufriedene Schläfer ohne Schnarchen" at bounding box center [875, 338] width 331 height 55
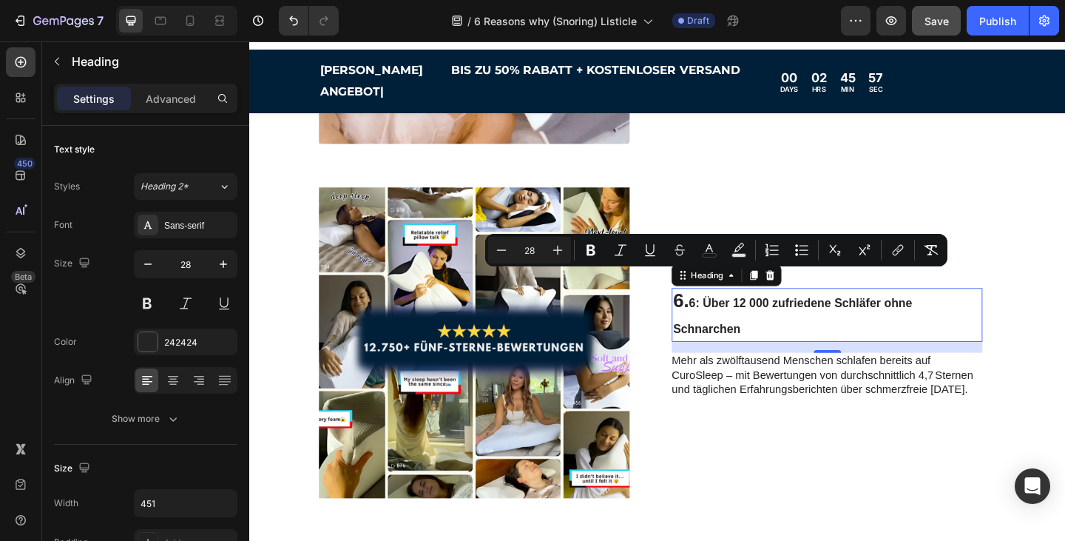
scroll to position [2010, 0]
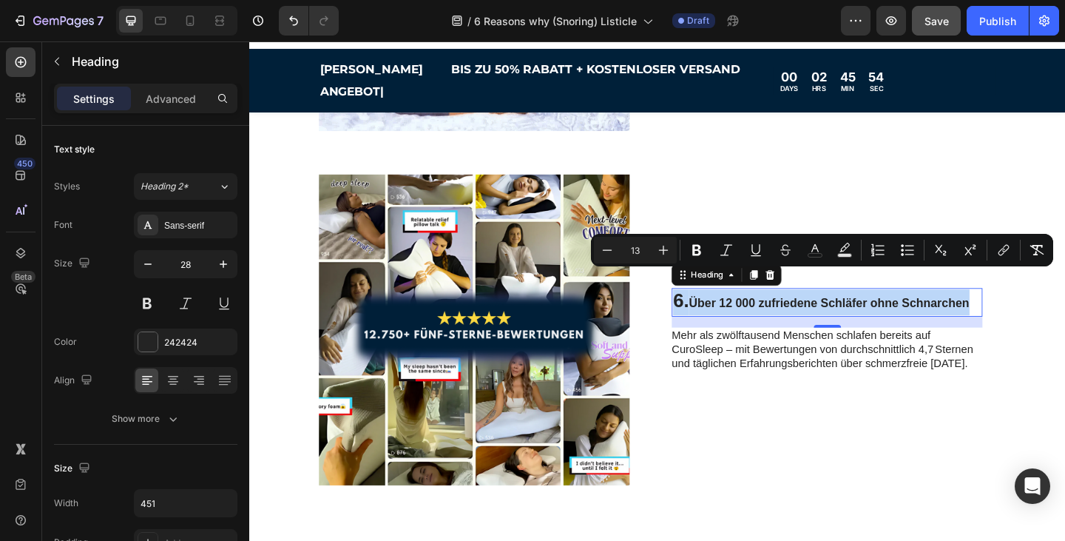
type input "17"
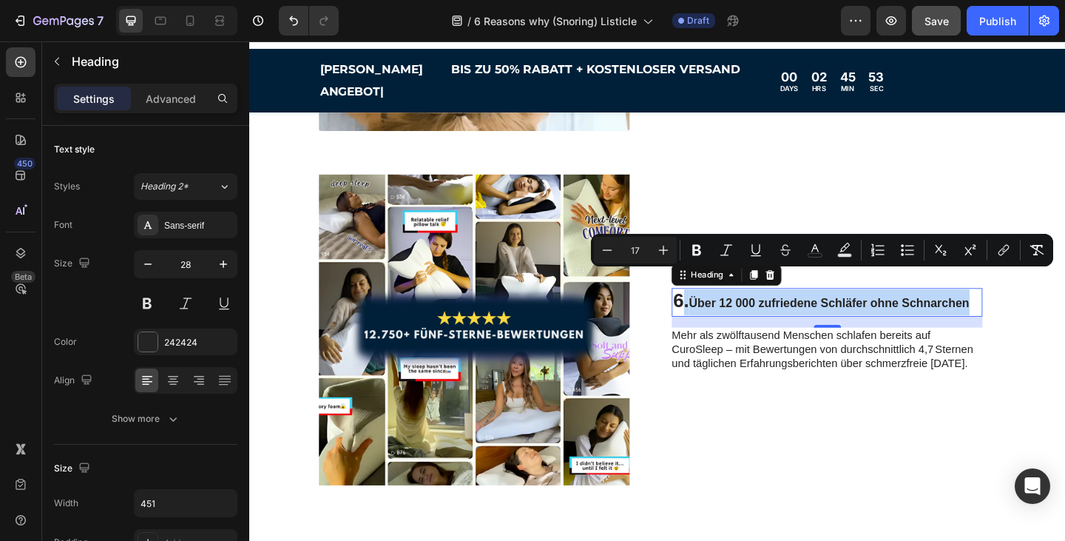
drag, startPoint x: 1039, startPoint y: 307, endPoint x: 724, endPoint y: 299, distance: 314.5
click at [724, 311] on p "6. Über 12 000 zufriedene Schläfer ohne Schnarchen" at bounding box center [875, 325] width 331 height 28
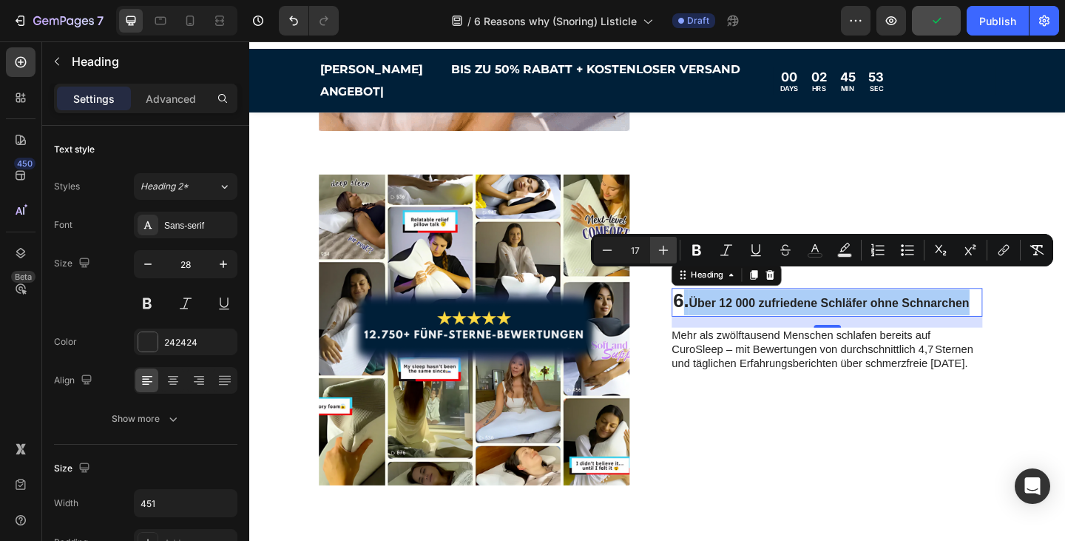
click at [664, 252] on icon "Editor contextual toolbar" at bounding box center [663, 250] width 15 height 15
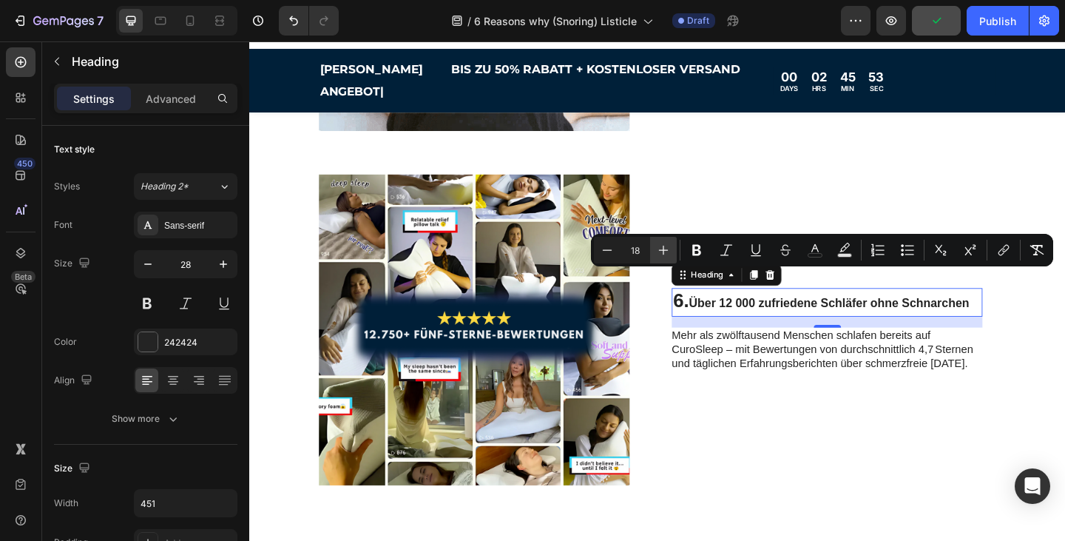
click at [664, 252] on icon "Editor contextual toolbar" at bounding box center [663, 250] width 15 height 15
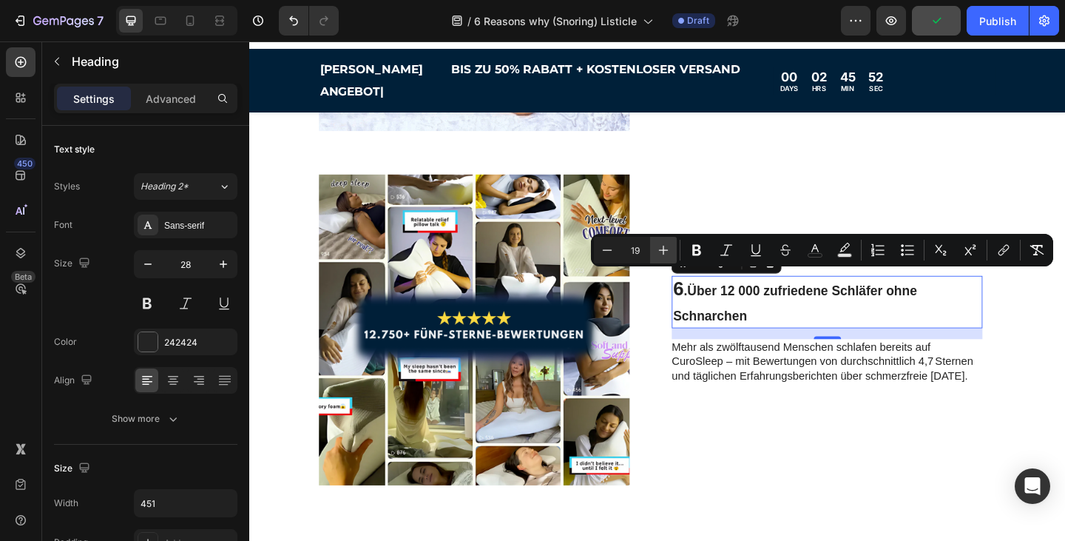
click at [664, 252] on icon "Editor contextual toolbar" at bounding box center [663, 250] width 15 height 15
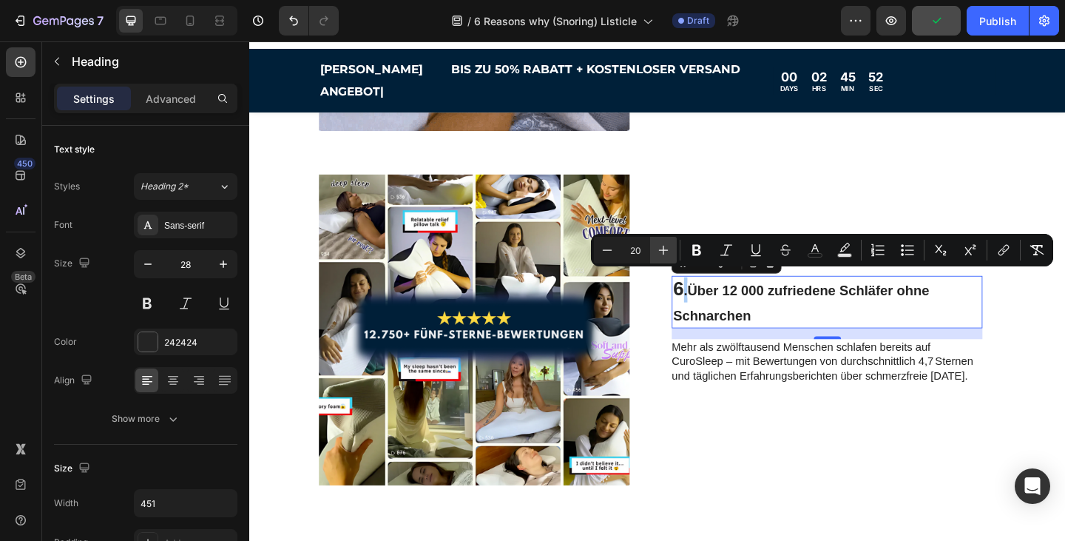
click at [664, 252] on icon "Editor contextual toolbar" at bounding box center [663, 250] width 15 height 15
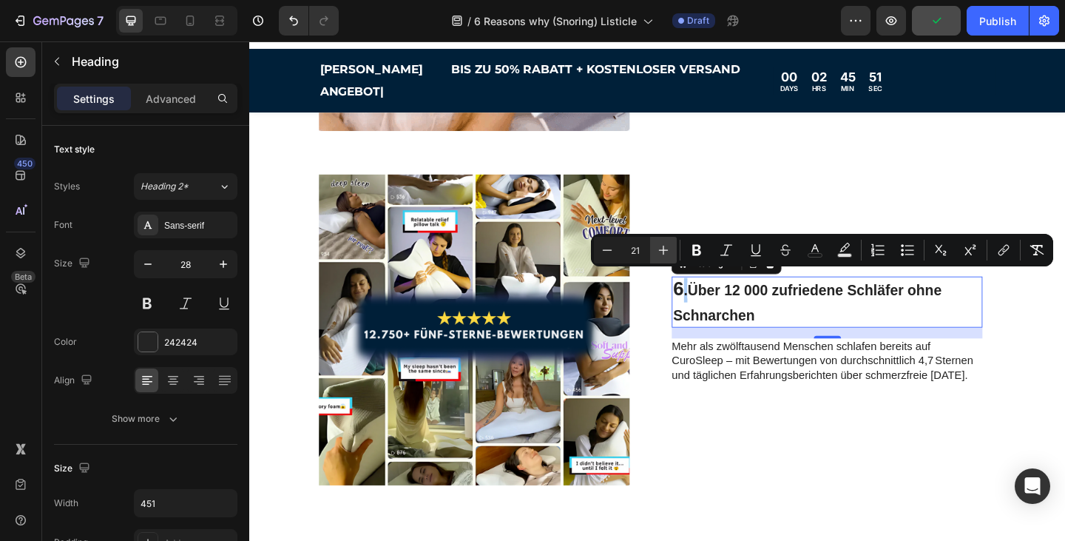
click at [664, 252] on icon "Editor contextual toolbar" at bounding box center [663, 250] width 15 height 15
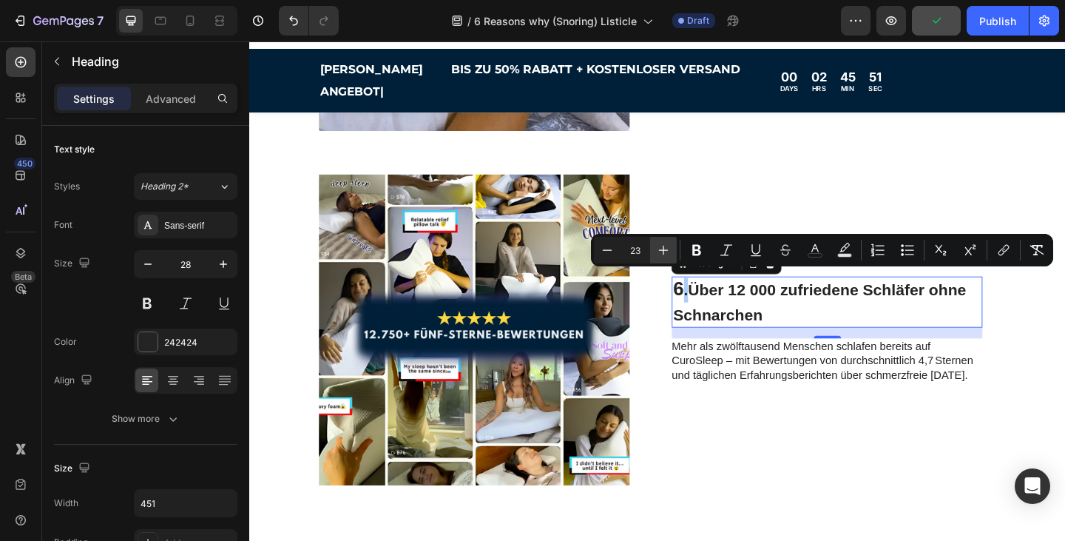
click at [664, 252] on icon "Editor contextual toolbar" at bounding box center [663, 250] width 15 height 15
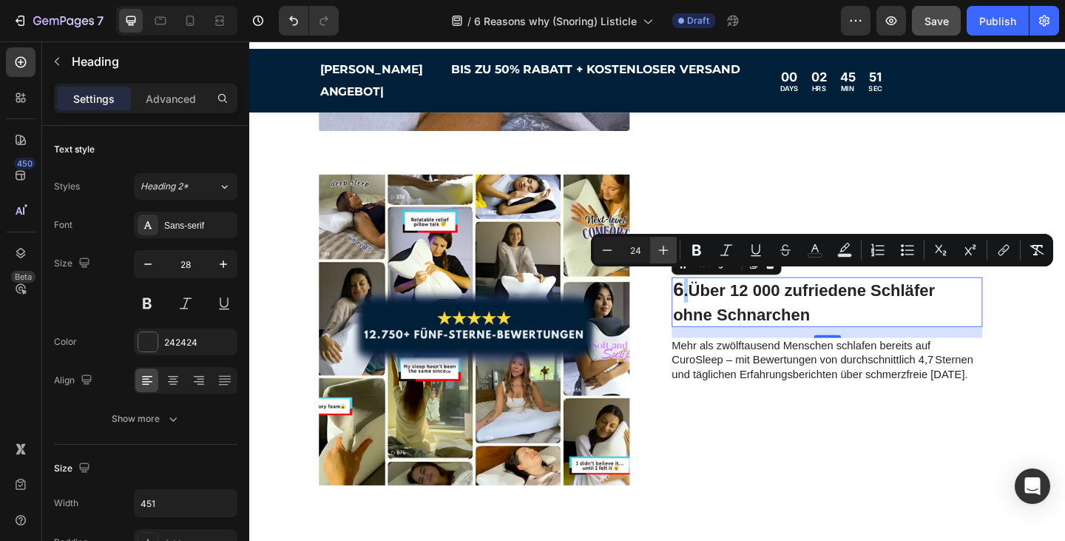
click at [664, 252] on icon "Editor contextual toolbar" at bounding box center [663, 250] width 15 height 15
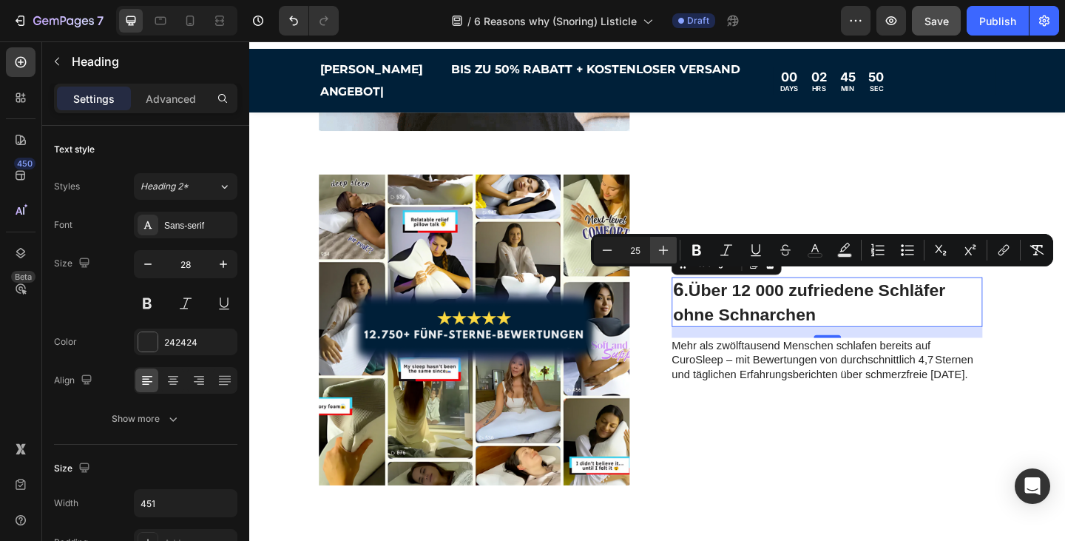
click at [664, 252] on icon "Editor contextual toolbar" at bounding box center [663, 250] width 15 height 15
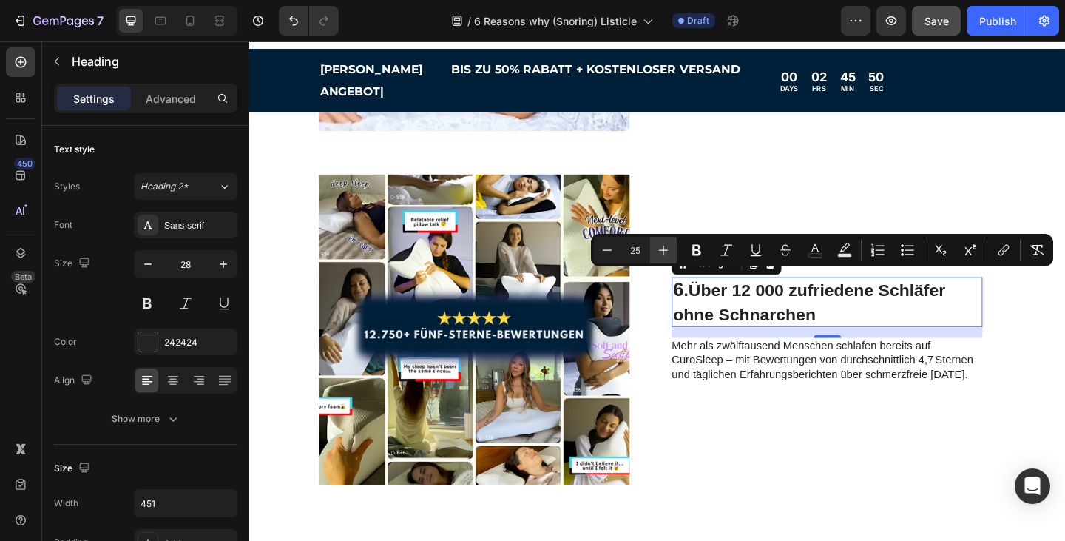
type input "26"
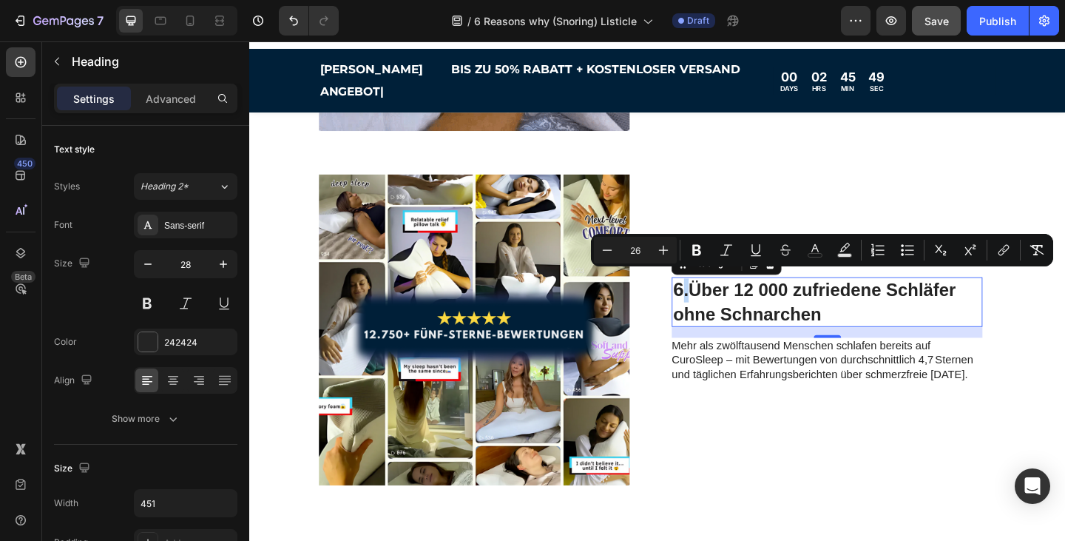
click at [876, 314] on p "6 . Über 12 000 zufriedene Schläfer ohne Schnarchen" at bounding box center [875, 325] width 331 height 51
click at [911, 352] on div "16" at bounding box center [878, 358] width 338 height 12
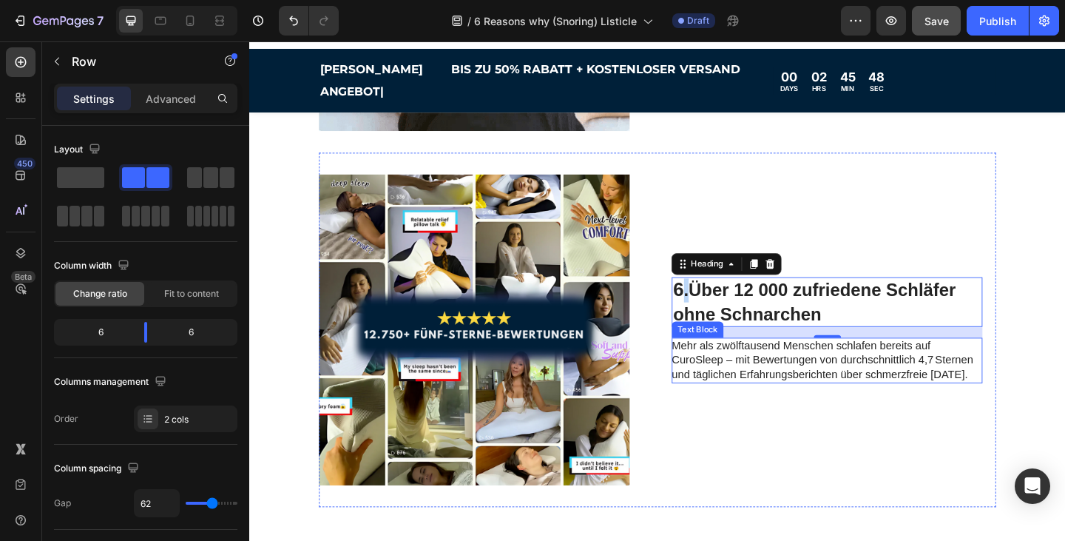
click at [942, 411] on div "6 . Über 12 000 zufriedene Schläfer ohne Schnarchen Heading 16 Mehr als zwölf­t…" at bounding box center [878, 355] width 338 height 338
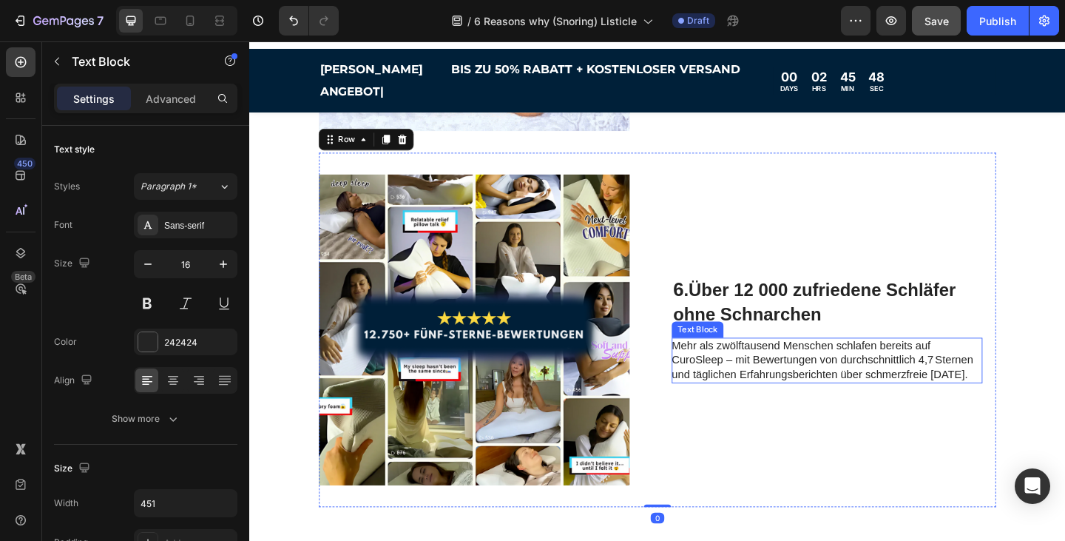
click at [944, 365] on p "Mehr als zwölf­tau­send Menschen schlafen bereits auf CuroSleep – mit Bewertung…" at bounding box center [875, 388] width 332 height 46
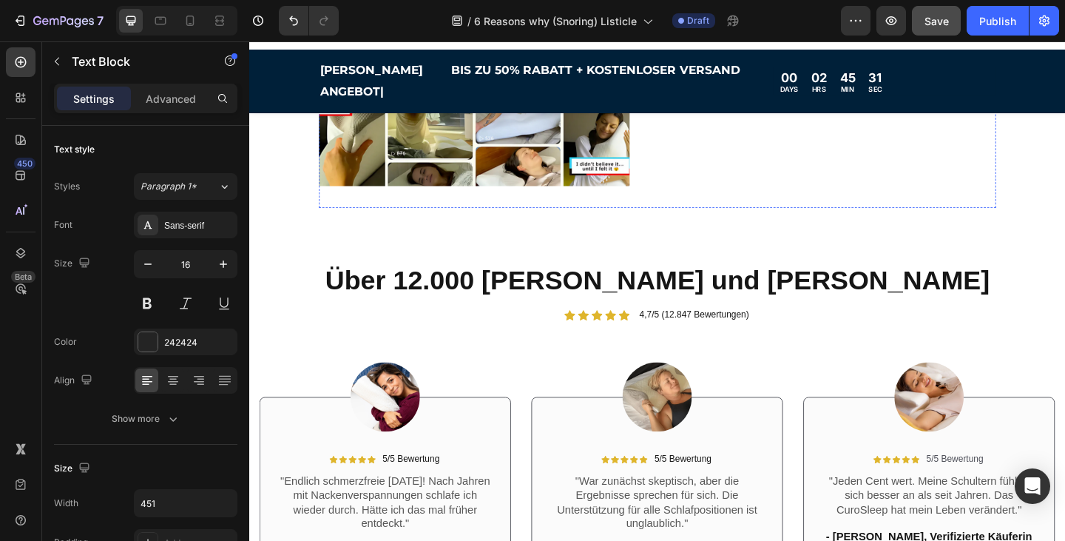
scroll to position [2411, 0]
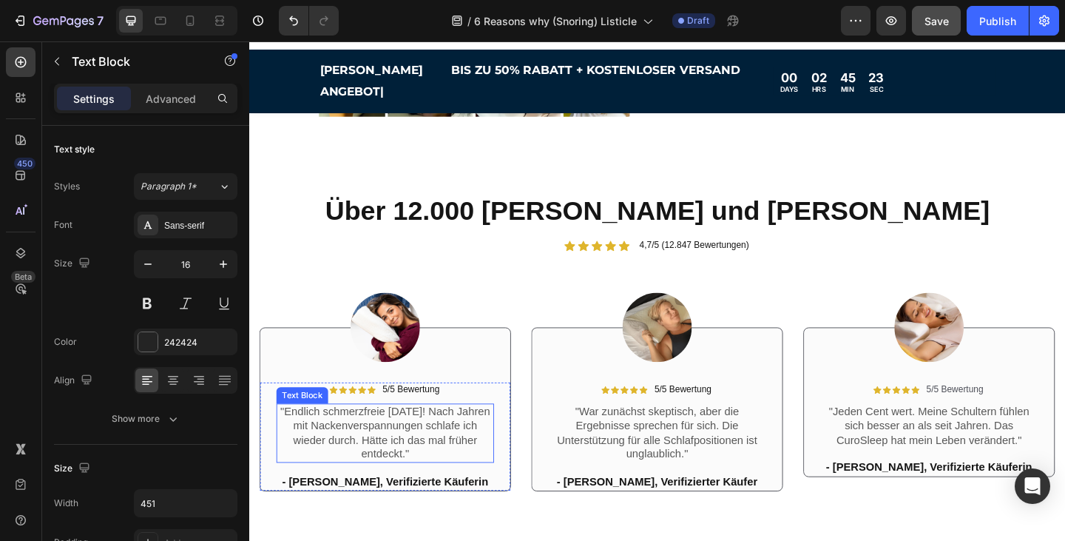
click at [429, 445] on p ""Endlich schmerzfreie [DATE]! Nach Jahren mit Nackenverspannungen schlafe ich w…" at bounding box center [397, 467] width 234 height 61
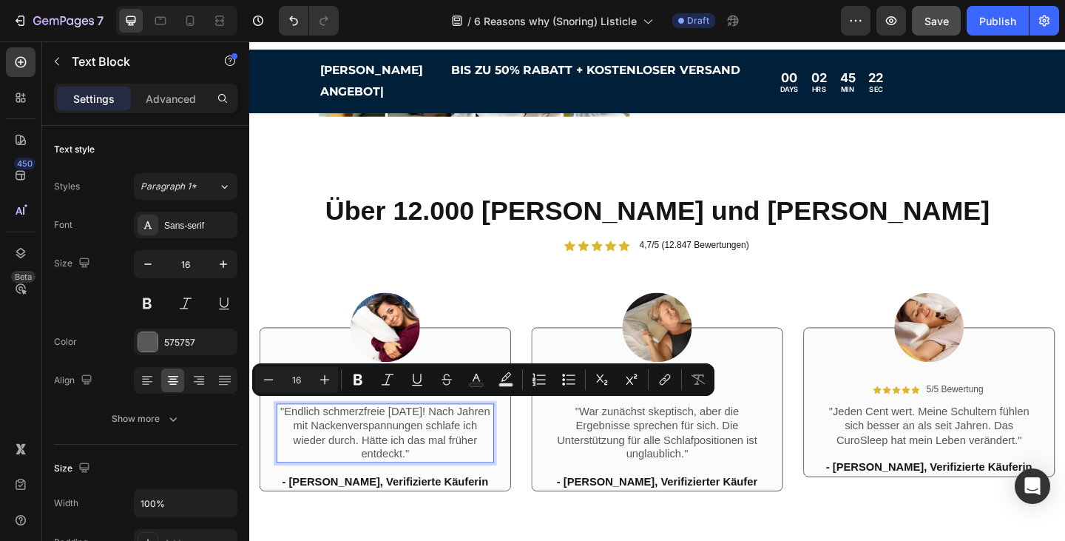
click at [426, 465] on p ""Endlich schmerzfreie [DATE]! Nach Jahren mit Nackenverspannungen schlafe ich w…" at bounding box center [397, 467] width 234 height 61
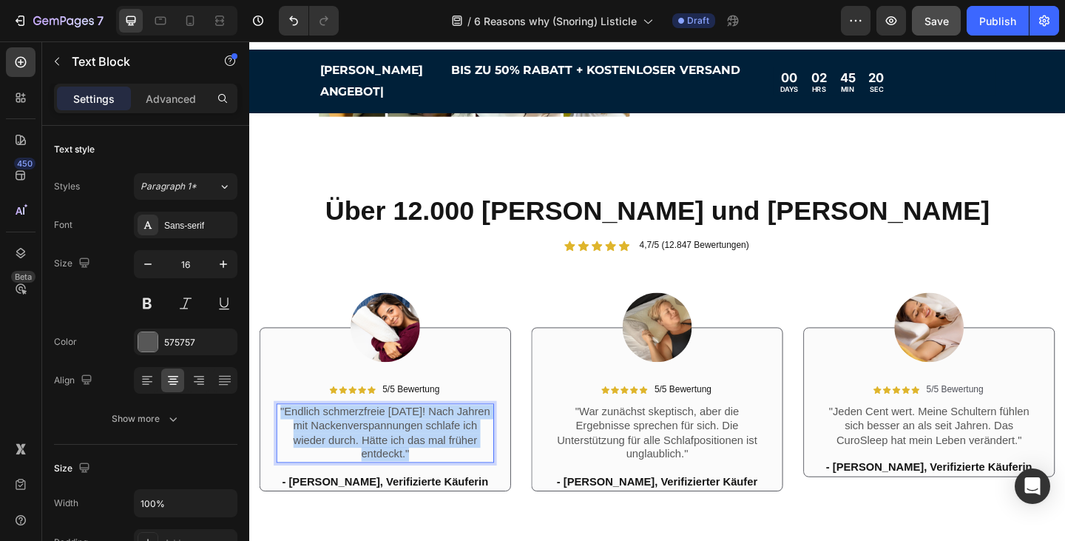
drag, startPoint x: 426, startPoint y: 467, endPoint x: 280, endPoint y: 421, distance: 152.8
click at [280, 437] on p ""Endlich schmerzfreie [DATE]! Nach Jahren mit Nackenverspannungen schlafe ich w…" at bounding box center [397, 467] width 234 height 61
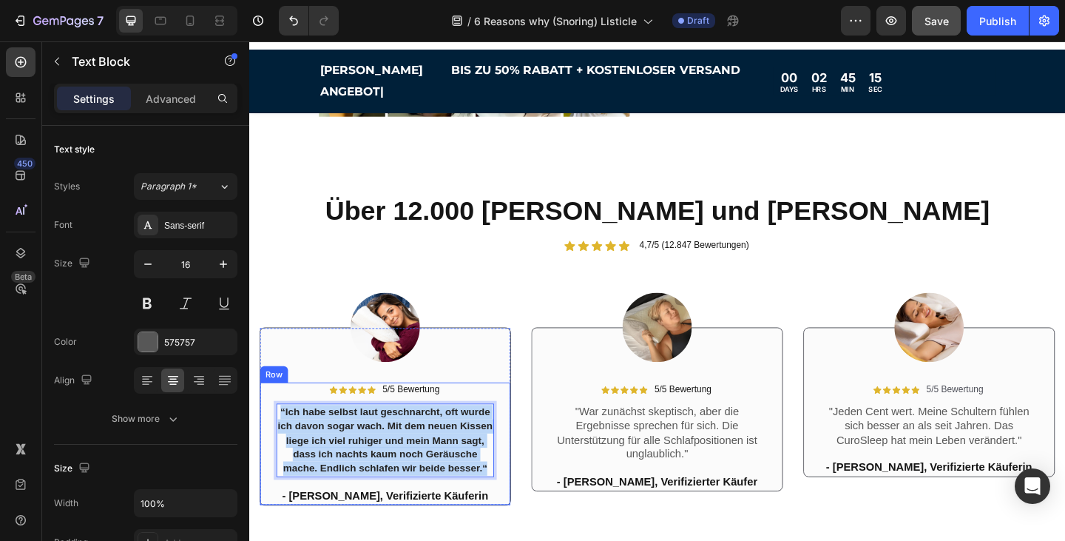
drag, startPoint x: 507, startPoint y: 487, endPoint x: 275, endPoint y: 414, distance: 243.3
click at [275, 414] on div "Icon Icon Icon Icon Icon Icon List 5/5 Bewertung Text Block Row “Ich habe selbs…" at bounding box center [397, 479] width 272 height 133
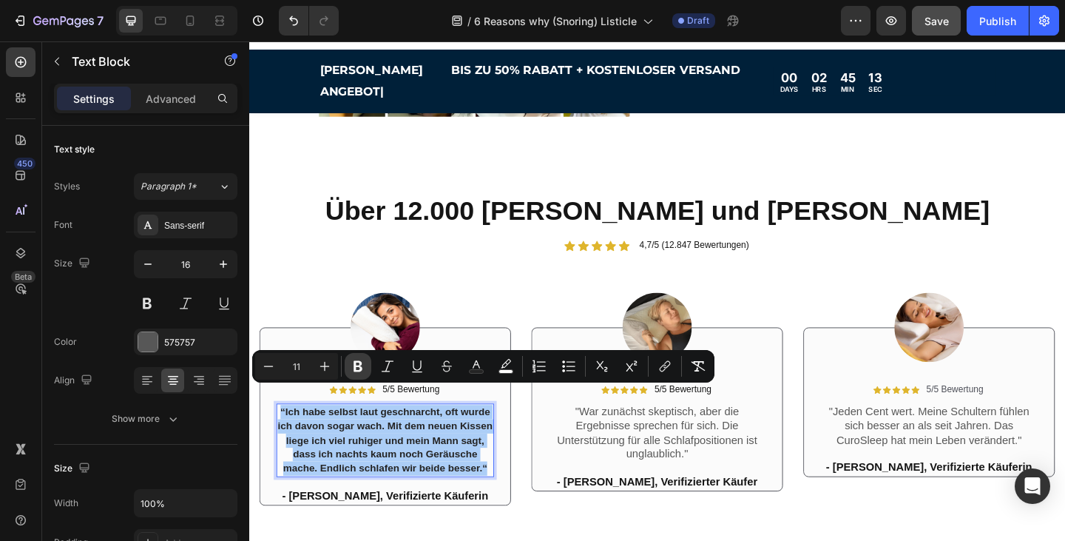
click at [351, 369] on icon "Editor contextual toolbar" at bounding box center [358, 366] width 15 height 15
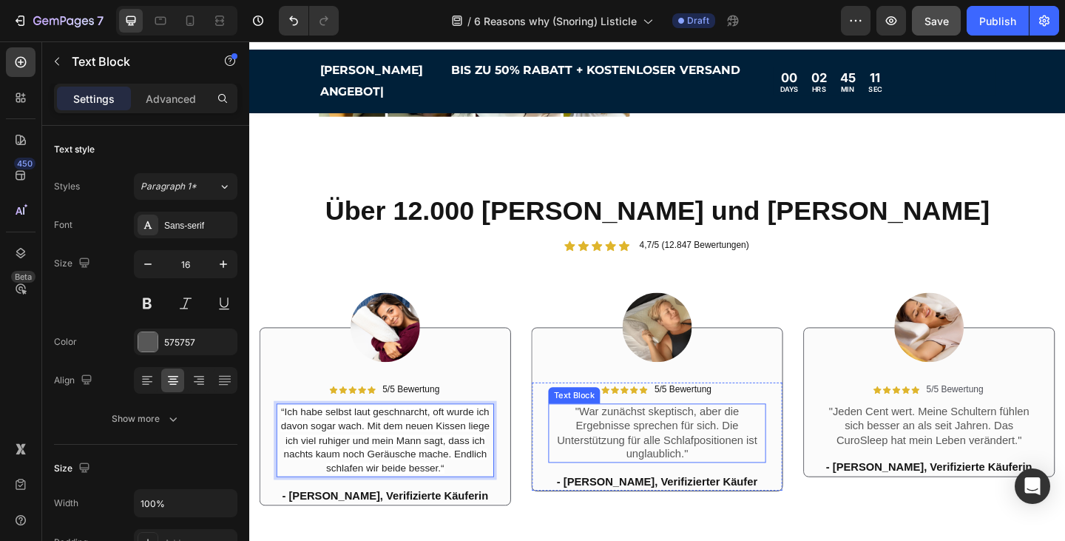
click at [748, 449] on p ""War zunächst skeptisch, aber die Ergebnisse sprechen für sich. Die Unterstützu…" at bounding box center [693, 467] width 234 height 61
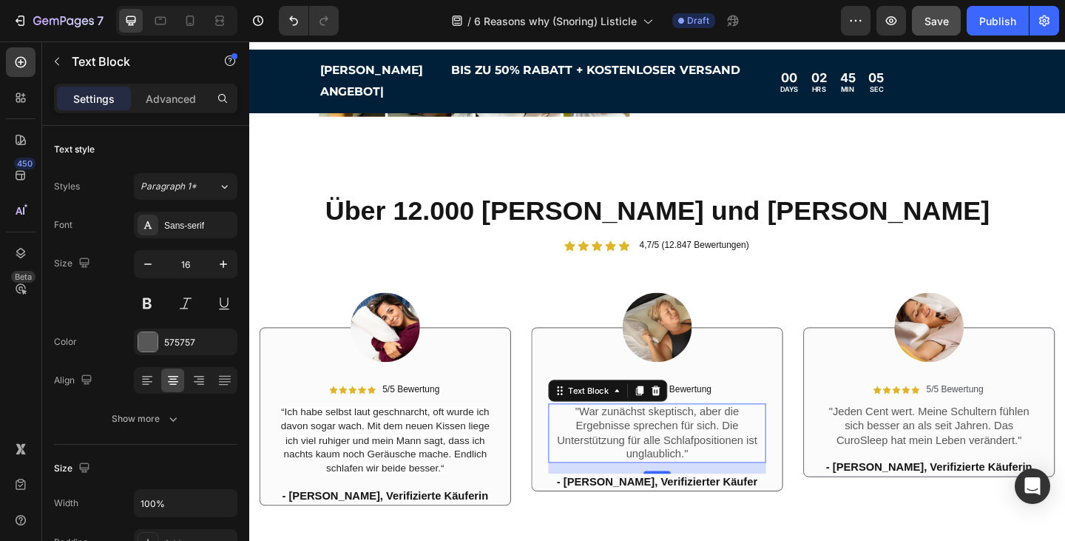
click at [719, 477] on p ""War zunächst skeptisch, aber die Ergebnisse sprechen für sich. Die Unterstützu…" at bounding box center [693, 467] width 234 height 61
click at [732, 469] on p ""War zunächst skeptisch, aber die Ergebnisse sprechen für sich. Die Unterstützu…" at bounding box center [693, 467] width 234 height 61
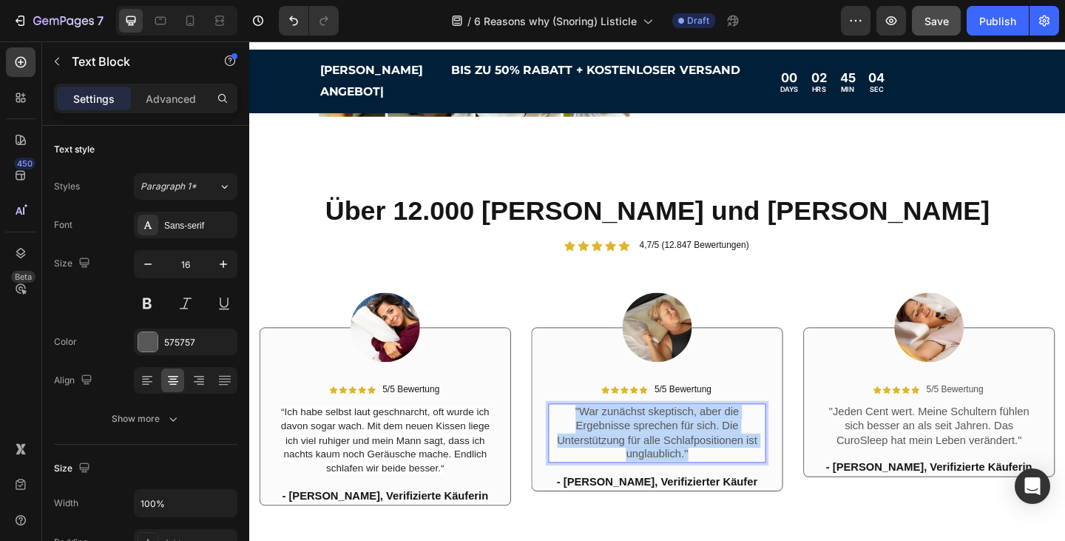
drag, startPoint x: 732, startPoint y: 469, endPoint x: 585, endPoint y: 422, distance: 154.6
click at [585, 437] on p ""War zunächst skeptisch, aber die Ergebnisse sprechen für sich. Die Unterstützu…" at bounding box center [693, 467] width 234 height 61
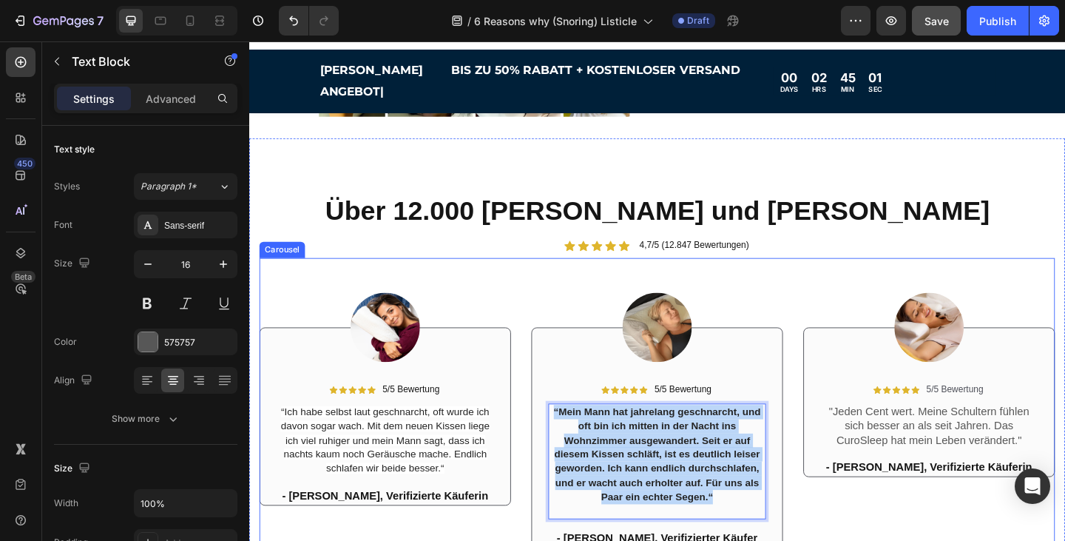
drag, startPoint x: 765, startPoint y: 520, endPoint x: 554, endPoint y: 422, distance: 232.3
click at [554, 422] on div "Image Icon Icon Icon Icon Icon Icon List 5/5 Bewertung Text Block Row “Ich habe…" at bounding box center [692, 434] width 865 height 315
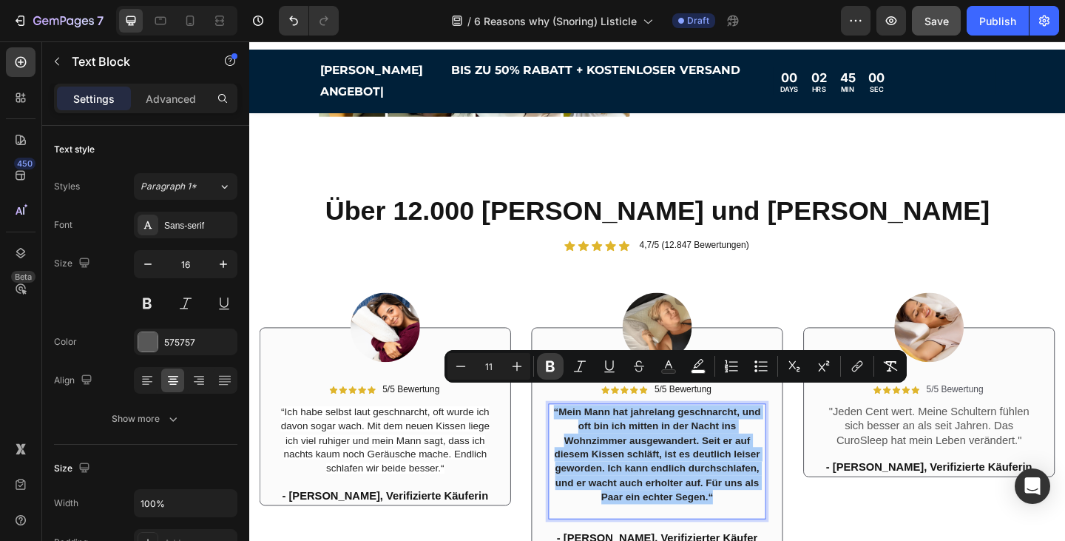
click at [551, 366] on icon "Editor contextual toolbar" at bounding box center [550, 366] width 9 height 11
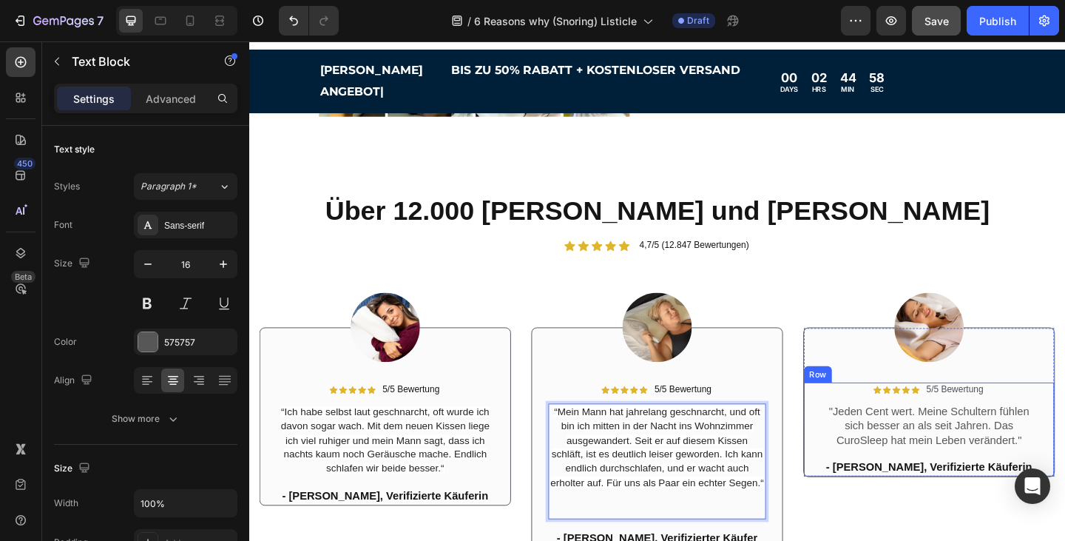
click at [956, 464] on div "Icon Icon Icon Icon Icon Icon List 5/5 Bewertung Text Block Row "Jeden Cent wer…" at bounding box center [989, 464] width 237 height 102
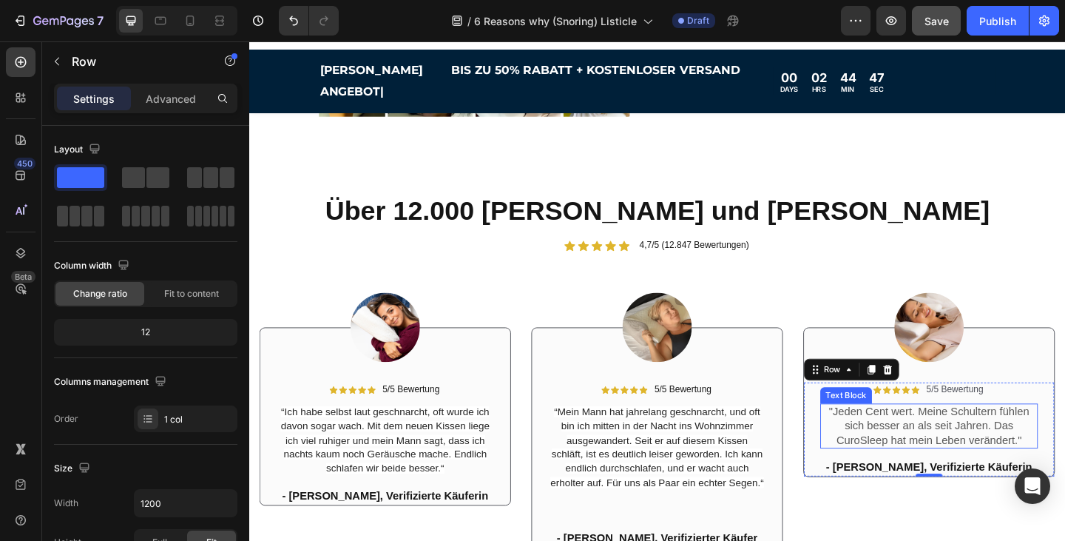
click at [1064, 451] on p ""Jeden Cent wert. Meine Schultern fühlen sich besser an als seit Jahren. Das Cu…" at bounding box center [989, 460] width 234 height 46
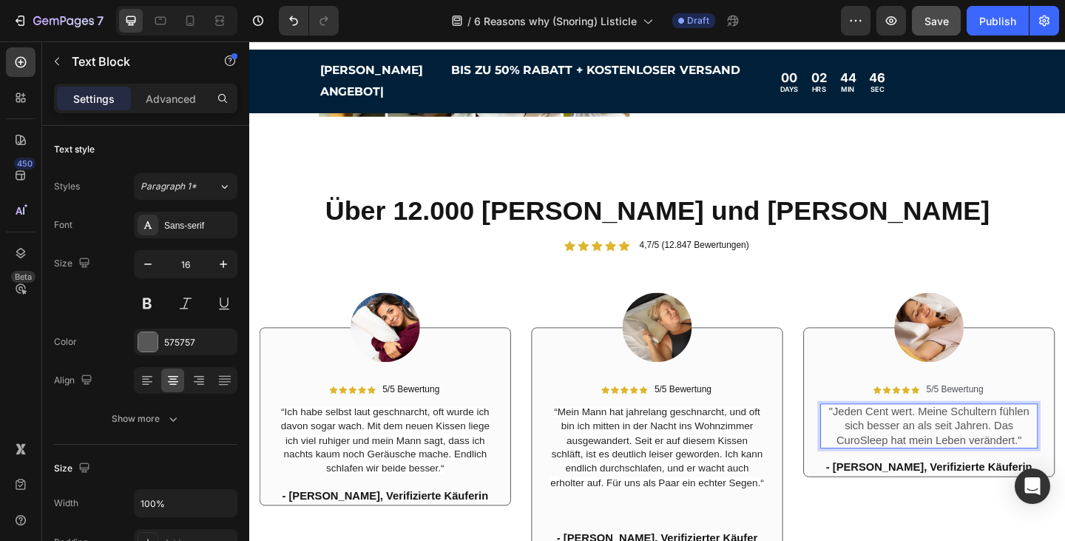
click at [1064, 454] on p ""Jeden Cent wert. Meine Schultern fühlen sich besser an als seit Jahren. Das Cu…" at bounding box center [989, 460] width 234 height 46
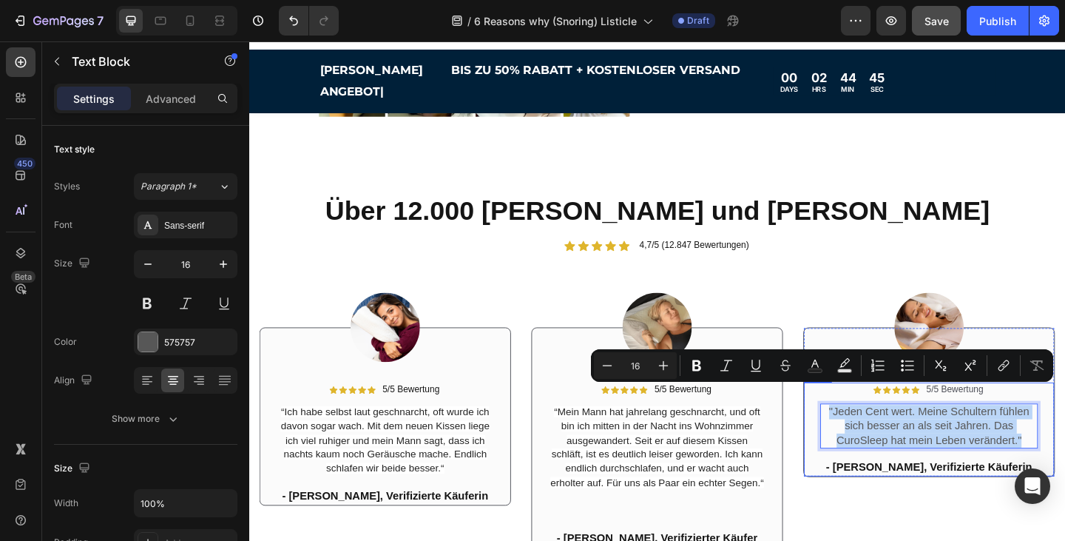
drag, startPoint x: 1093, startPoint y: 453, endPoint x: 869, endPoint y: 425, distance: 225.9
click at [869, 425] on div "Icon Icon Icon Icon Icon Icon List 5/5 Bewertung Text Block Row "Jeden Cent wer…" at bounding box center [989, 464] width 272 height 102
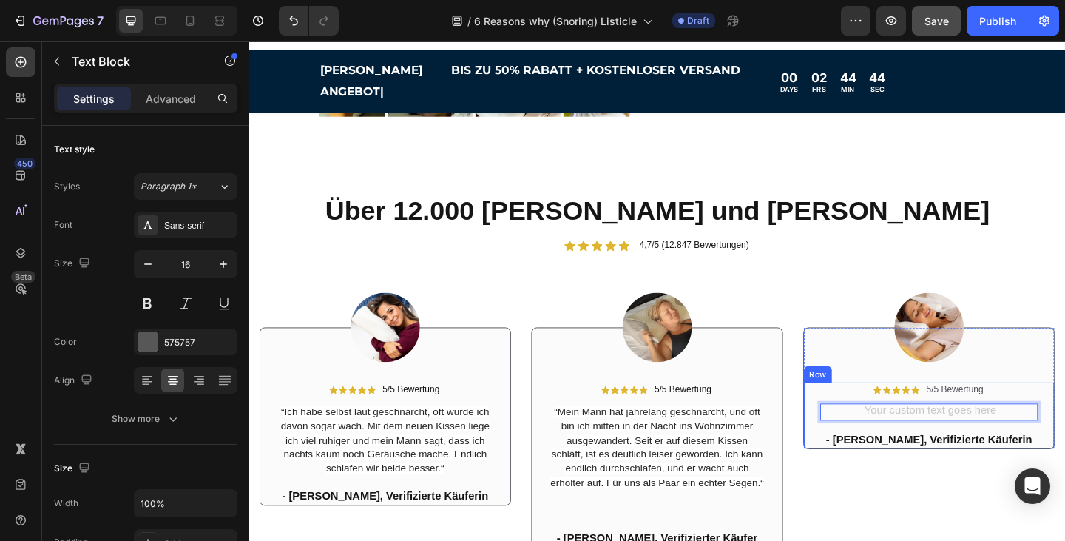
scroll to position [2431, 0]
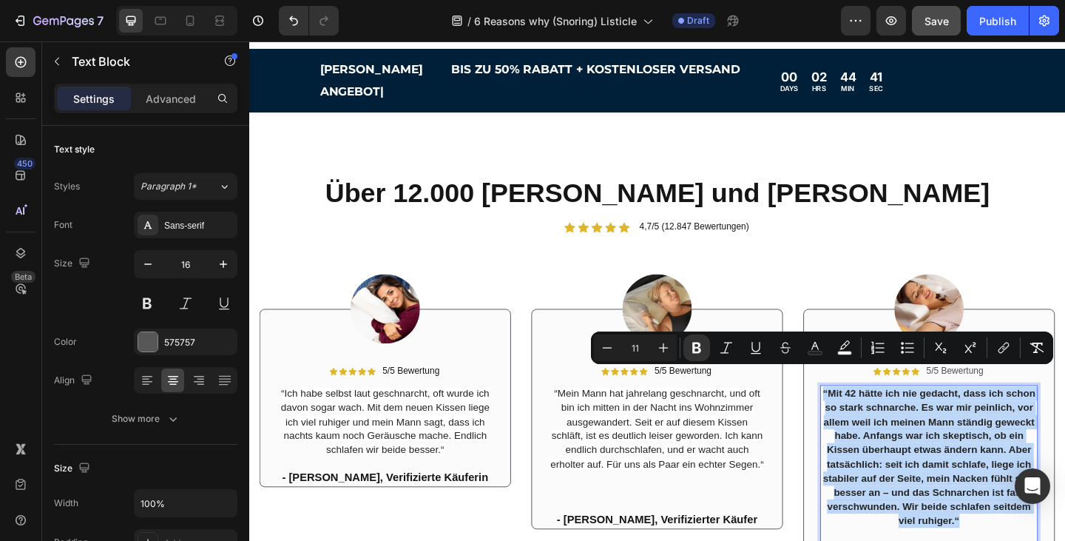
drag, startPoint x: 1028, startPoint y: 550, endPoint x: 871, endPoint y: 401, distance: 216.6
click at [871, 416] on div "“Mit 42 hätte ich nie gedacht, dass ich schon so stark schnarche. Es war mir pe…" at bounding box center [989, 502] width 237 height 172
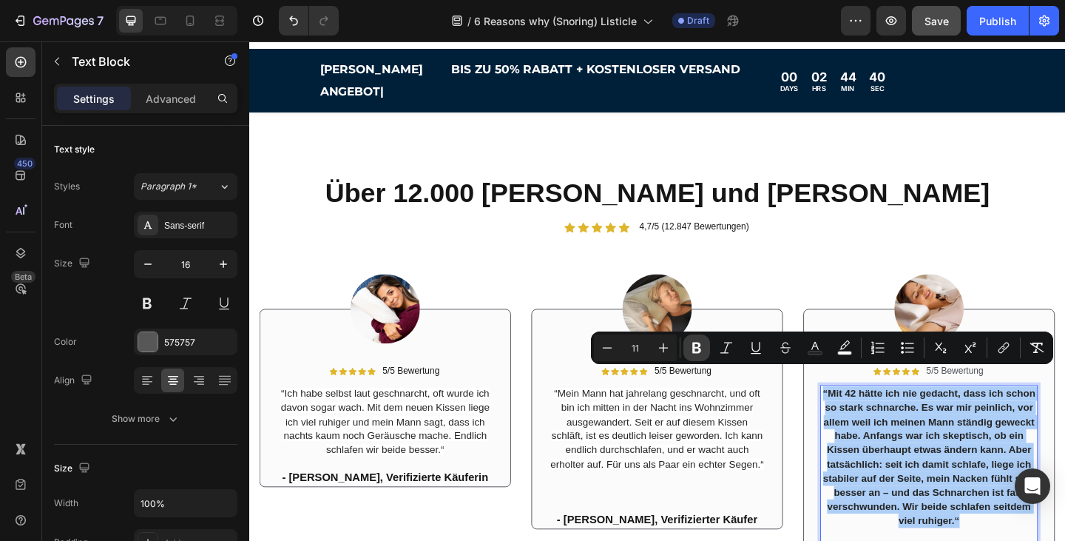
click at [702, 348] on icon "Editor contextual toolbar" at bounding box center [696, 347] width 15 height 15
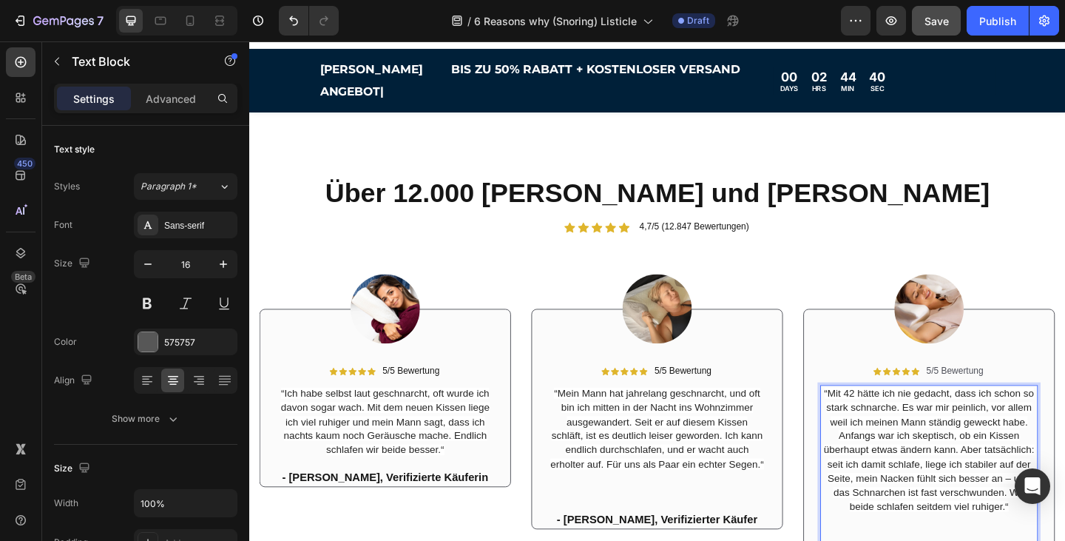
click at [993, 473] on span "“Mit 42 hätte ich nie gedacht, dass ich schon so stark schnarche. Es war mir pe…" at bounding box center [988, 486] width 229 height 135
click at [1064, 356] on div "Icon Icon Icon Icon Icon Icon List 5/5 Bewertung Text Block Row “Mit 42 hätte i…" at bounding box center [989, 476] width 274 height 286
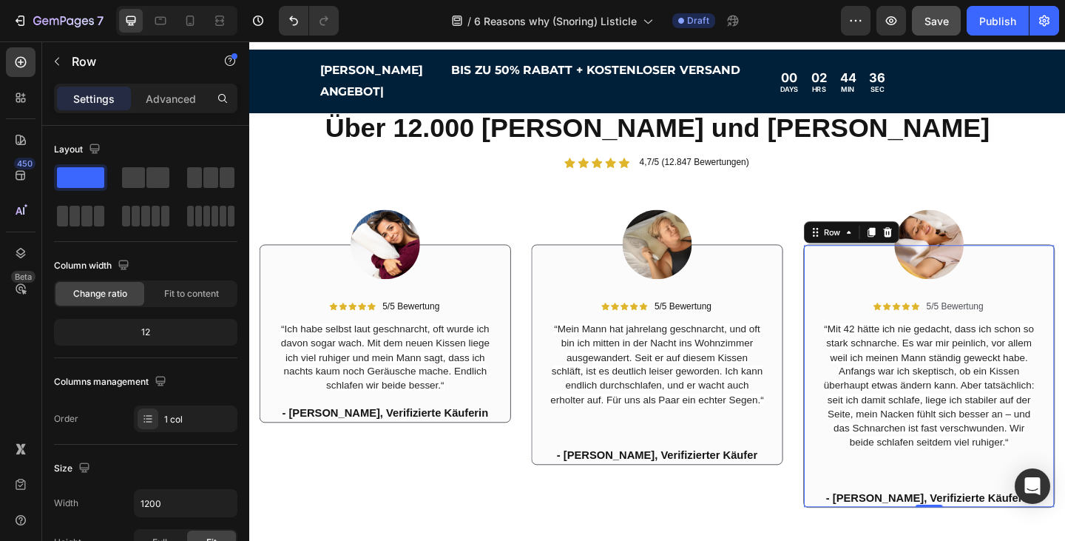
scroll to position [2503, 0]
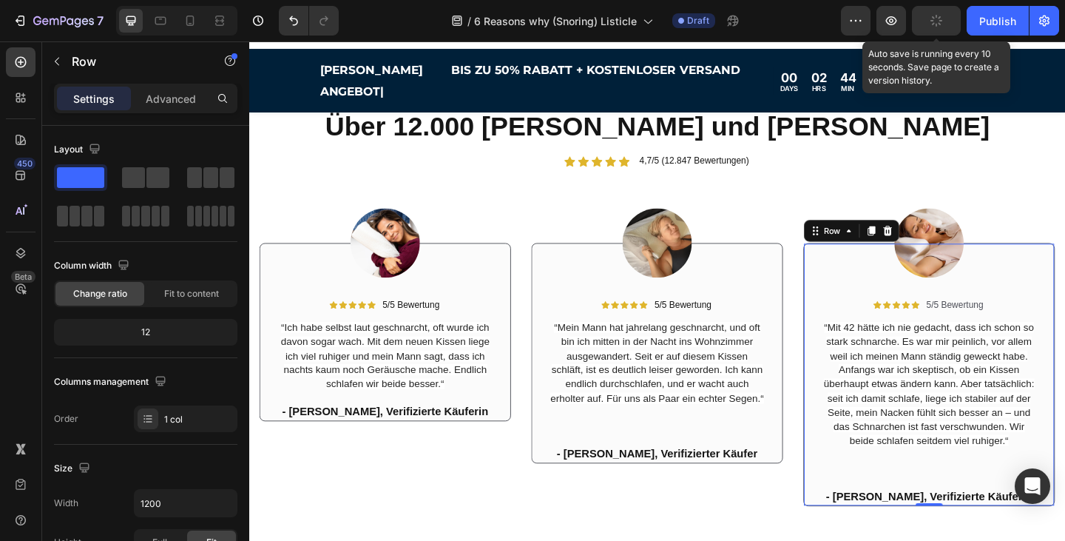
click at [939, 19] on icon "button" at bounding box center [936, 21] width 16 height 16
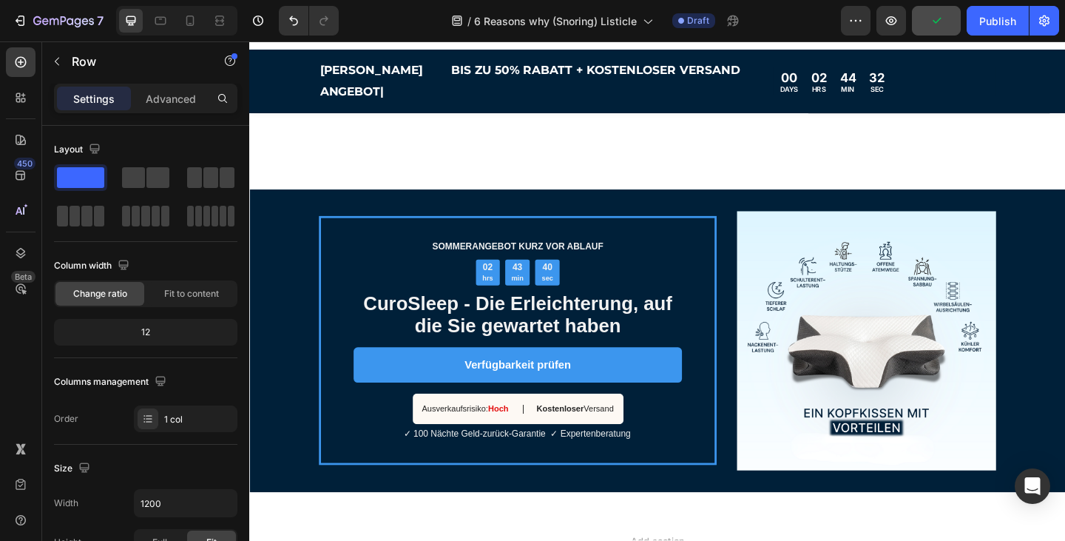
scroll to position [2989, 0]
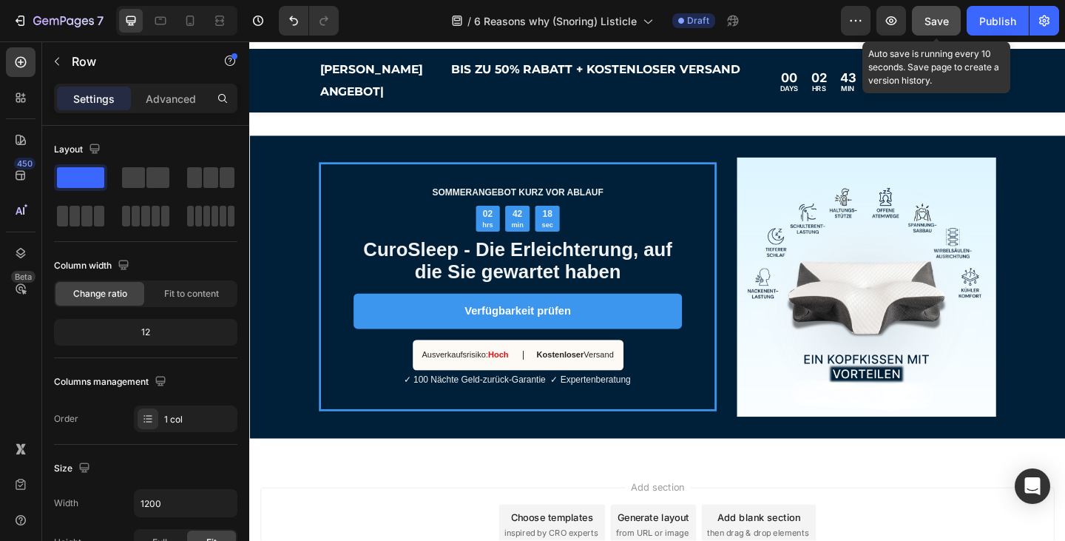
click at [937, 18] on span "Save" at bounding box center [937, 21] width 24 height 13
click at [945, 27] on span "Save" at bounding box center [937, 21] width 24 height 13
click at [936, 23] on span "Save" at bounding box center [937, 21] width 24 height 13
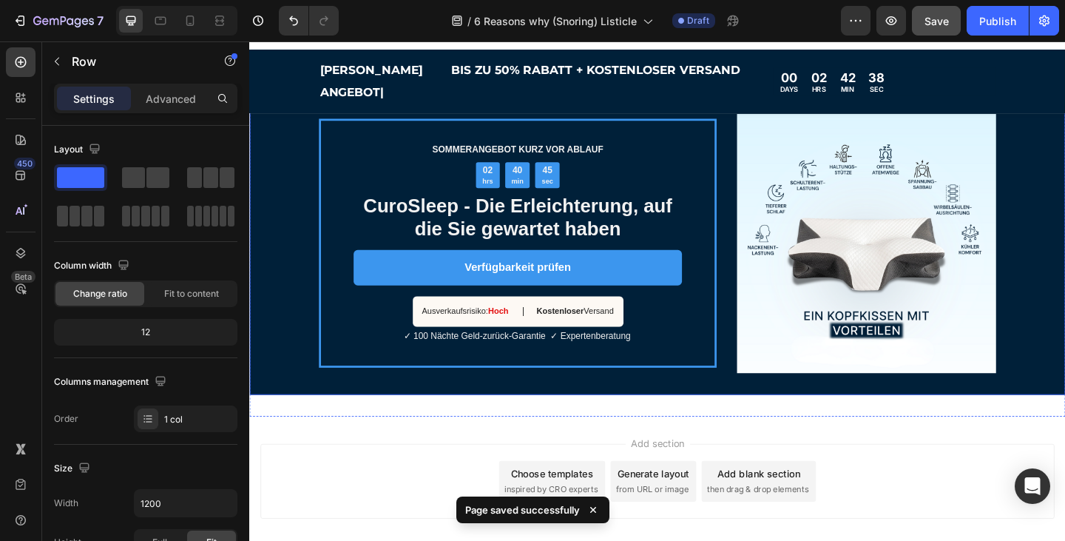
scroll to position [3039, 0]
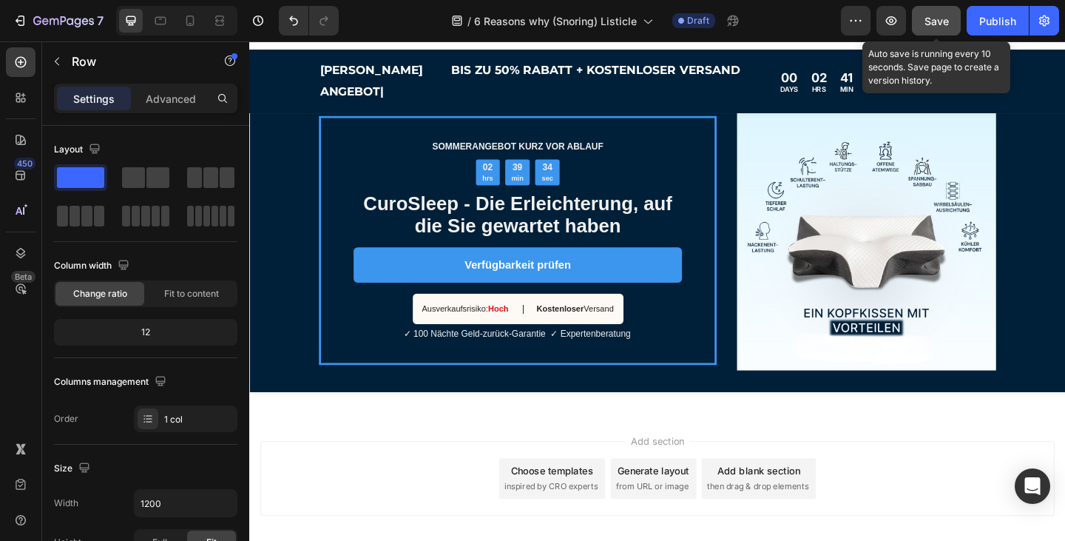
click at [930, 21] on span "Save" at bounding box center [937, 21] width 24 height 13
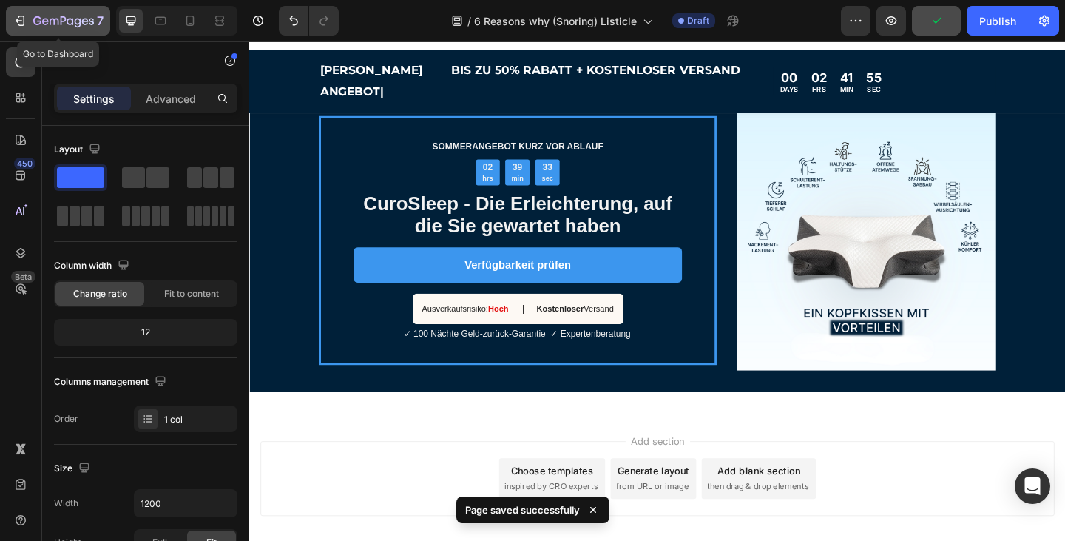
click at [26, 19] on icon "button" at bounding box center [20, 20] width 15 height 15
